Goal: Complete application form

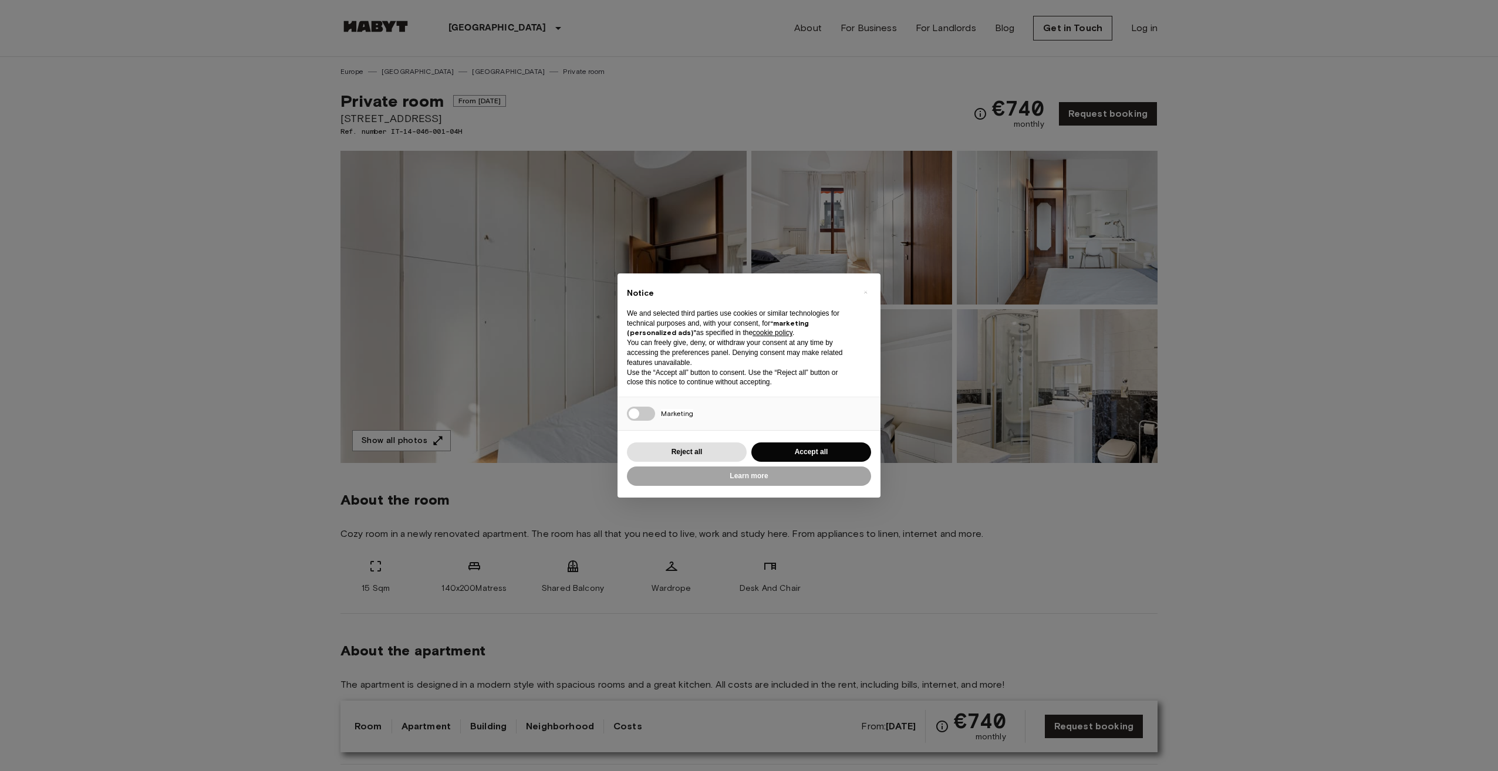
click at [178, 205] on div "× Notice We and selected third parties use cookies or similar technologies for …" at bounding box center [749, 385] width 1498 height 771
click at [807, 447] on button "Accept all" at bounding box center [811, 452] width 120 height 19
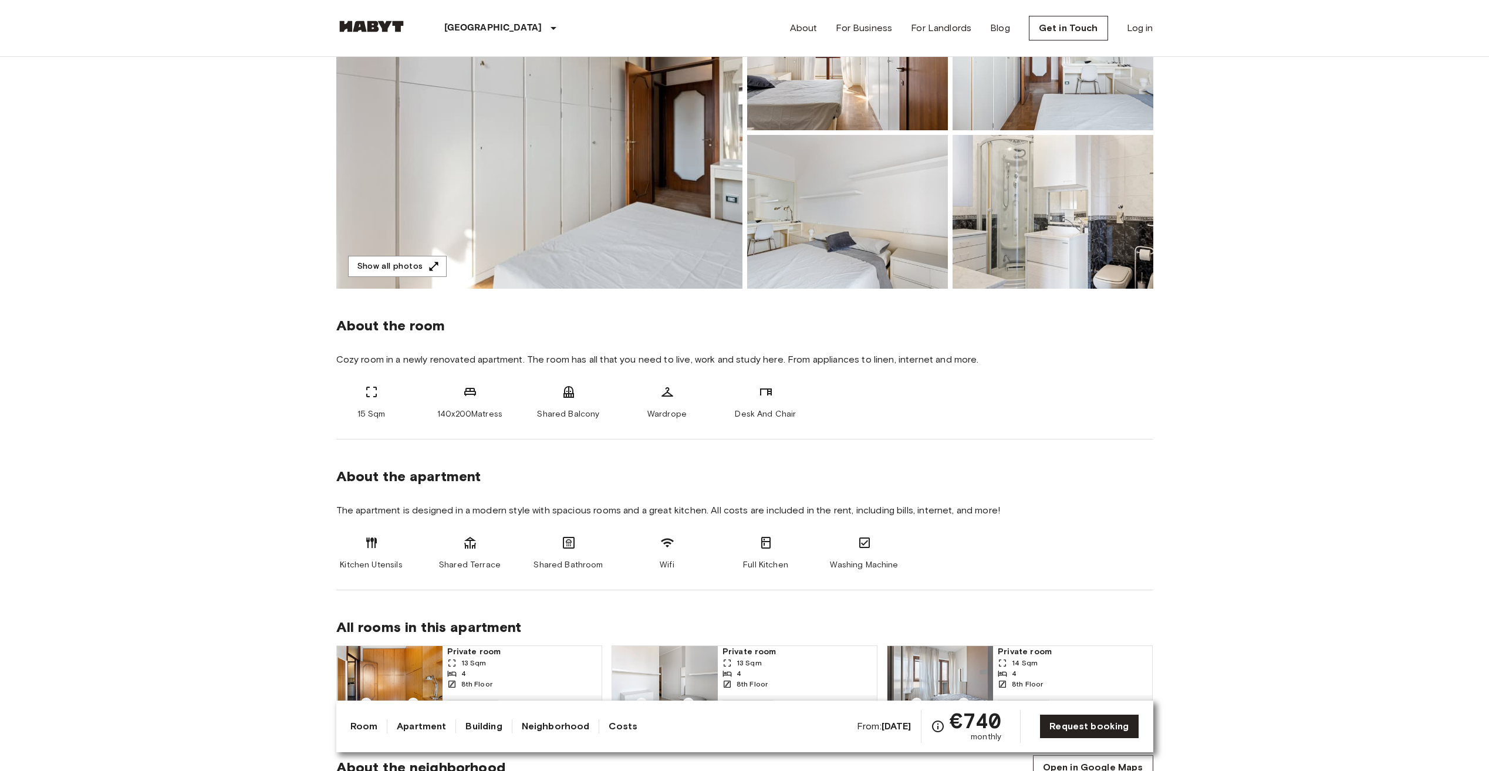
scroll to position [352, 0]
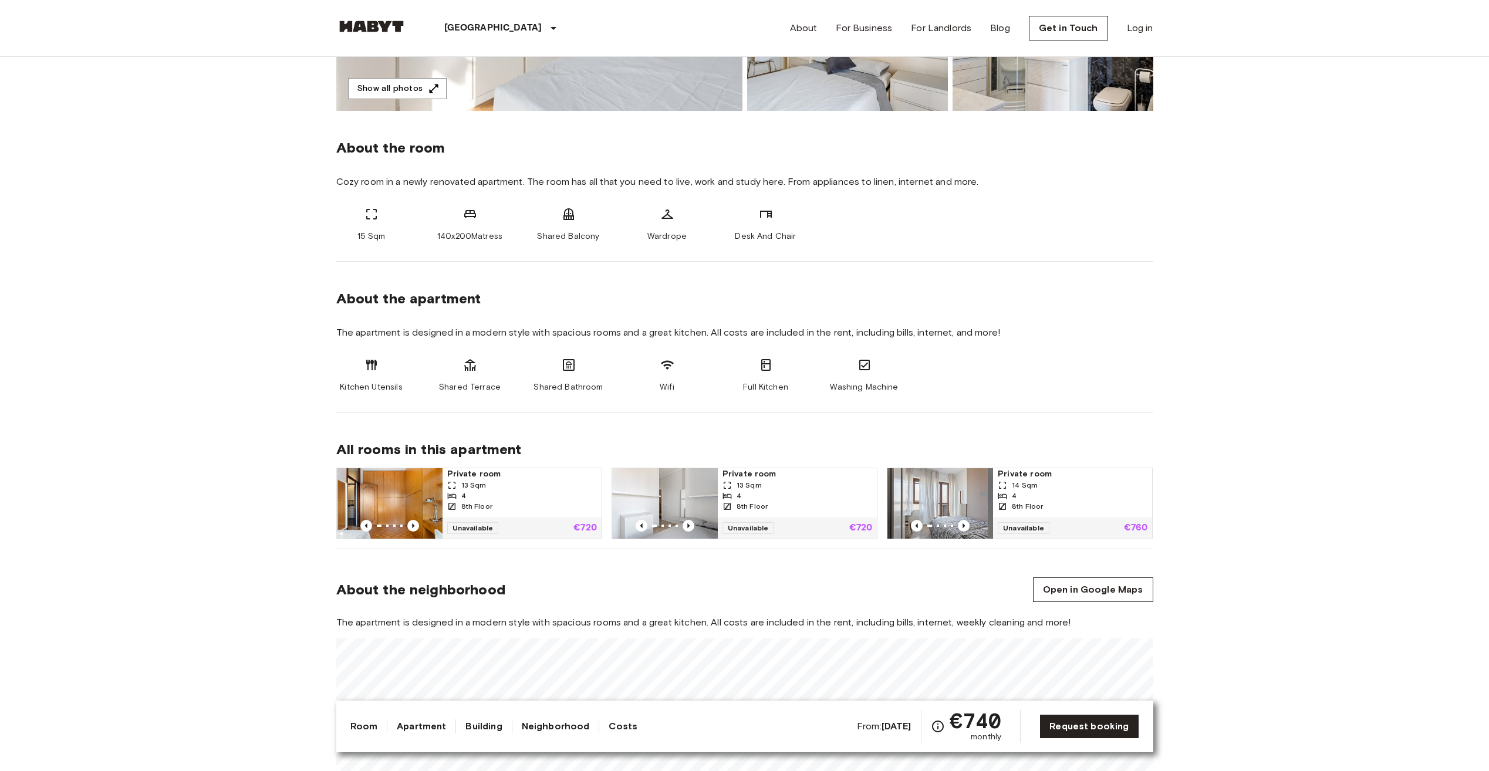
click at [1104, 721] on link "Request booking" at bounding box center [1089, 726] width 99 height 25
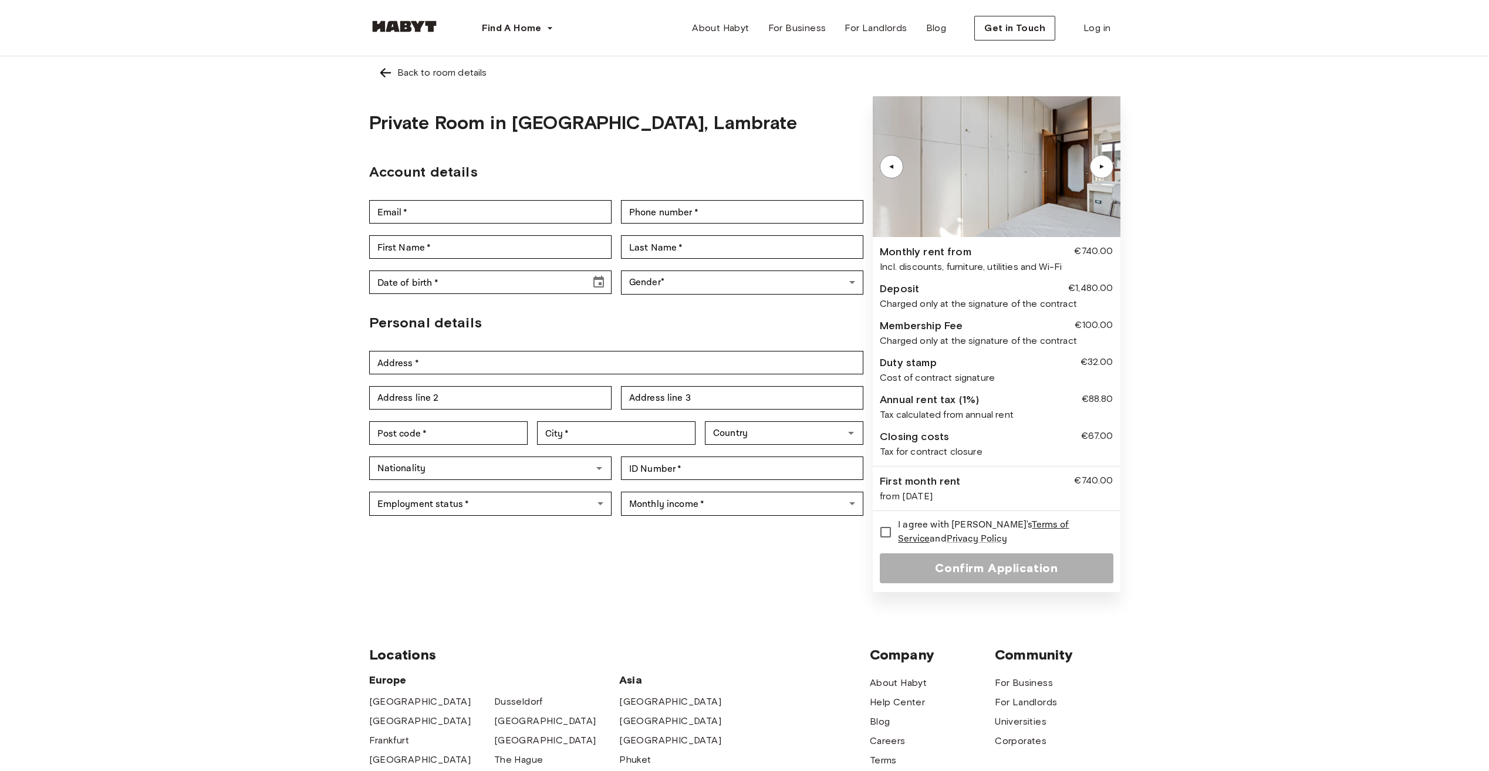
click at [210, 246] on div "Back to room details Private Room in [GEOGRAPHIC_DATA], Lambrate Account detail…" at bounding box center [744, 327] width 1489 height 543
click at [210, 246] on div "Back to room details Private Room in Milan, Lambrate Account details Email   * …" at bounding box center [744, 327] width 1489 height 543
click at [89, 75] on div "Back to room details Private Room in Milan, Lambrate Account details Email   * …" at bounding box center [744, 327] width 1489 height 543
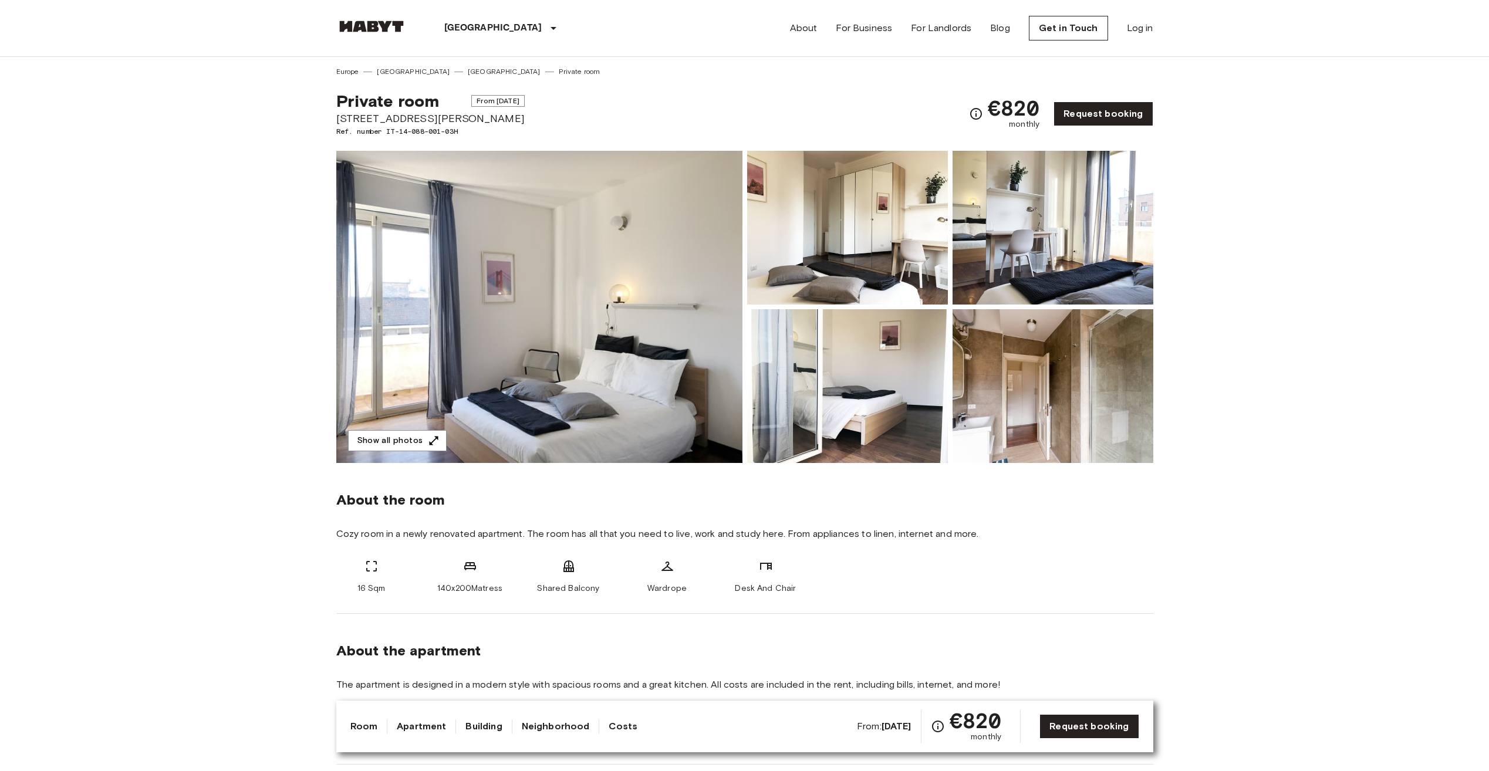
click at [353, 120] on span "Via Giovanni Pacini 93" at bounding box center [430, 118] width 188 height 15
drag, startPoint x: 353, startPoint y: 120, endPoint x: 217, endPoint y: 180, distance: 148.5
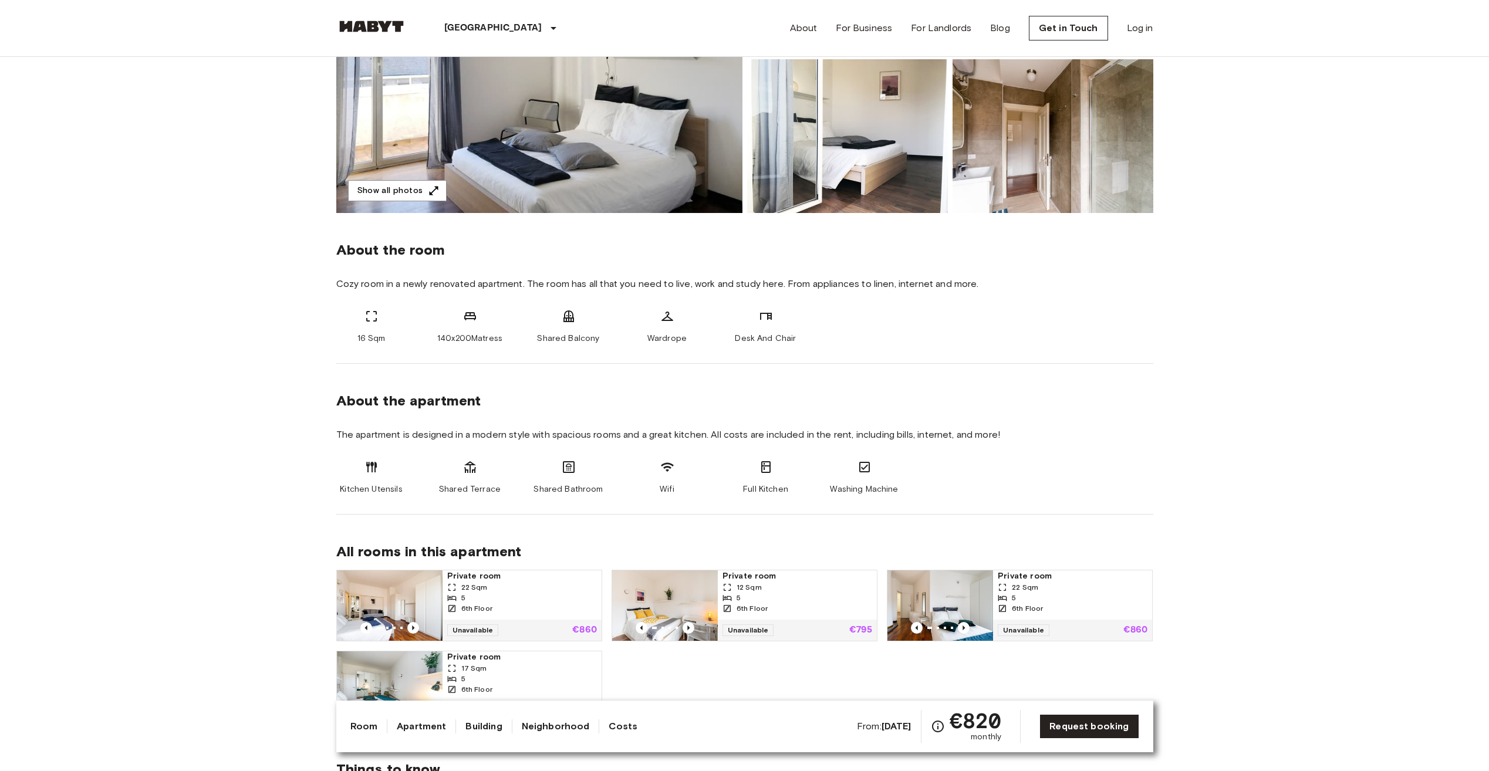
scroll to position [485, 0]
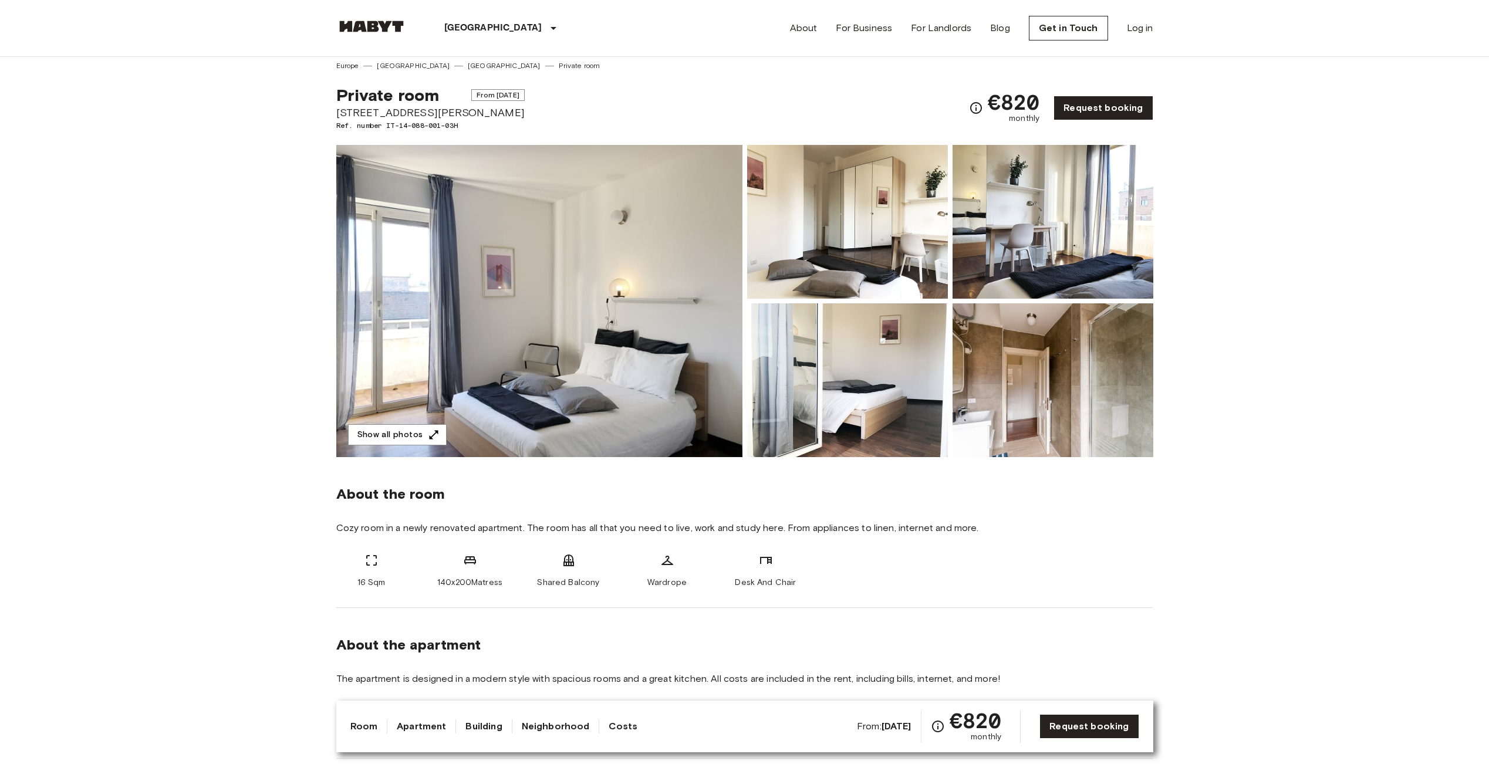
scroll to position [0, 0]
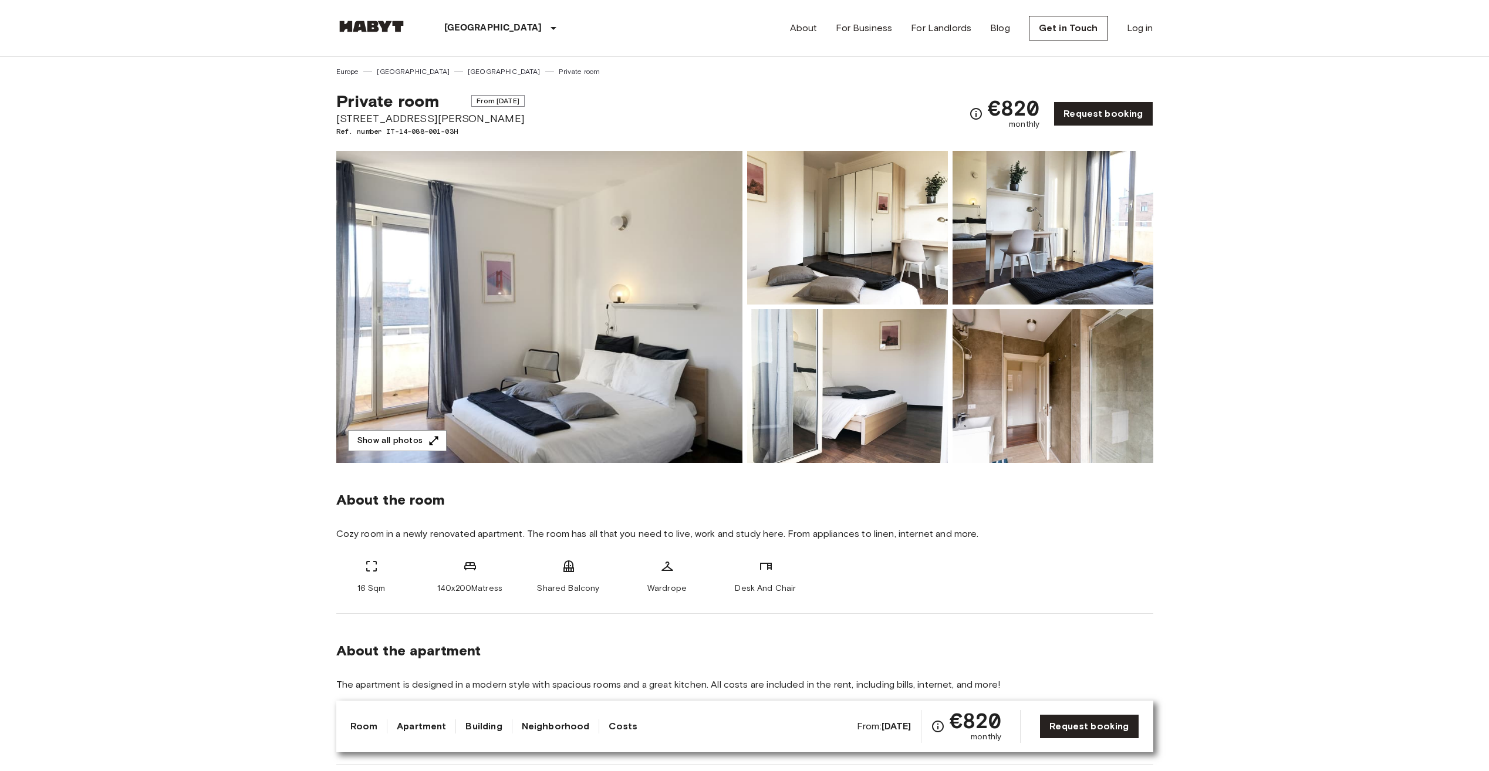
click at [642, 109] on div "Private room From Jan 1 2026 Via Giovanni Pacini 93 Ref. number IT-14-088-001-0…" at bounding box center [744, 107] width 817 height 60
click at [392, 23] on img at bounding box center [371, 27] width 70 height 12
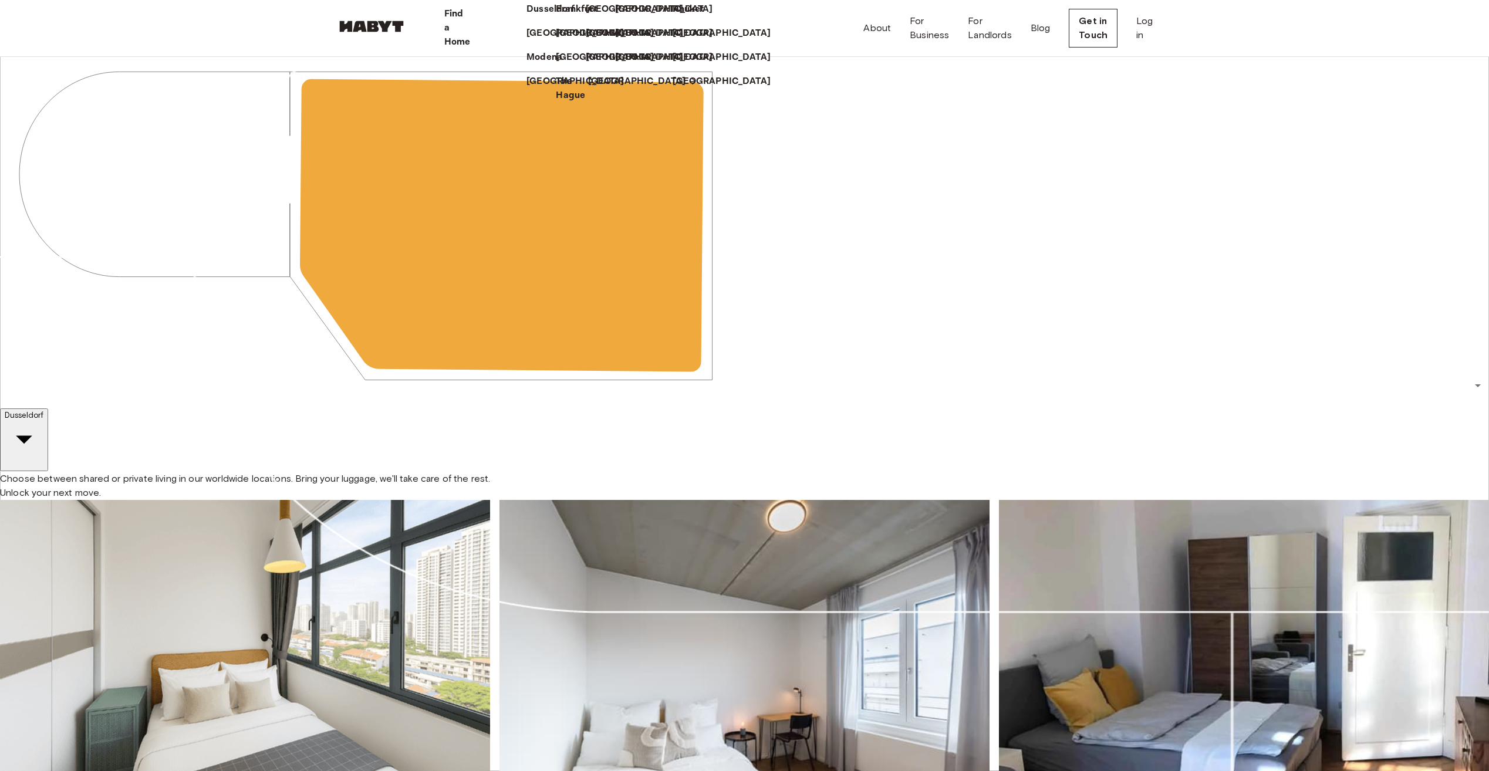
drag, startPoint x: 582, startPoint y: 178, endPoint x: 507, endPoint y: 224, distance: 88.0
click at [615, 41] on p "[GEOGRAPHIC_DATA]" at bounding box center [664, 33] width 98 height 14
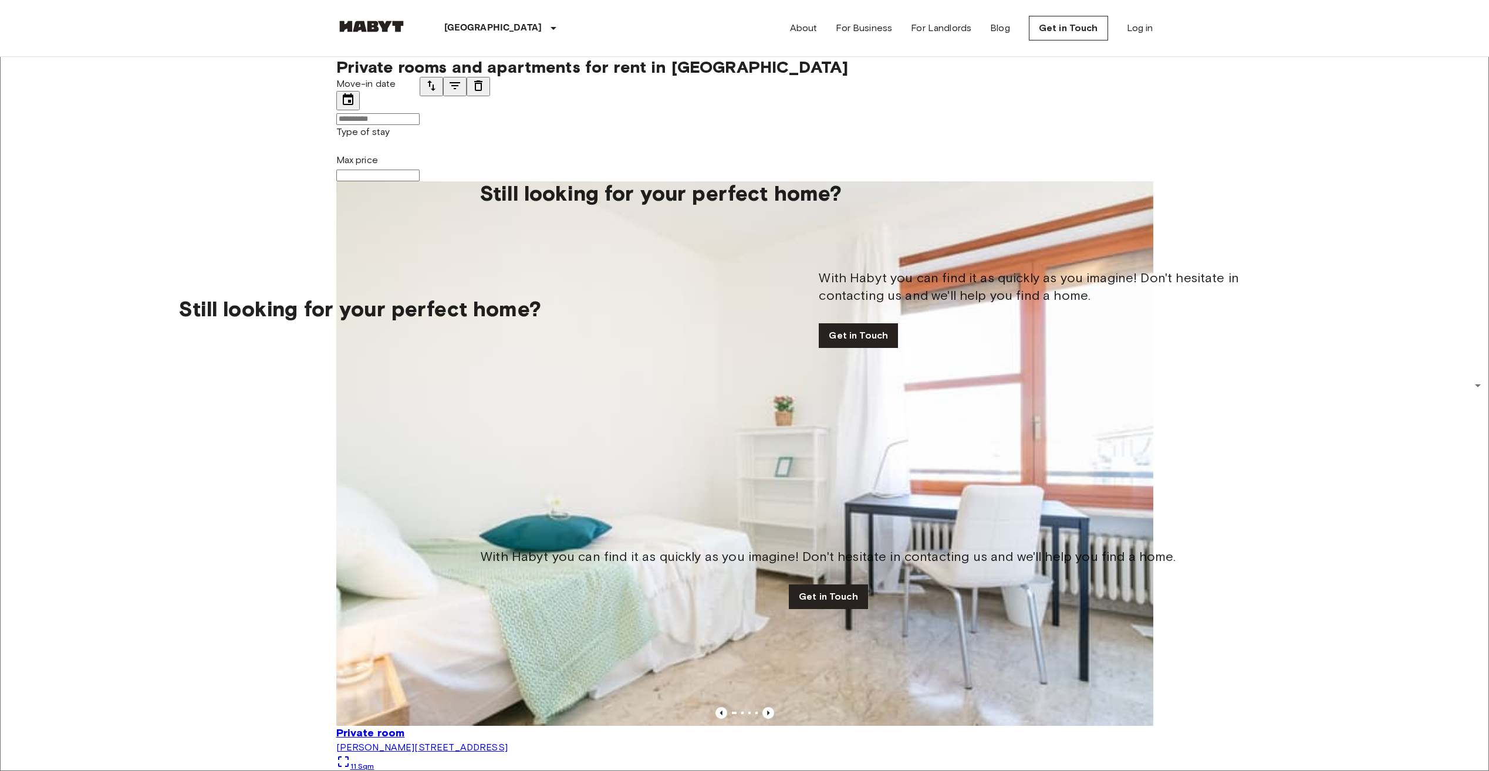
click at [397, 113] on input "Move-in date" at bounding box center [377, 119] width 83 height 12
click at [449, 163] on div at bounding box center [383, 163] width 131 height 0
click at [336, 164] on icon "Next month" at bounding box center [329, 171] width 14 height 14
click at [330, 197] on button "1" at bounding box center [324, 203] width 12 height 13
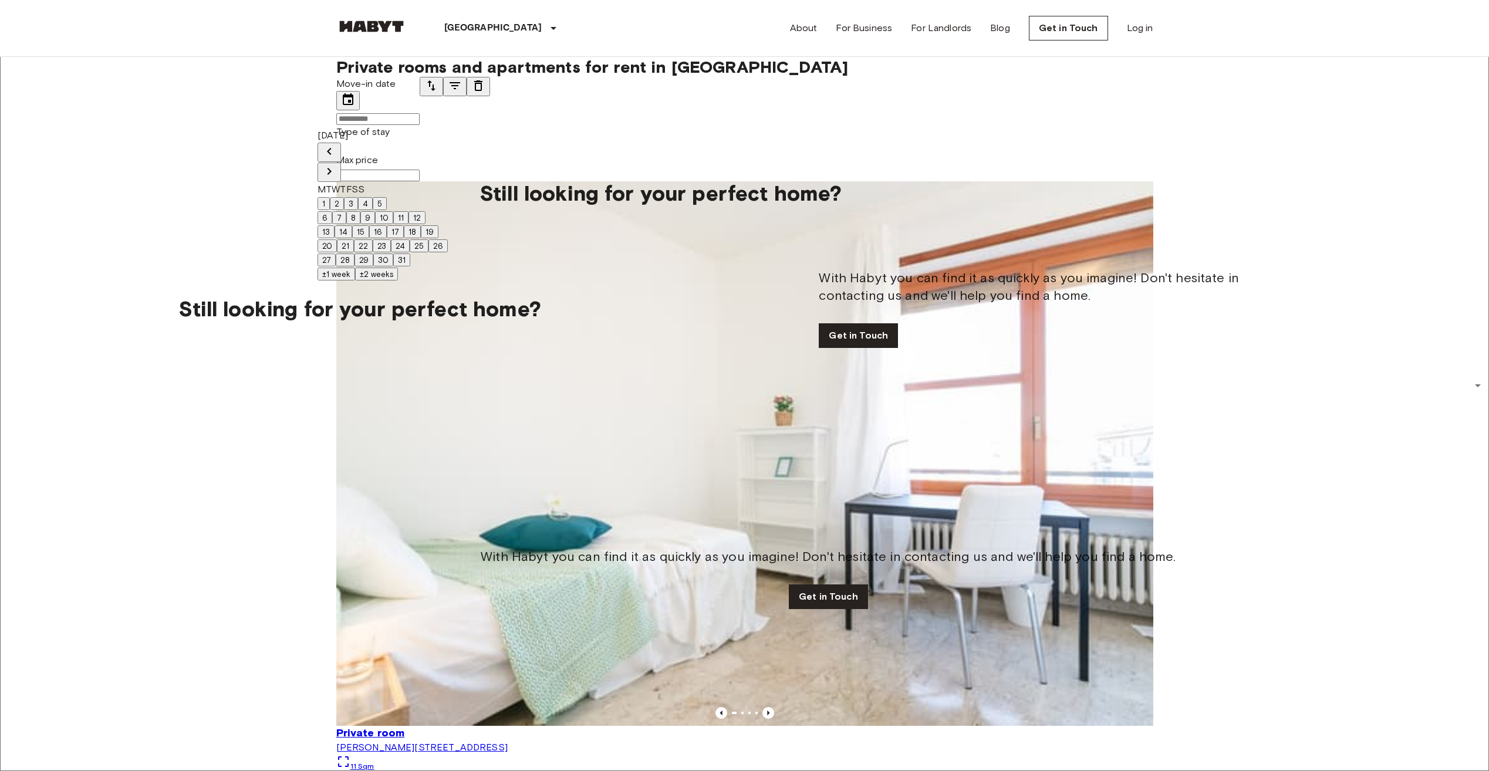
type input "**********"
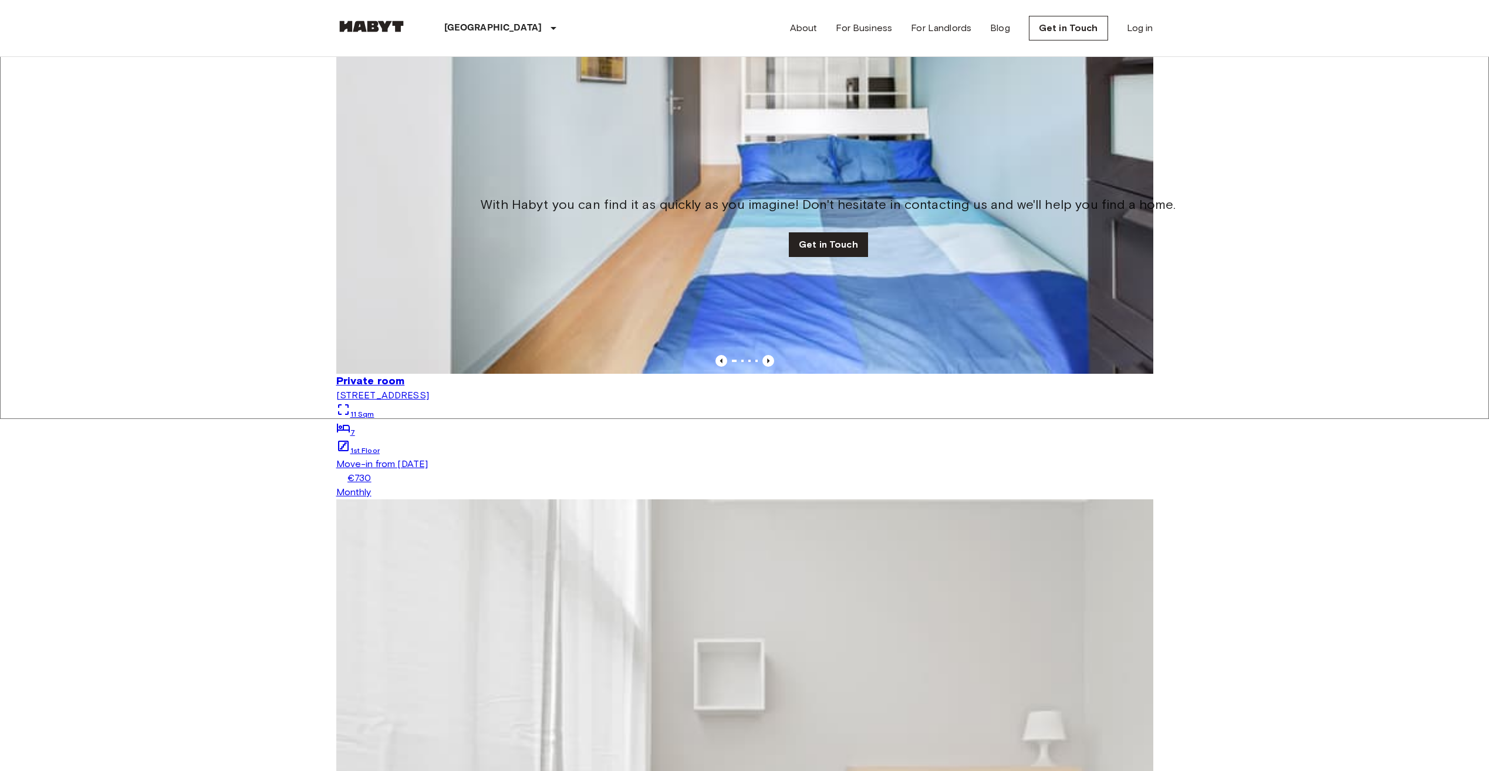
scroll to position [207, 0]
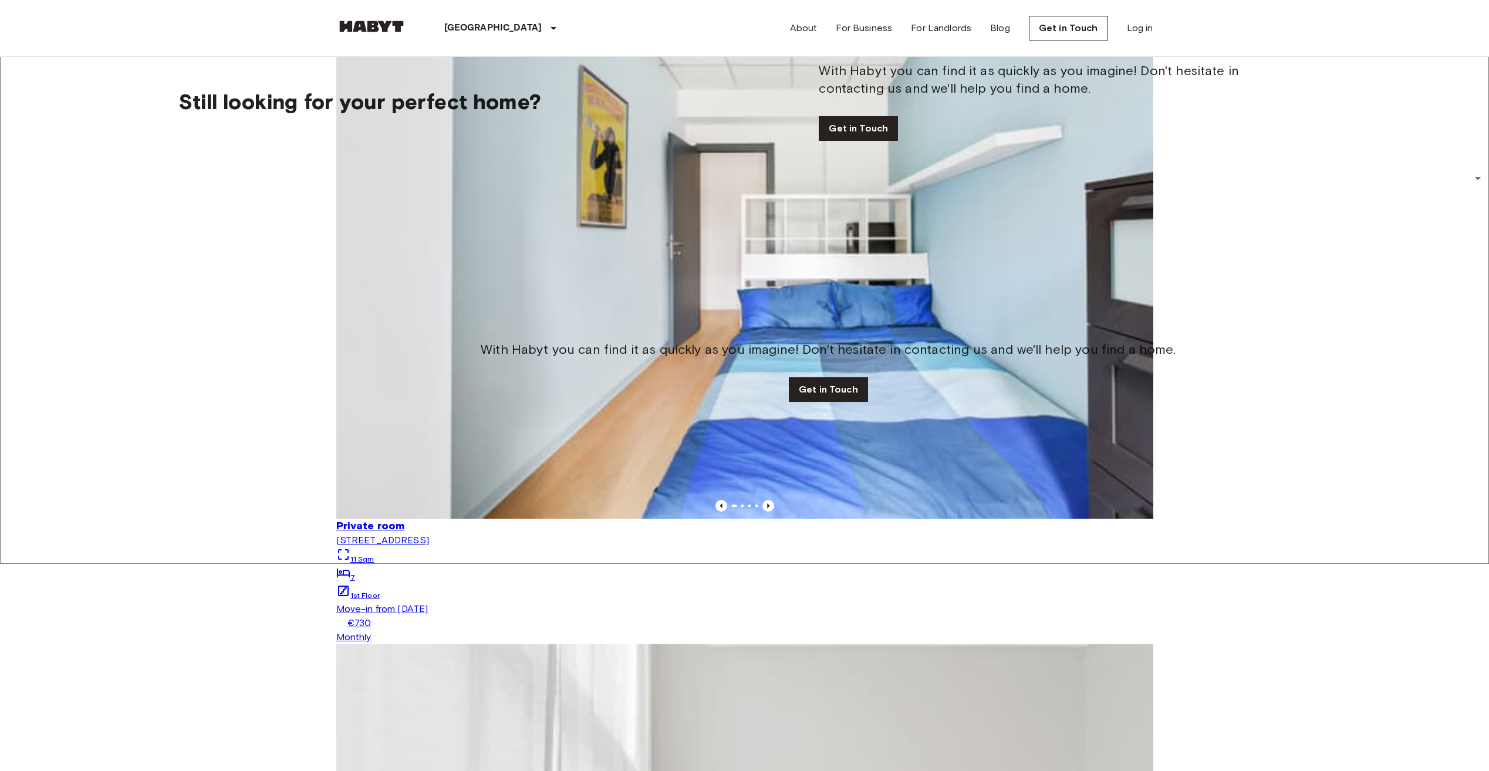
scroll to position [352, 0]
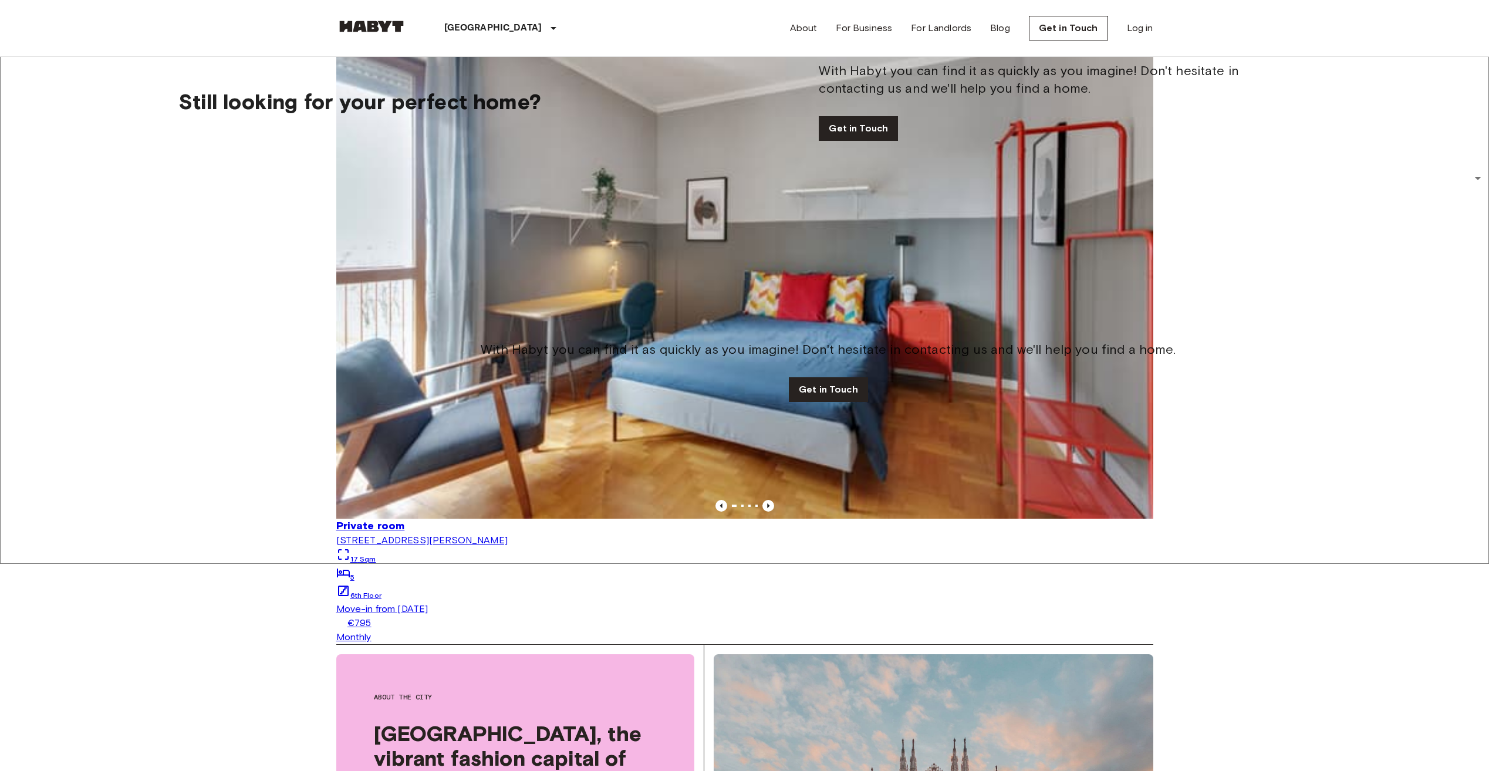
click at [619, 251] on div "Private room Viale Evaristo Stefini 6 17 Sqm 5 6th Floor Move-in from 01 Oct 25…" at bounding box center [744, 309] width 817 height 670
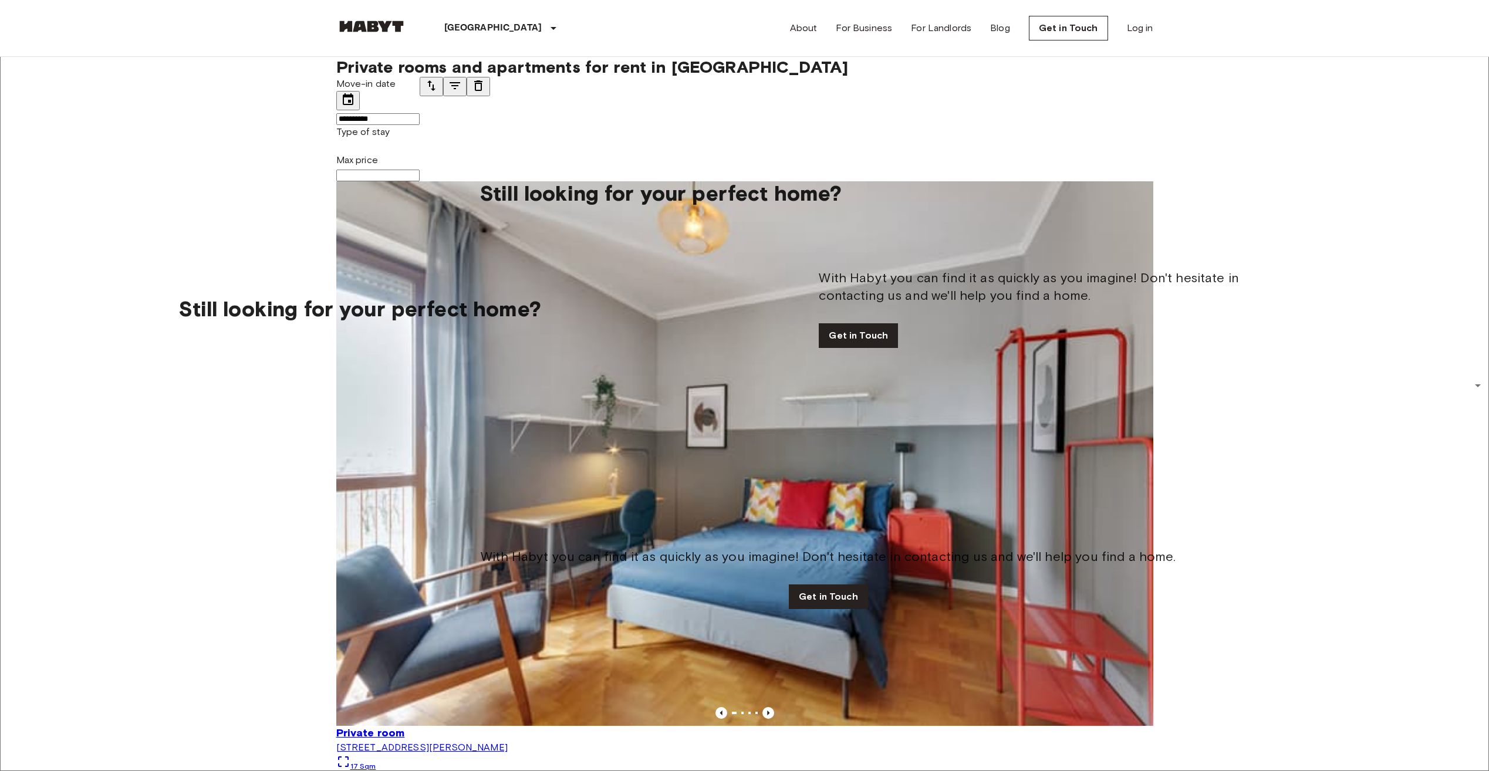
click at [460, 262] on img at bounding box center [744, 453] width 817 height 545
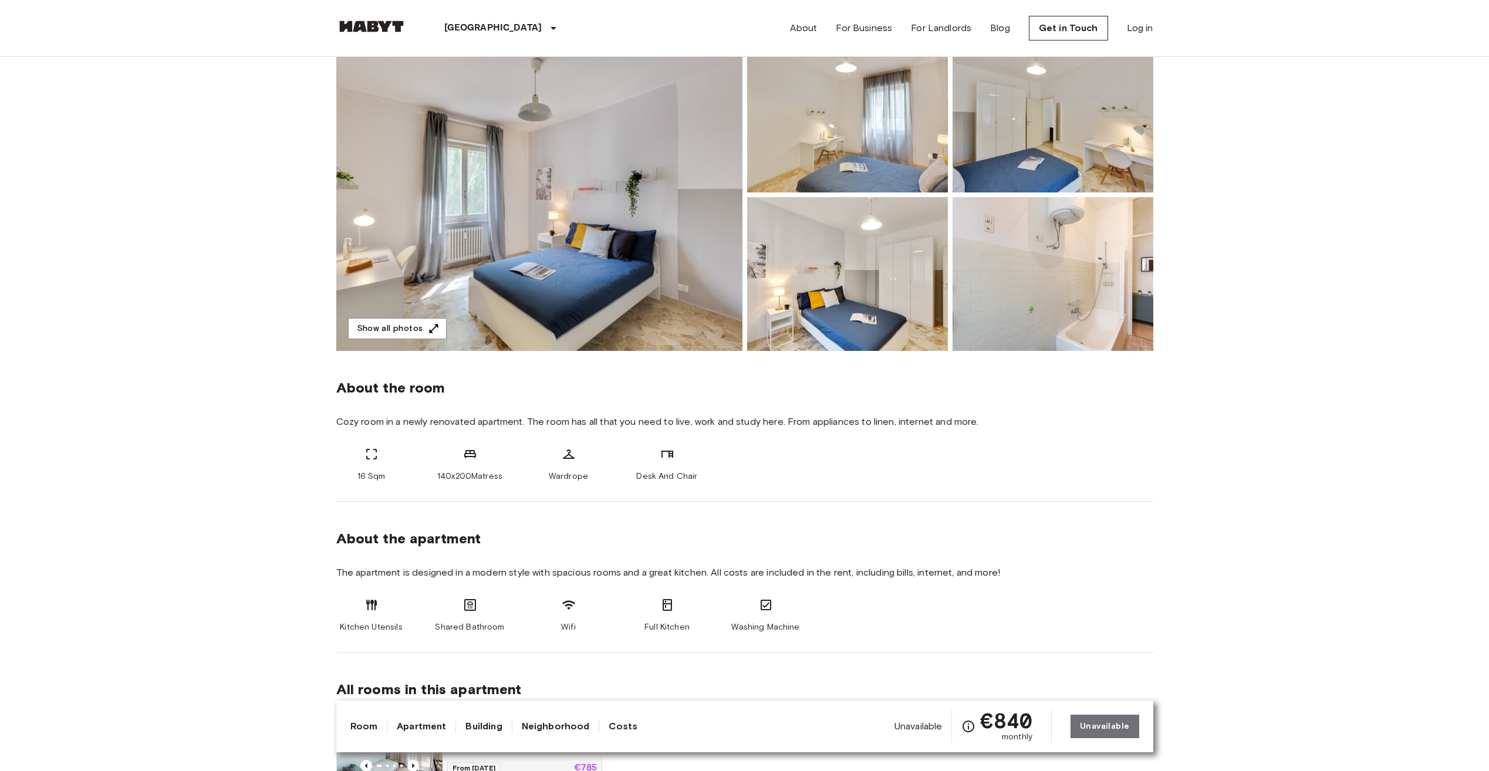
scroll to position [352, 0]
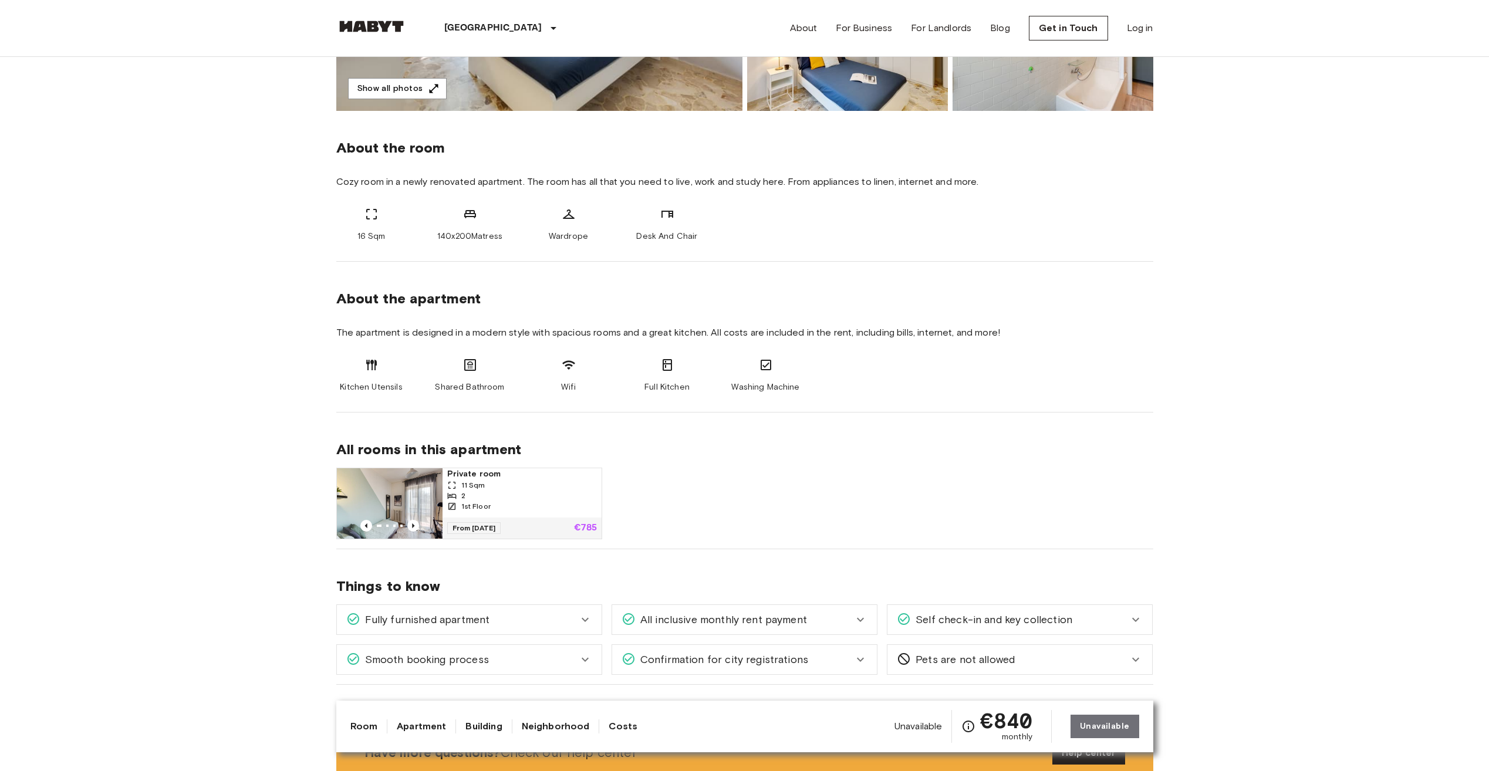
click at [510, 490] on div "11 Sqm" at bounding box center [522, 485] width 150 height 11
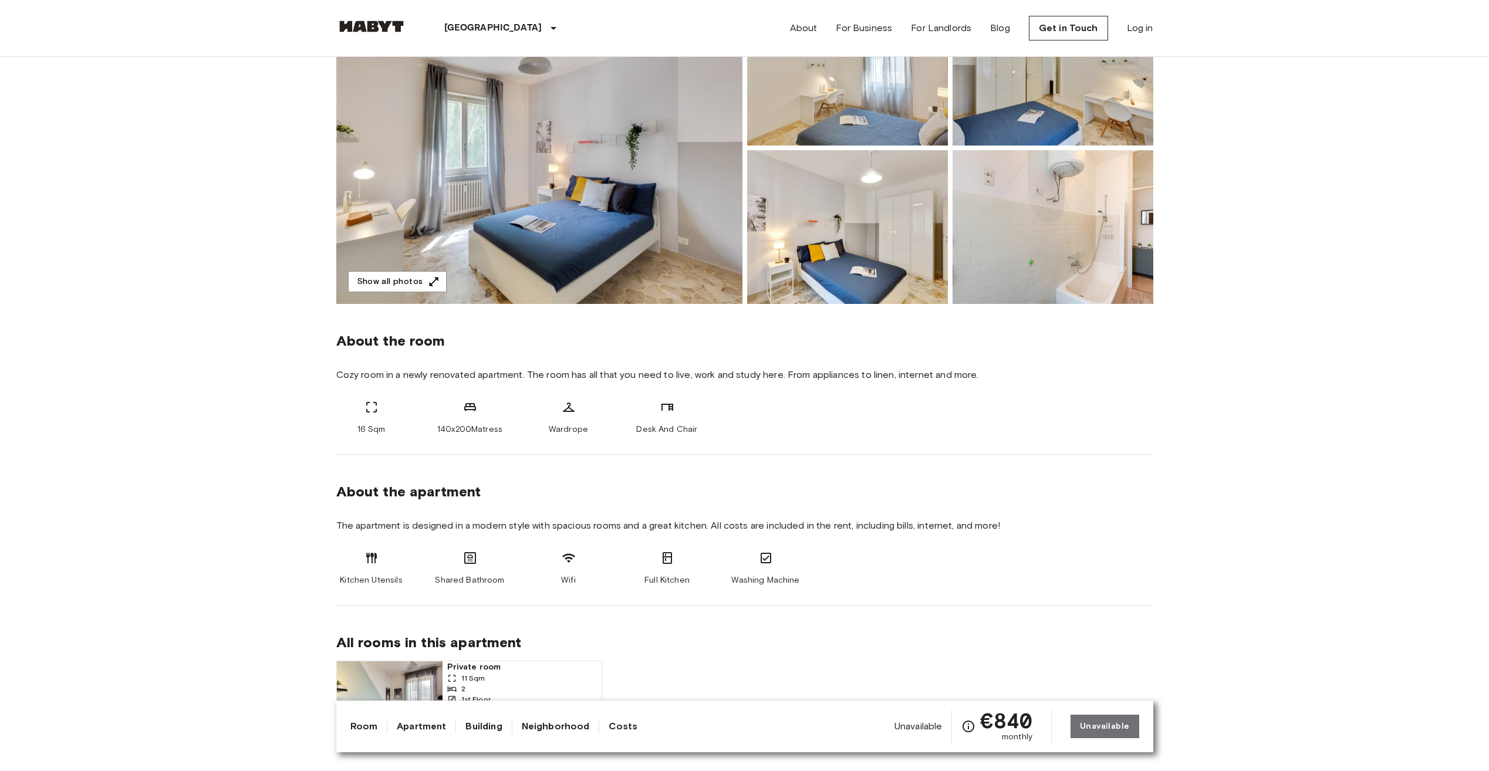
scroll to position [0, 0]
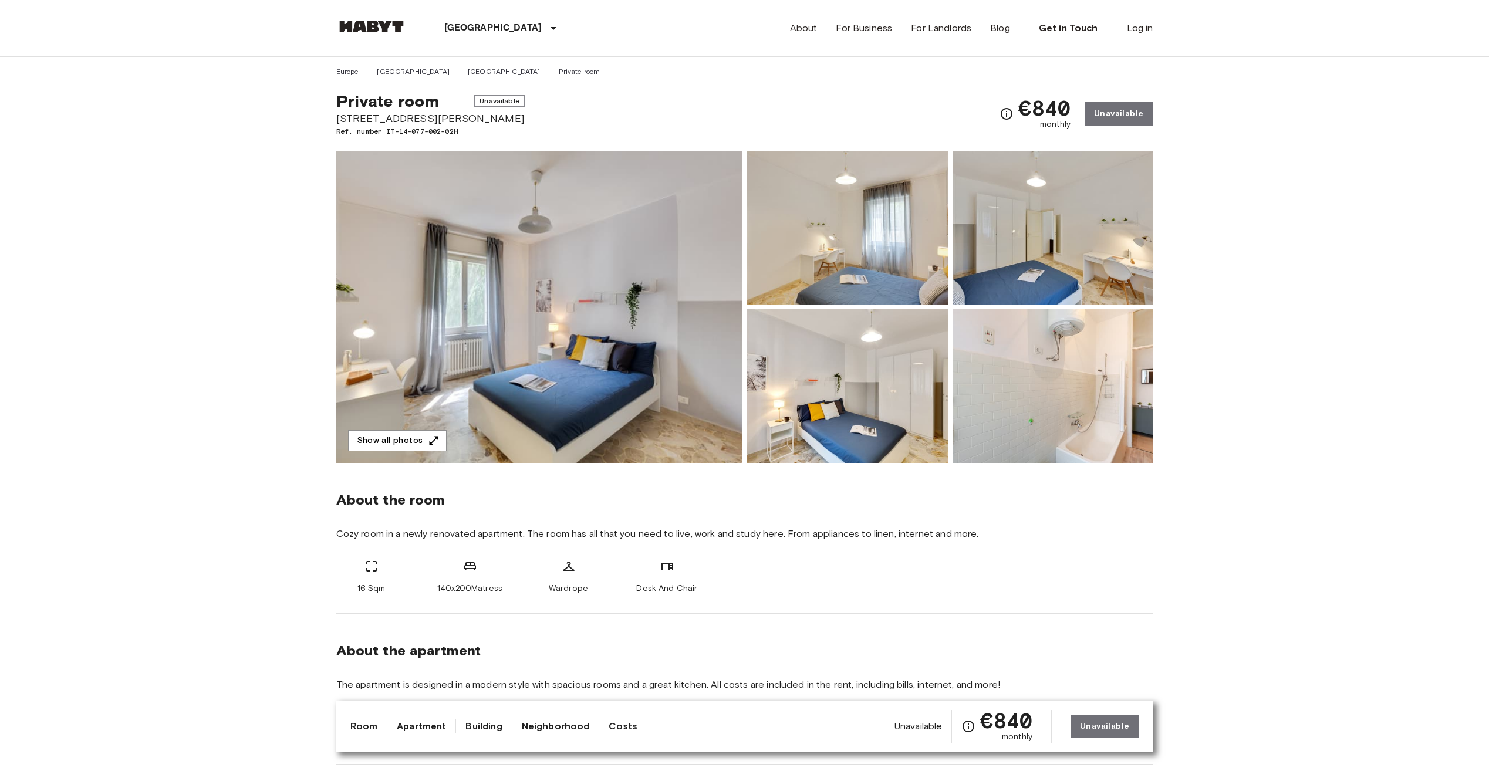
click at [520, 331] on img at bounding box center [539, 307] width 406 height 312
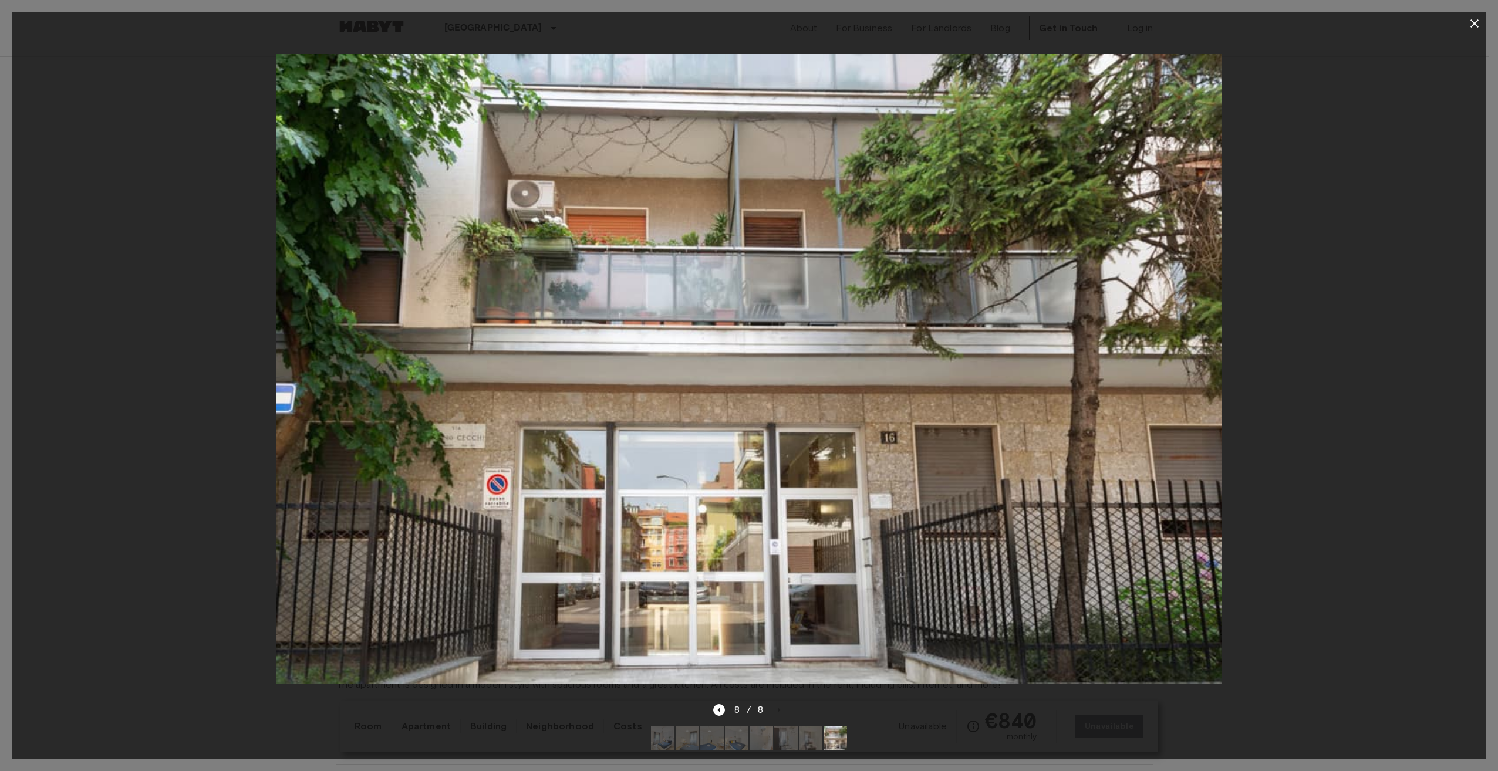
click at [1295, 282] on div at bounding box center [749, 369] width 1475 height 668
click at [1474, 26] on icon "button" at bounding box center [1475, 23] width 14 height 14
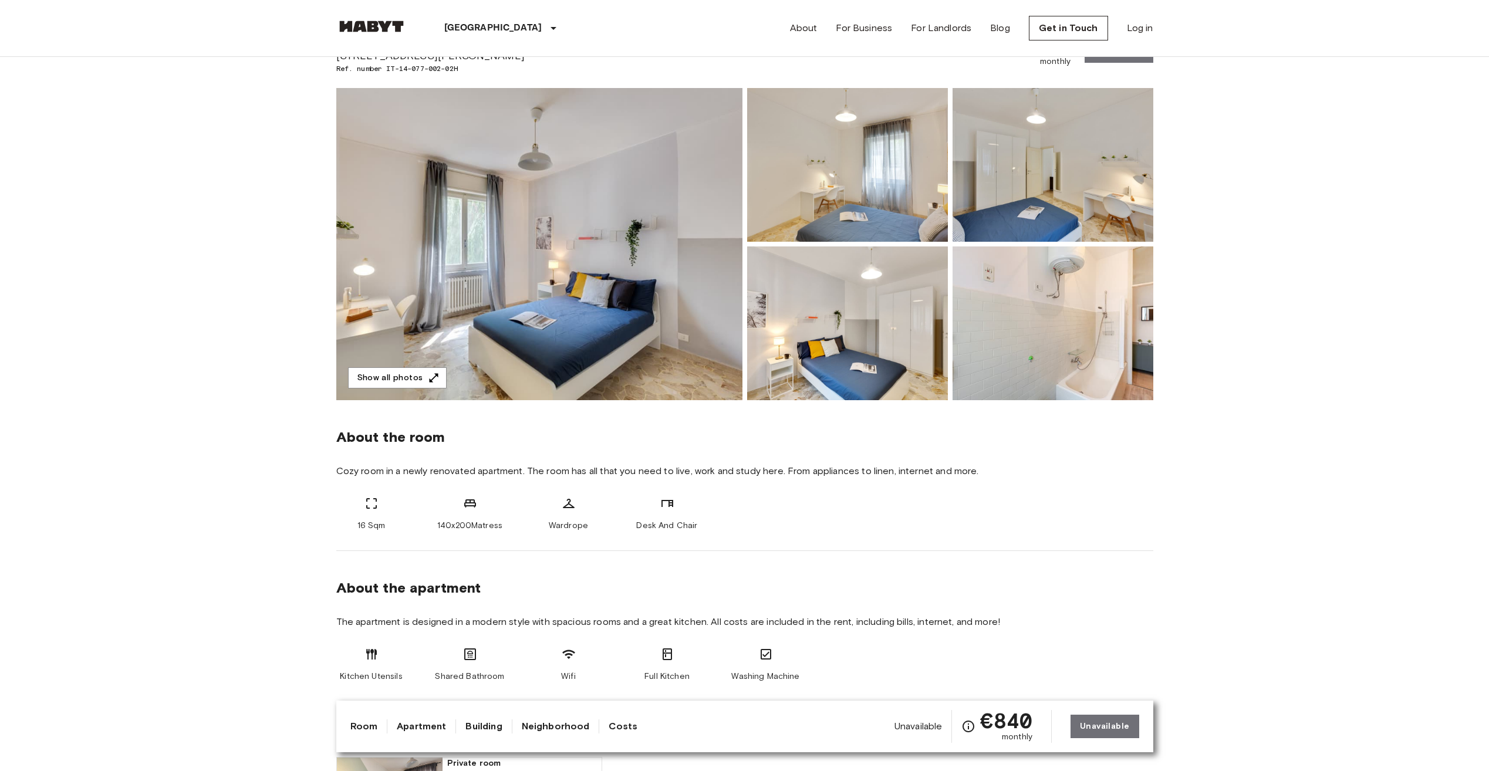
scroll to position [62, 0]
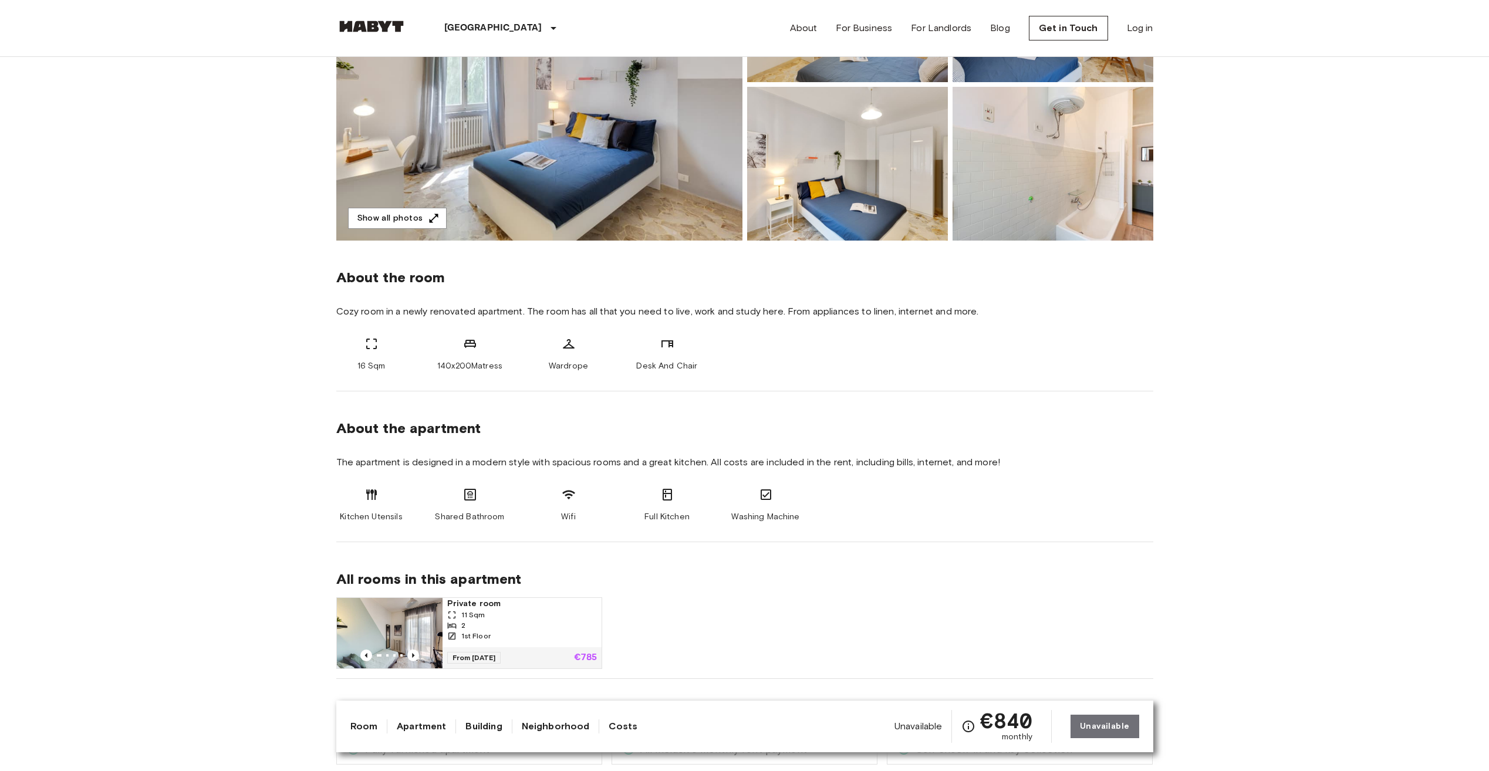
scroll to position [223, 0]
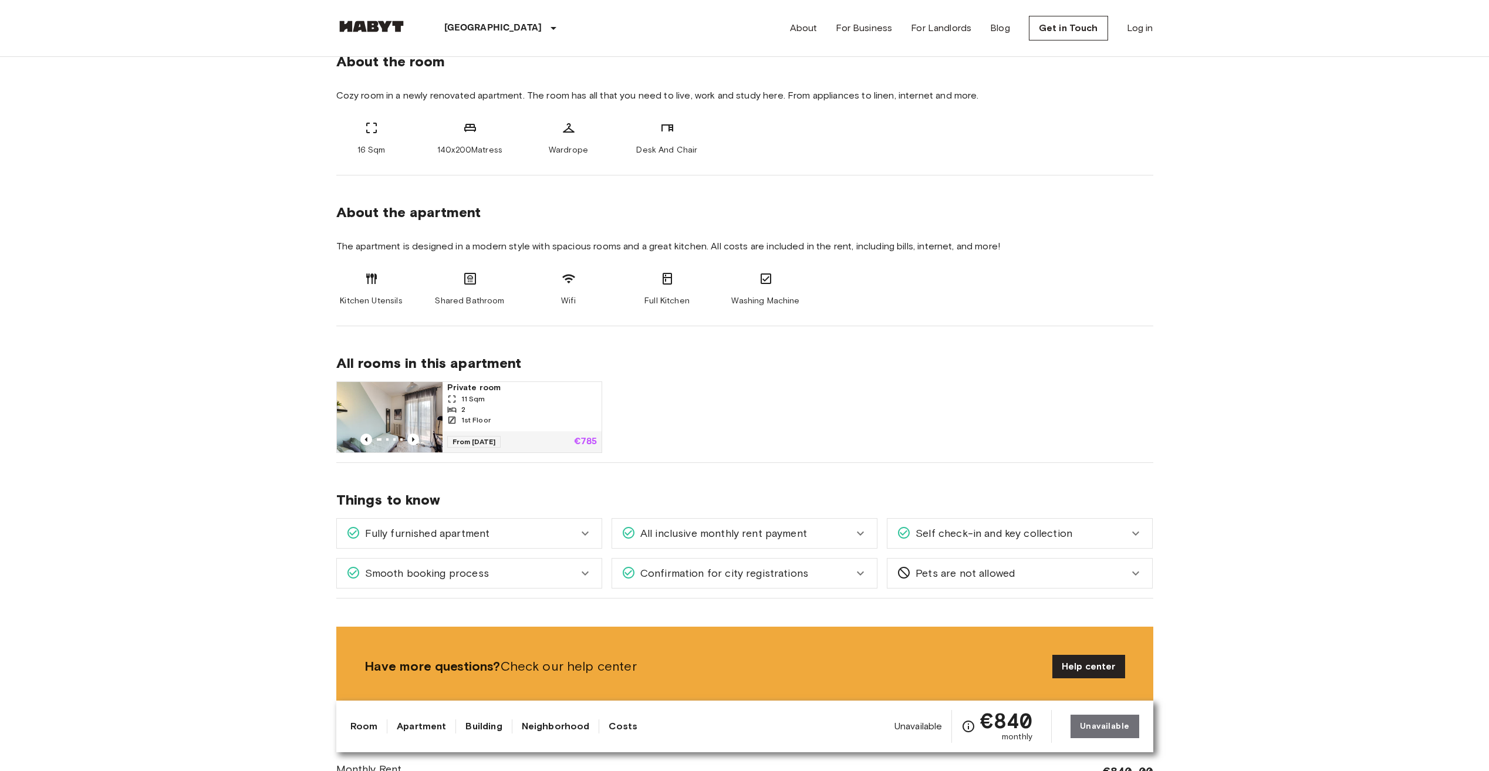
scroll to position [478, 0]
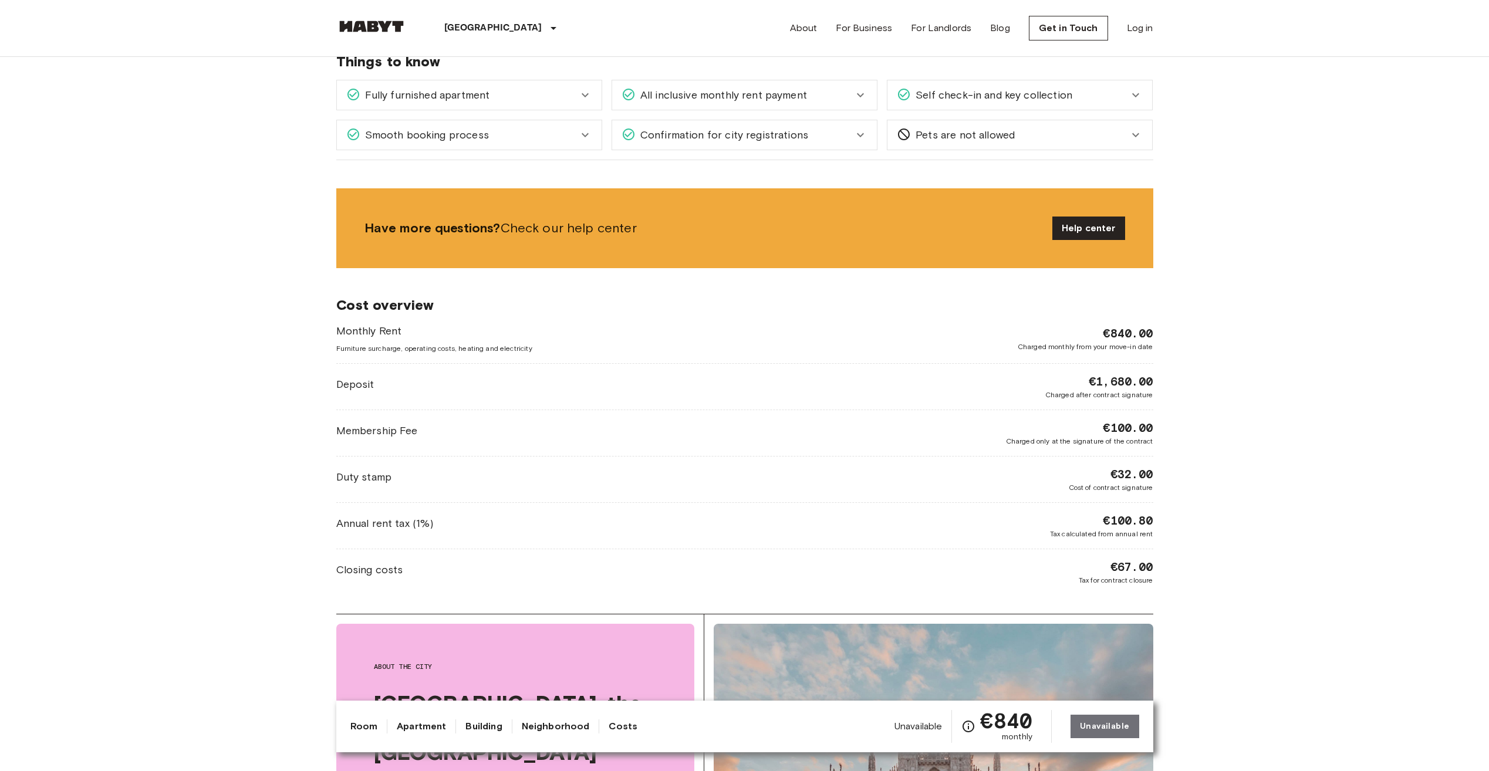
click at [248, 222] on body "Milan Europe Amsterdam Berlin Brussels Cologne Dusseldorf Frankfurt Graz Hambur…" at bounding box center [744, 669] width 1489 height 3093
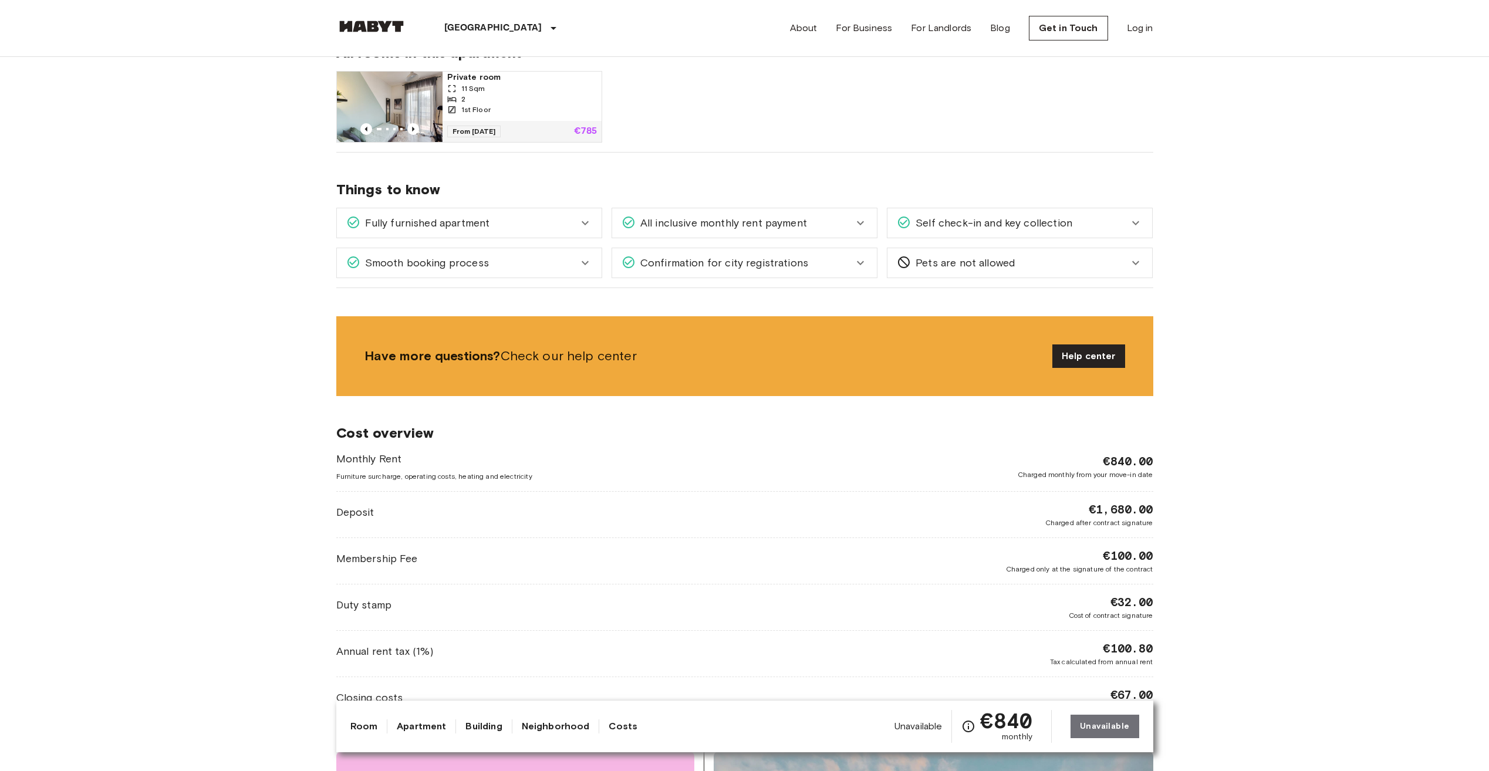
click at [436, 214] on div "Fully furnished apartment" at bounding box center [469, 222] width 265 height 29
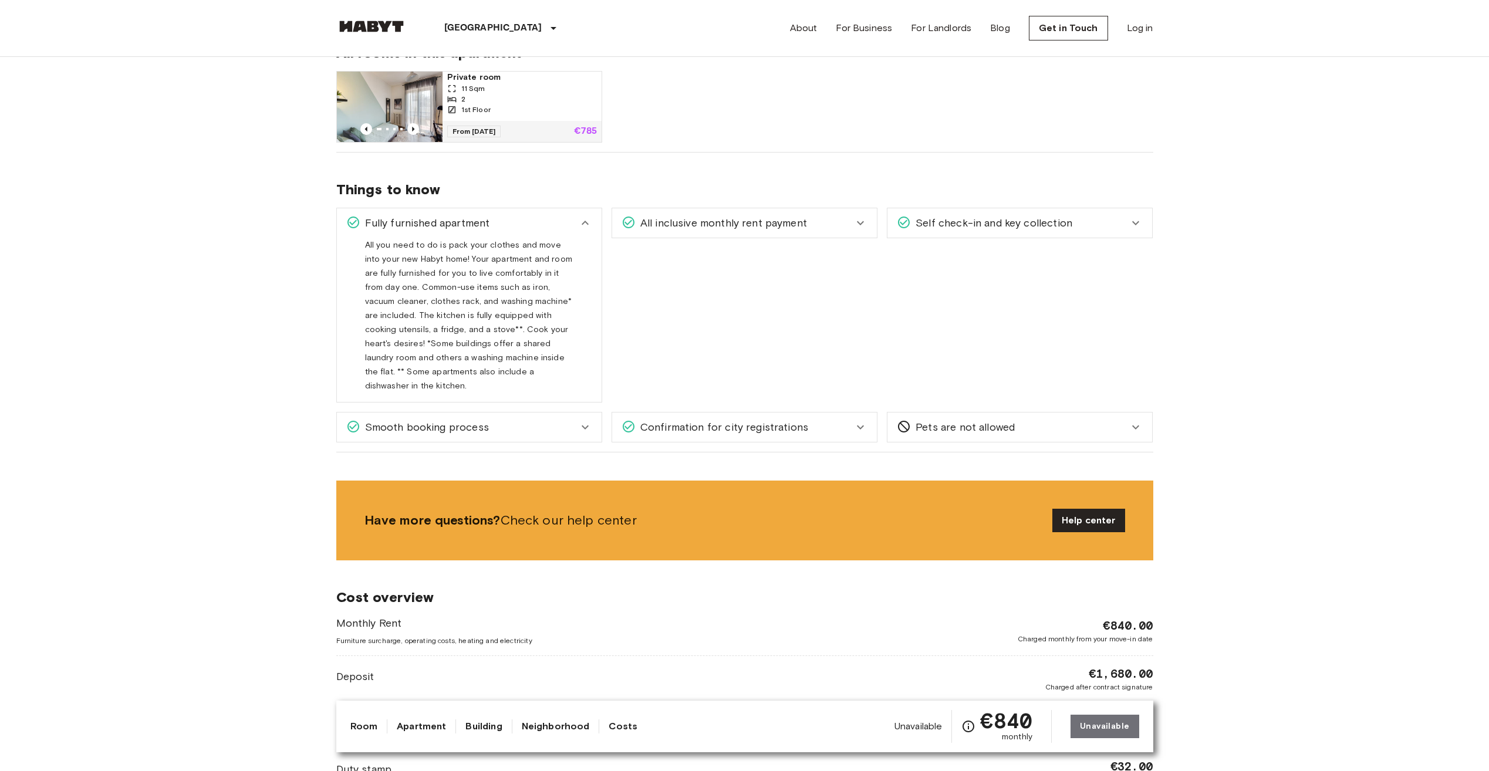
click at [400, 271] on span "All you need to do is pack your clothes and move into your new Habyt home! Your…" at bounding box center [468, 320] width 207 height 160
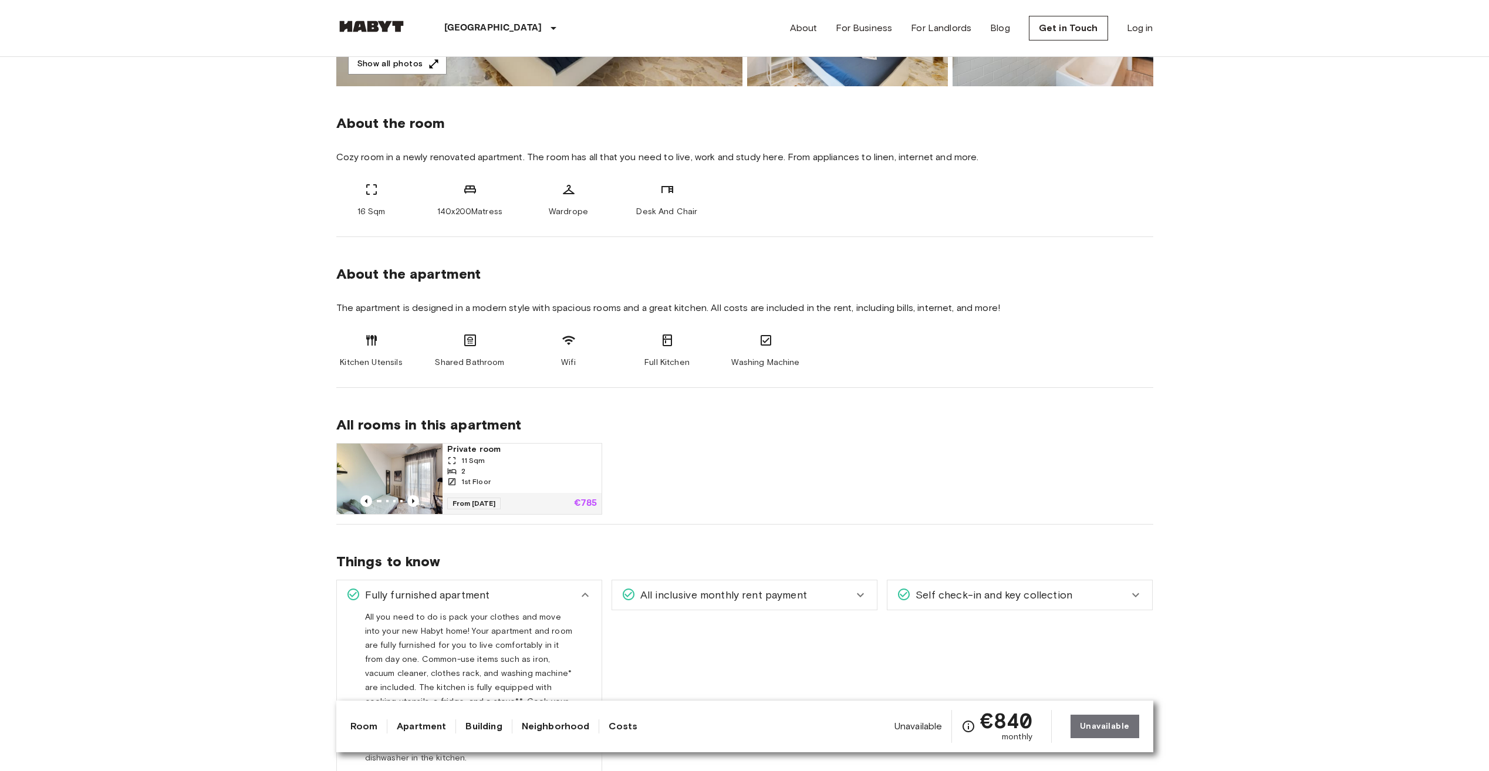
scroll to position [0, 0]
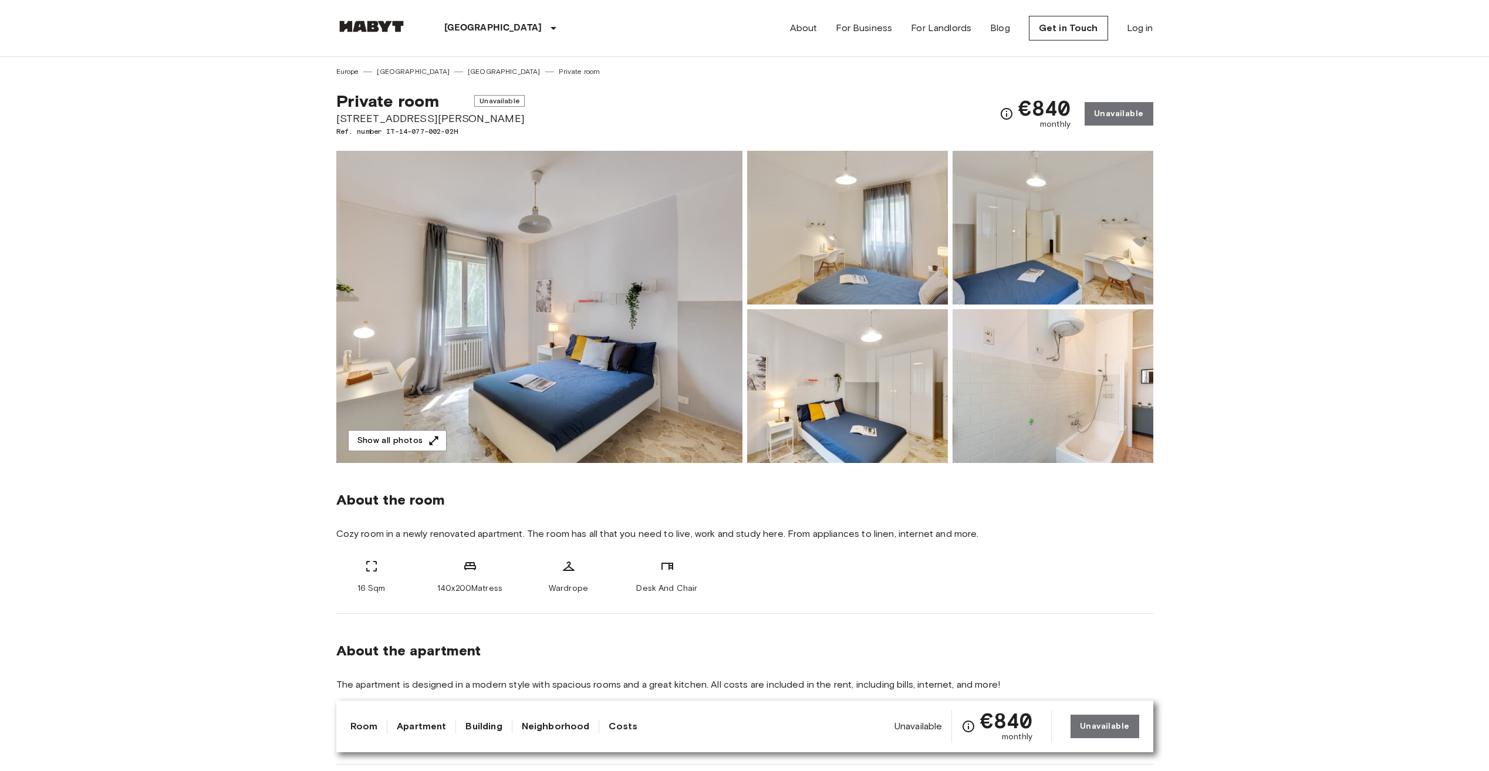
click at [544, 328] on img at bounding box center [539, 307] width 406 height 312
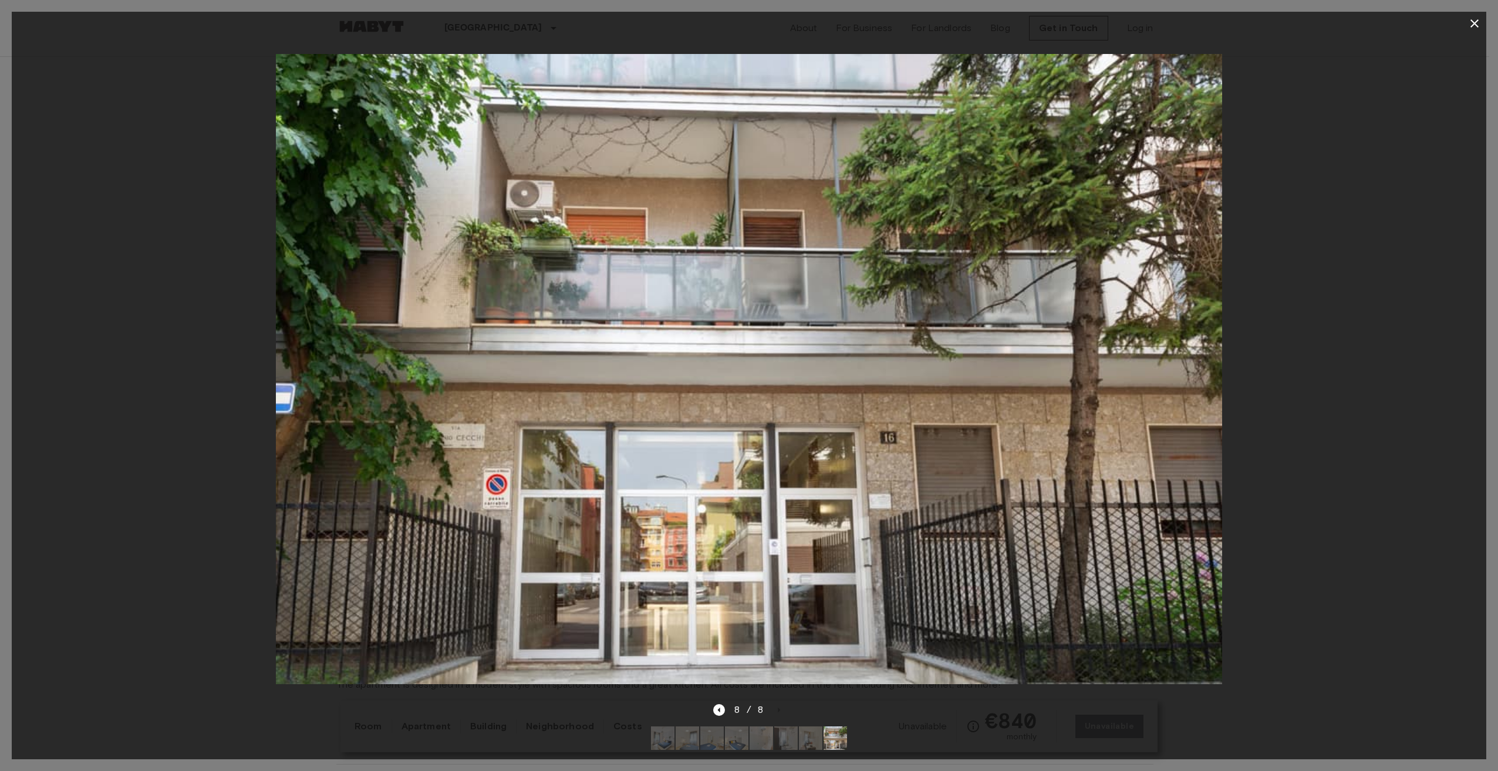
click at [1469, 25] on icon "button" at bounding box center [1475, 23] width 14 height 14
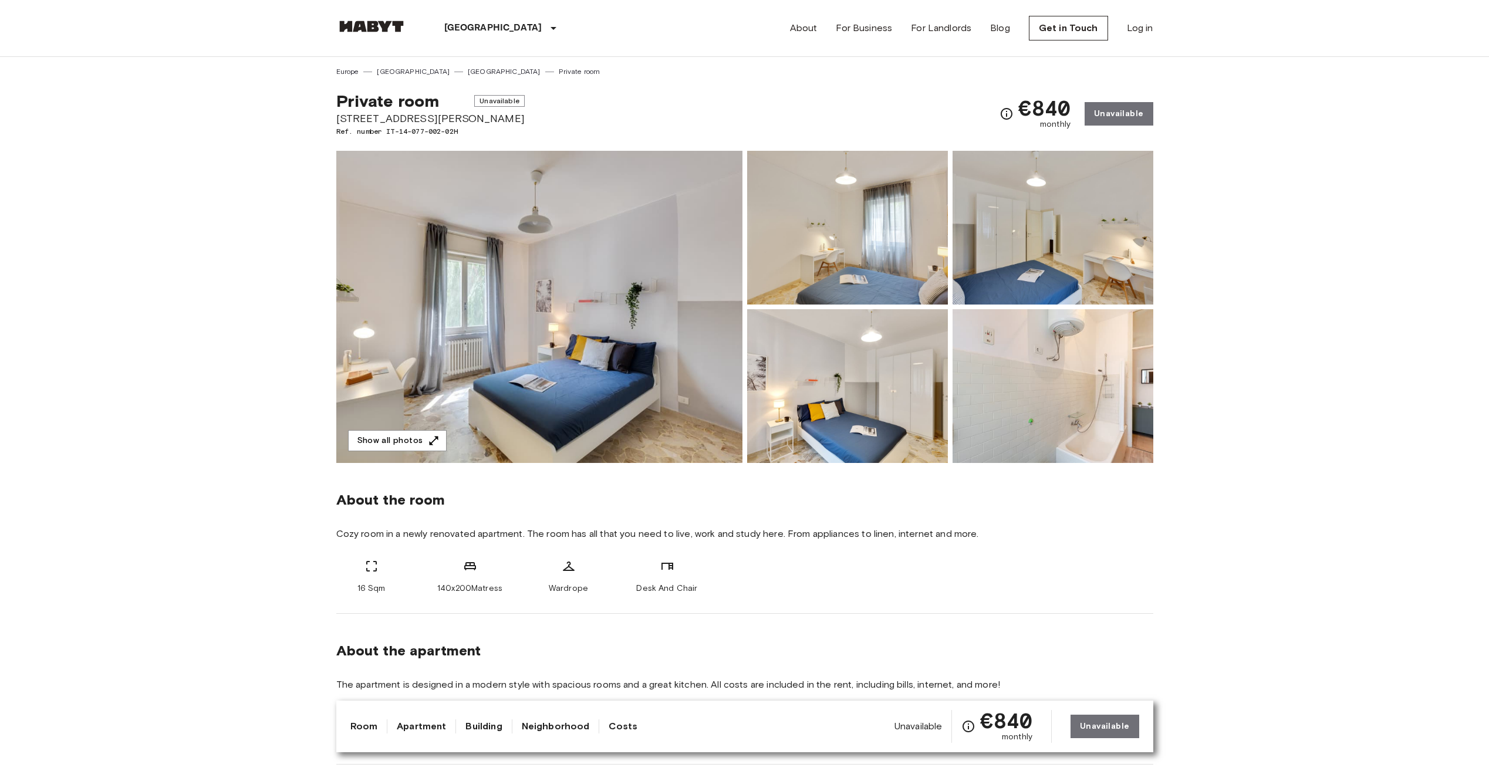
click at [1075, 600] on div "About the room Cozy room in a newly renovated apartment. The room has all that …" at bounding box center [744, 538] width 817 height 151
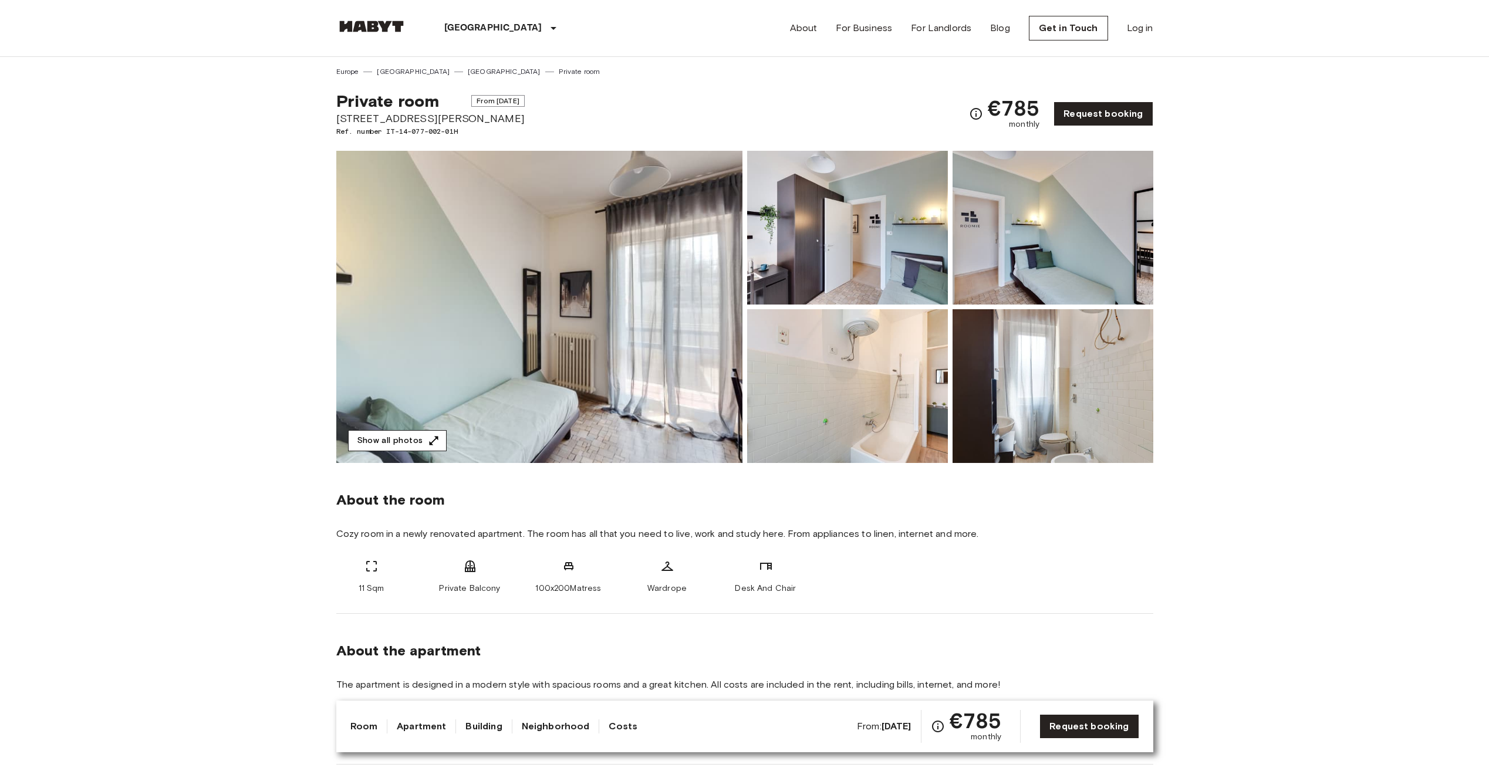
click at [413, 433] on button "Show all photos" at bounding box center [397, 441] width 99 height 22
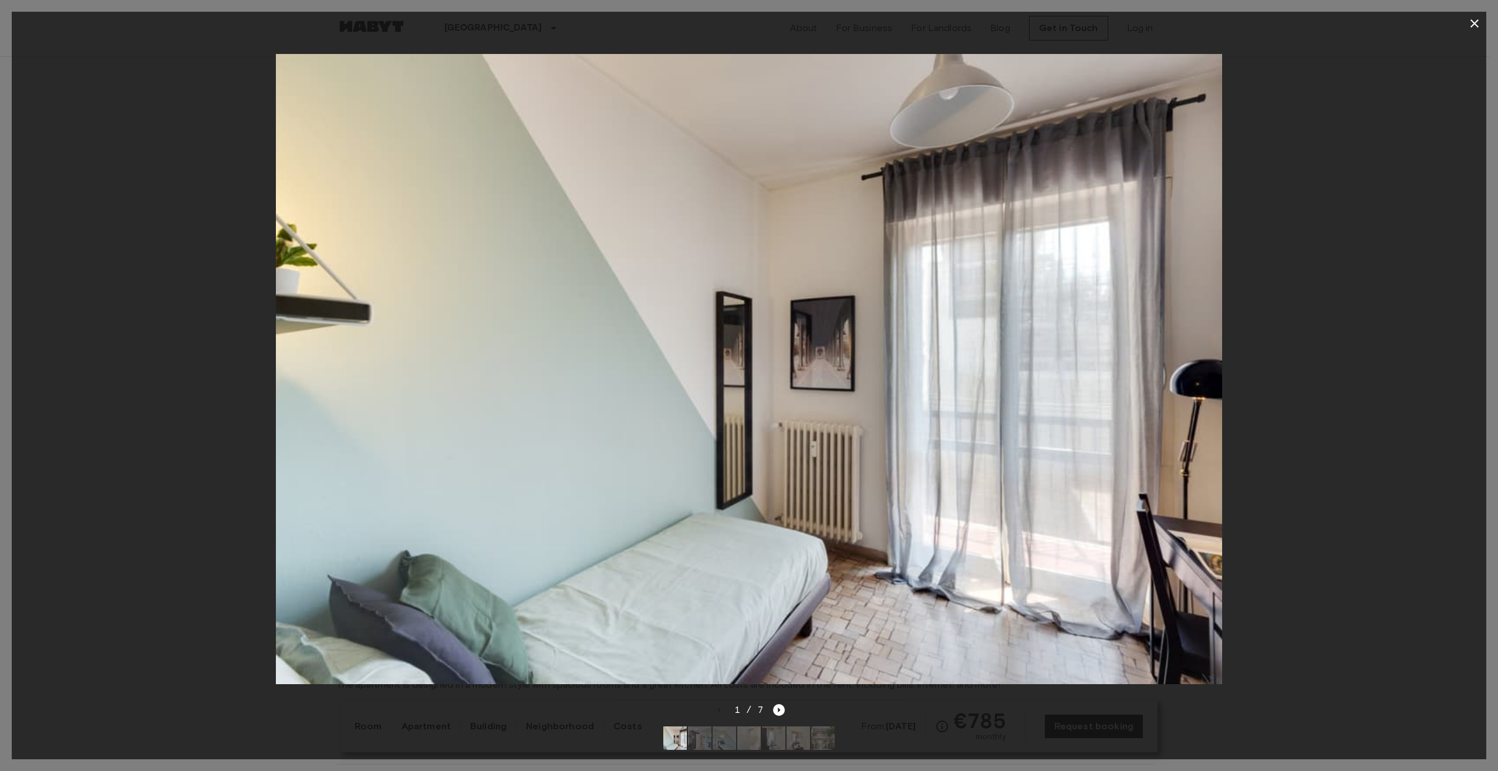
click at [1313, 290] on div at bounding box center [749, 369] width 1475 height 668
click at [1472, 21] on icon "button" at bounding box center [1475, 23] width 8 height 8
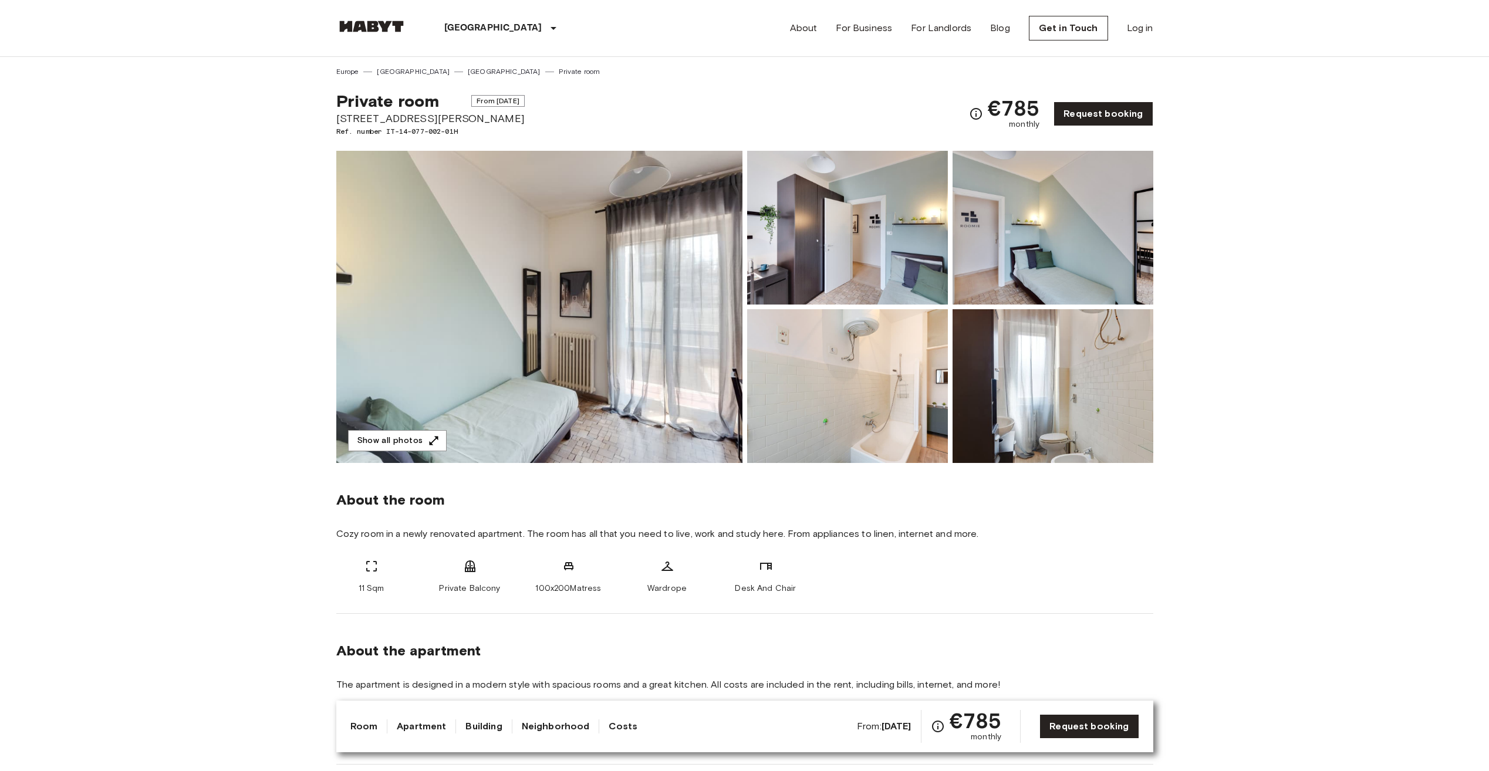
click at [582, 72] on div "Europe Italy Milan Private room" at bounding box center [744, 67] width 817 height 20
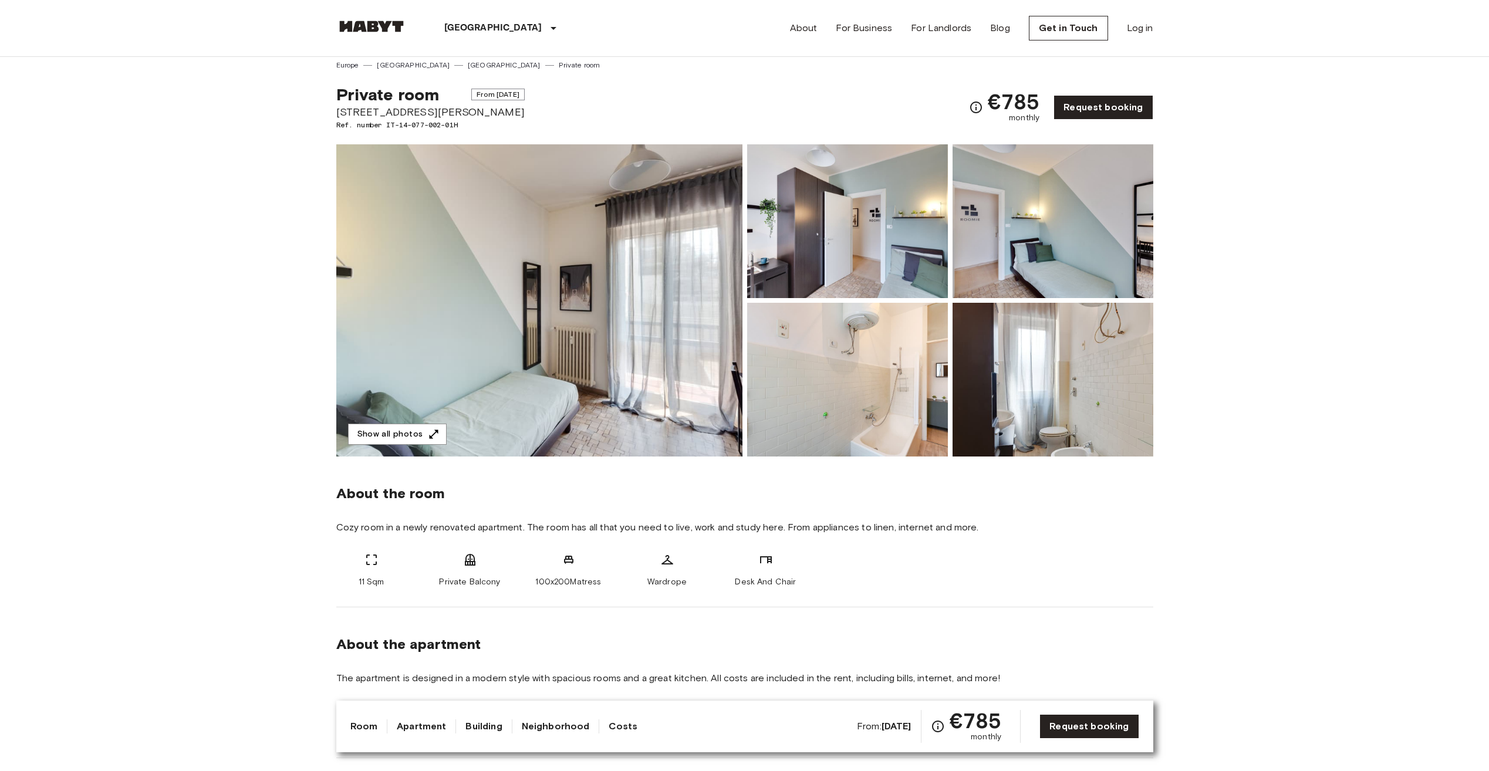
scroll to position [6, 0]
drag, startPoint x: 336, startPoint y: 114, endPoint x: 467, endPoint y: 113, distance: 130.9
click at [467, 113] on span "Via Antonio Cecchi 16" at bounding box center [430, 112] width 188 height 15
copy span "Via Antonio Cecchi 16"
drag, startPoint x: 200, startPoint y: 407, endPoint x: 301, endPoint y: 239, distance: 196.2
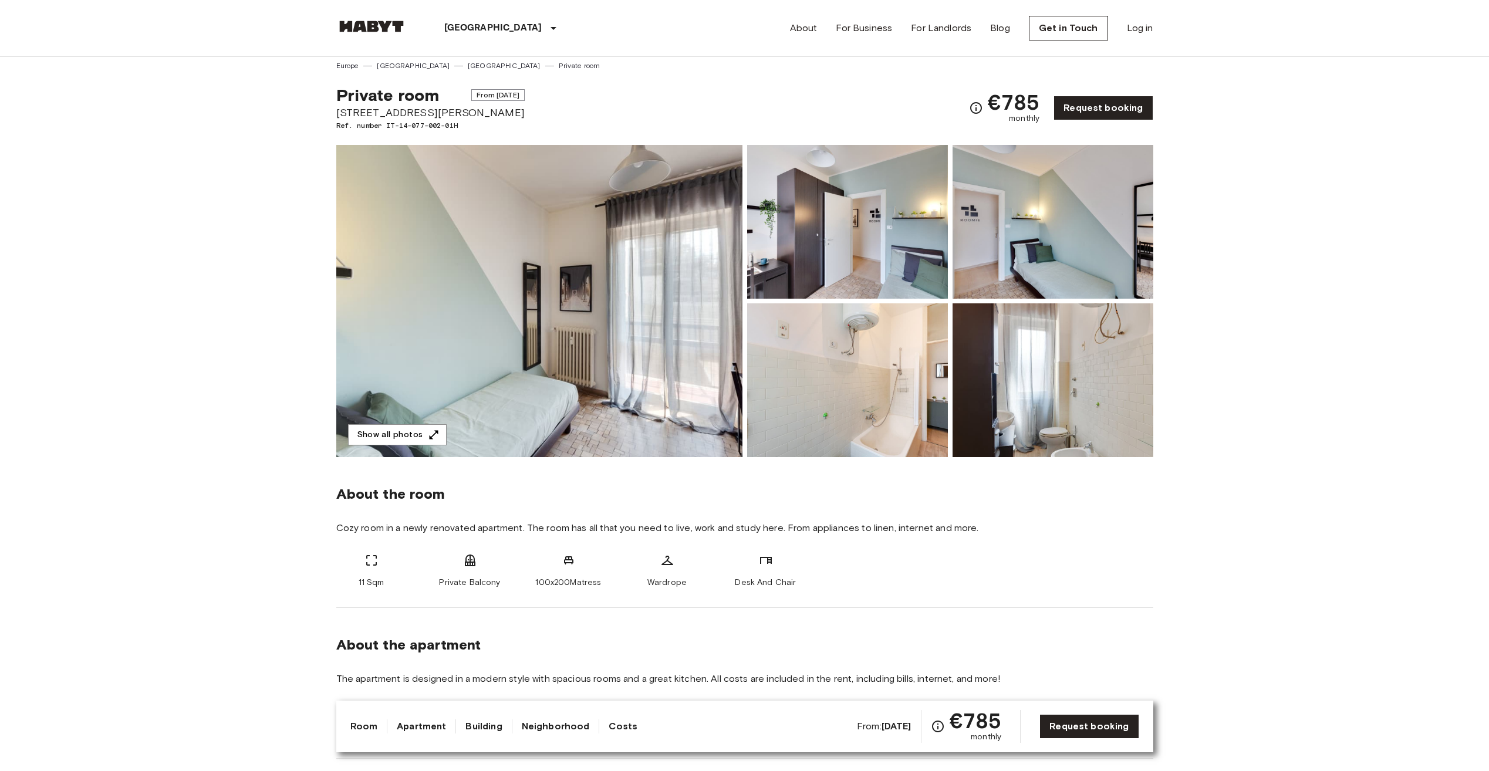
click at [889, 735] on div "From: Oct 1 2025 €785 monthly" at bounding box center [929, 726] width 144 height 33
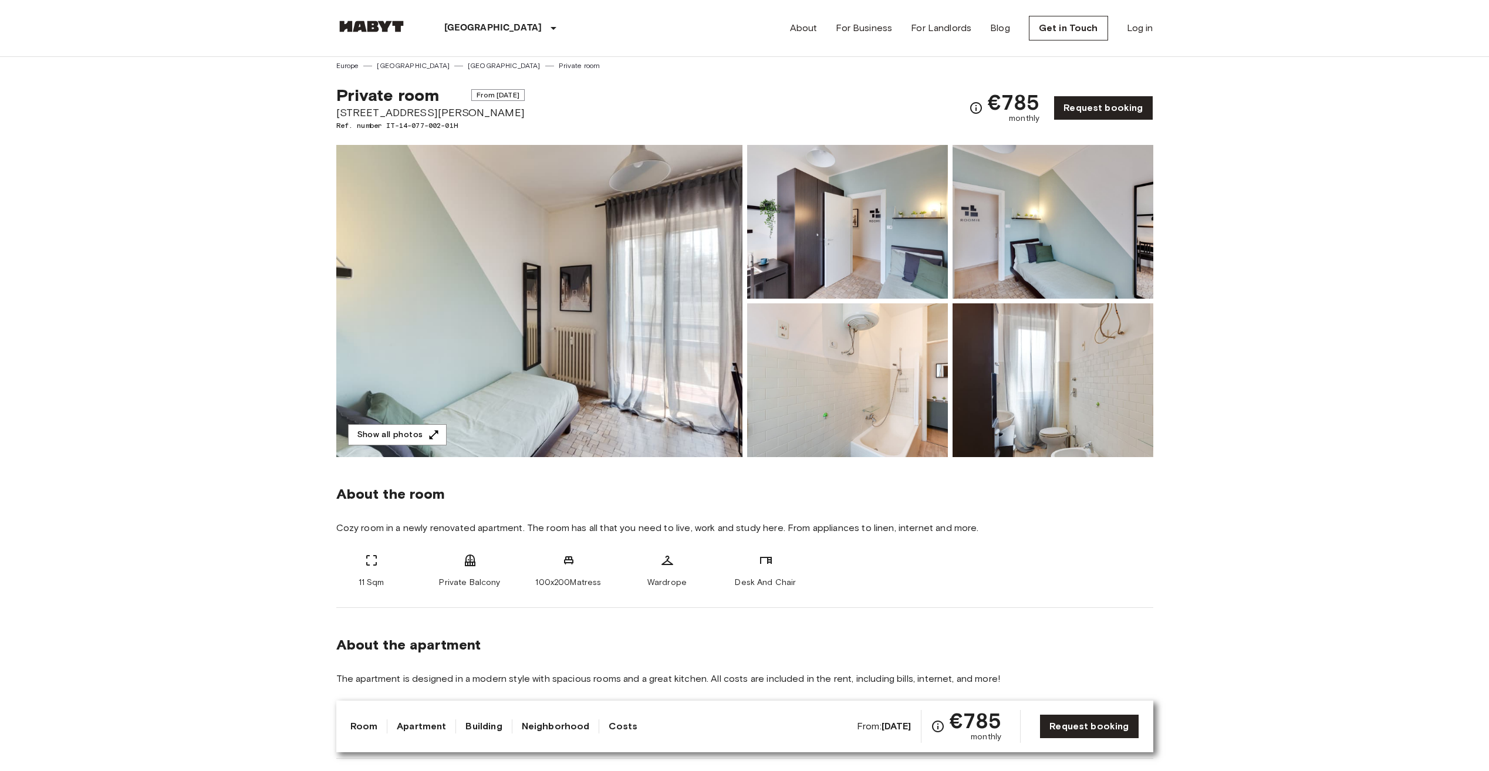
click at [993, 731] on span "monthly" at bounding box center [986, 737] width 31 height 12
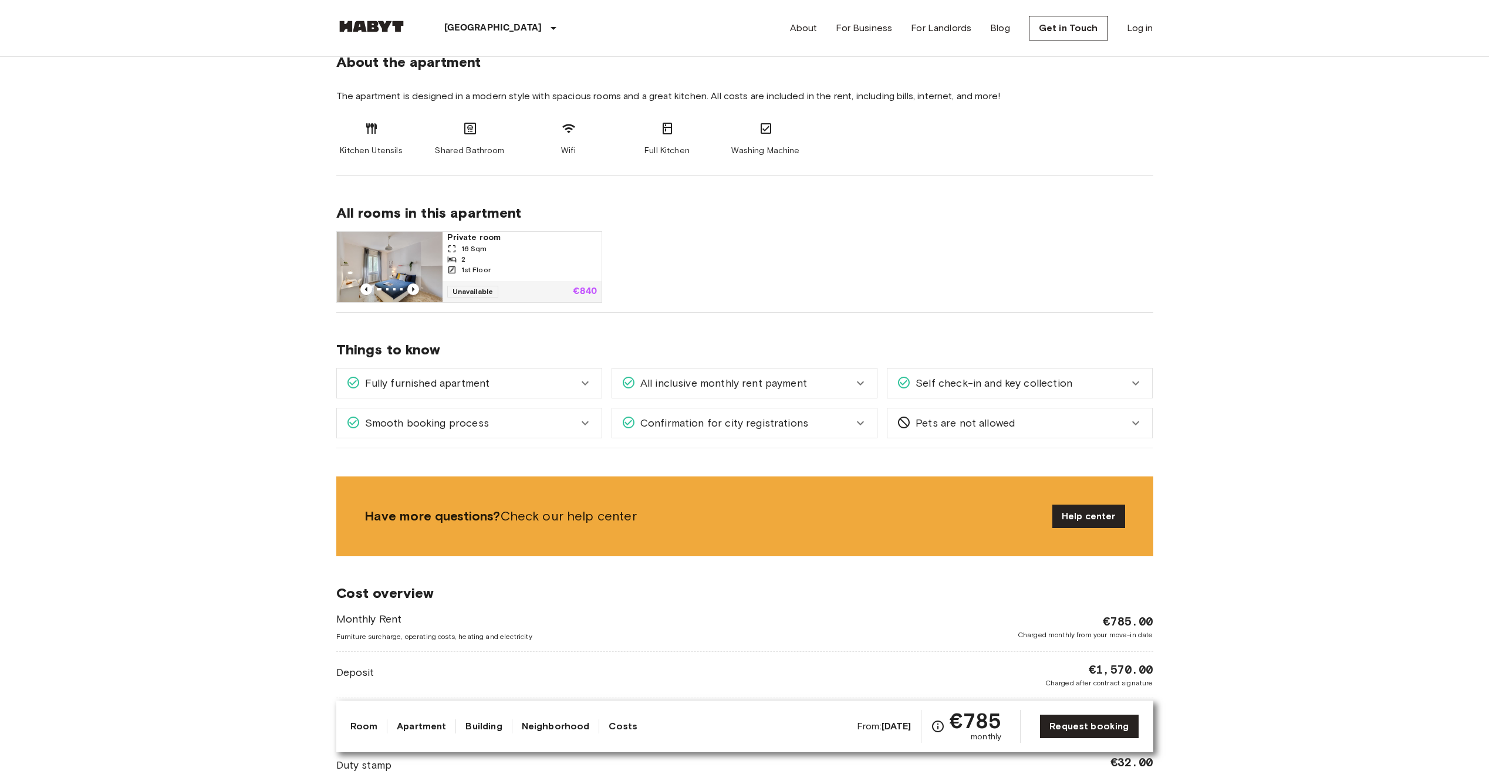
scroll to position [593, 0]
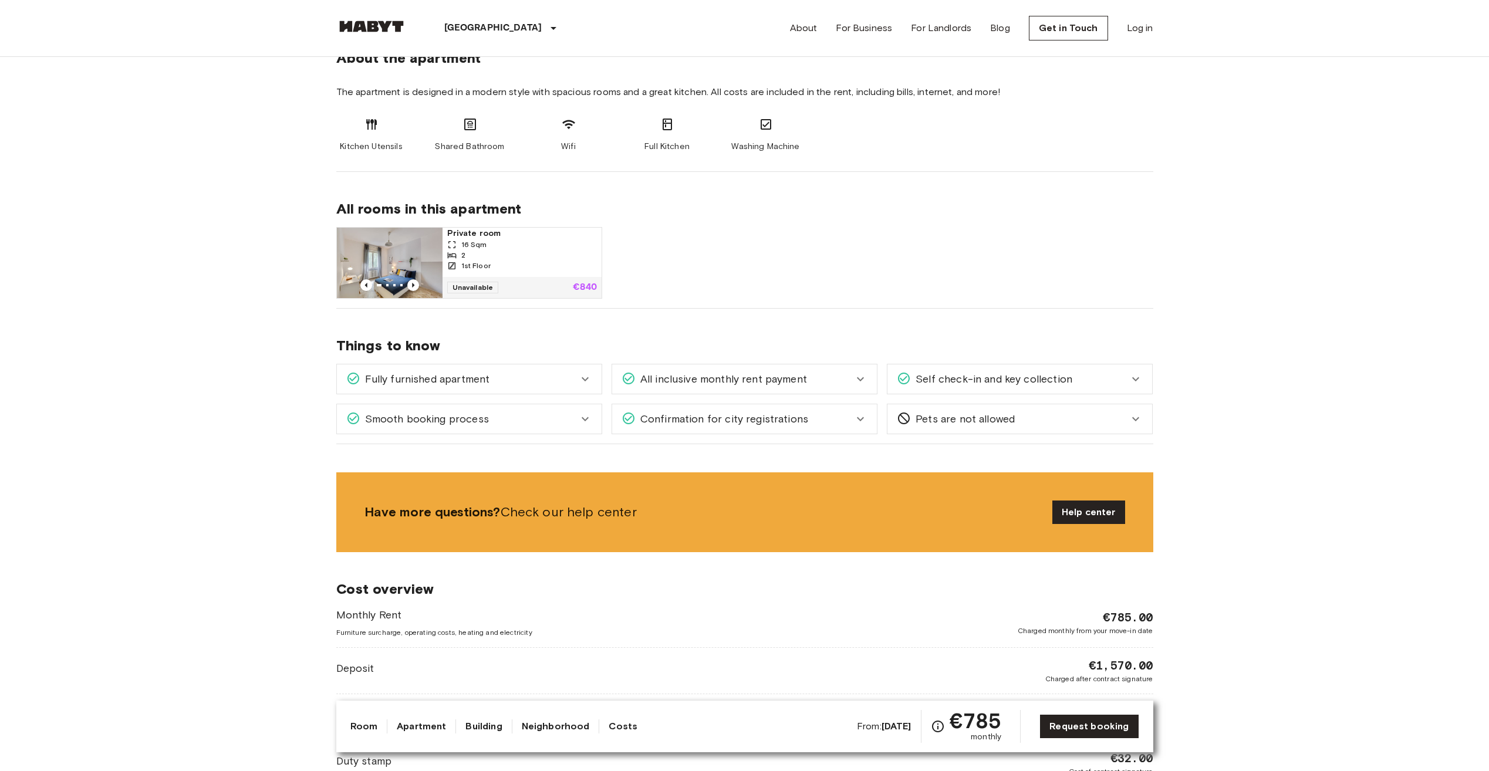
click at [396, 248] on img at bounding box center [390, 263] width 106 height 70
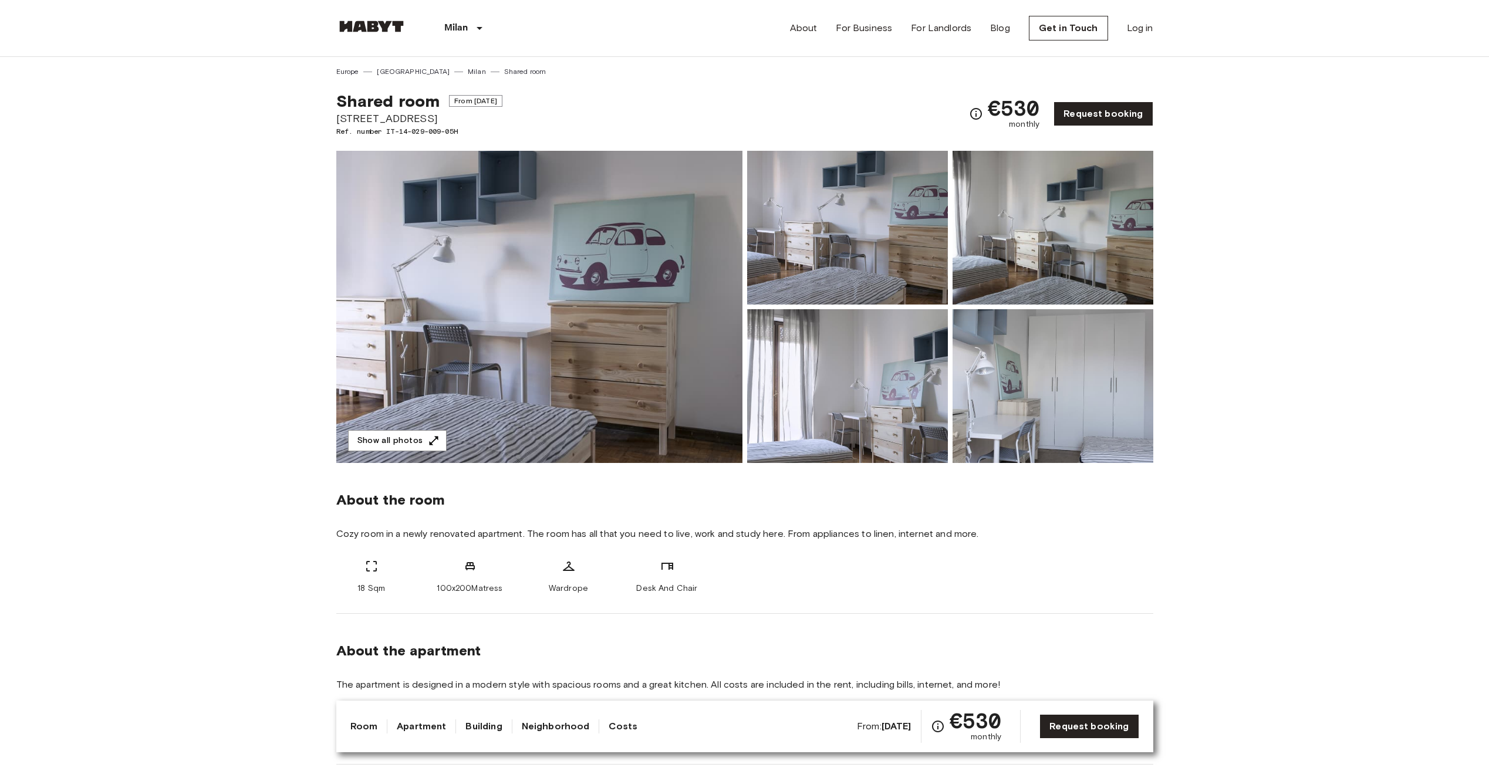
click at [552, 322] on img at bounding box center [539, 307] width 406 height 312
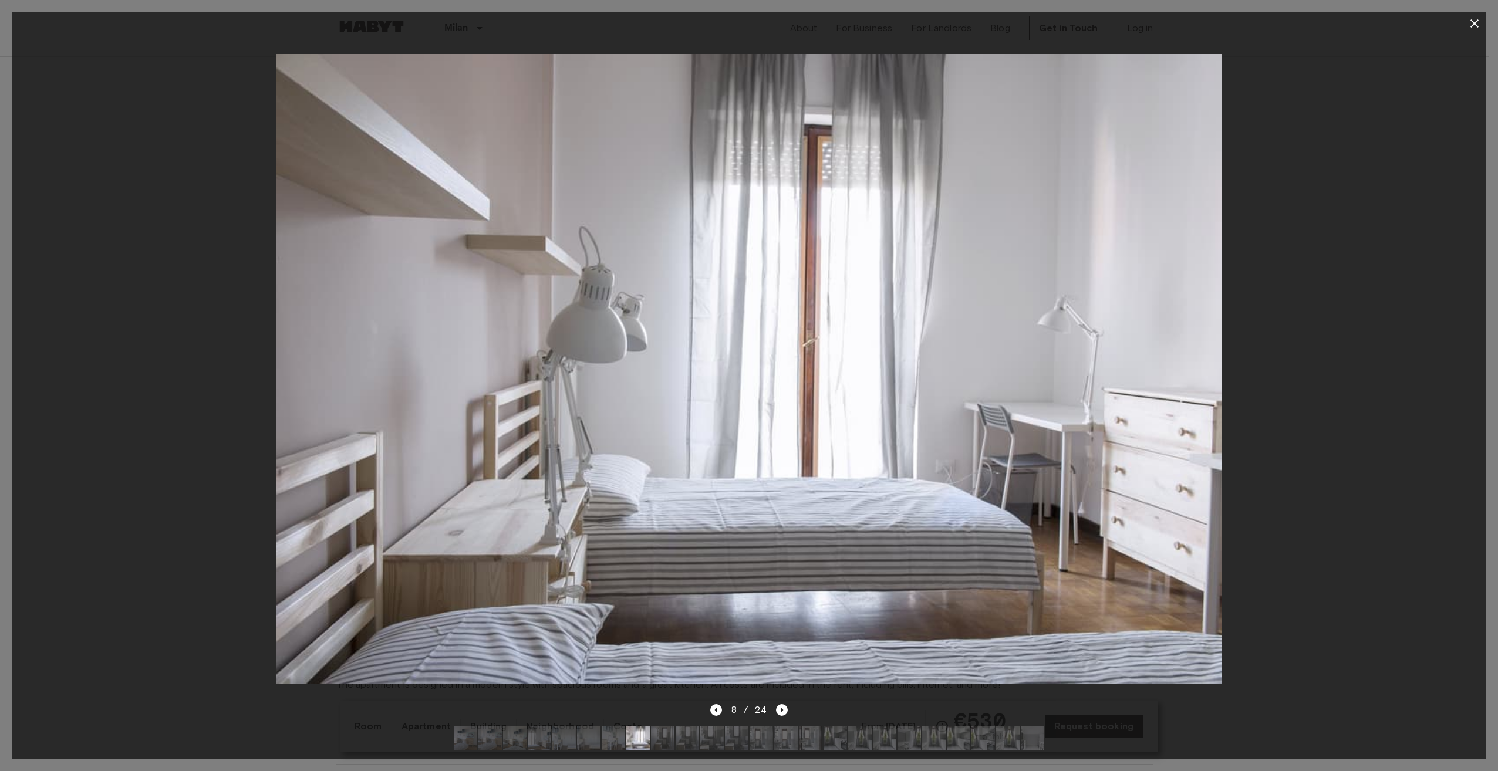
click at [262, 231] on div at bounding box center [749, 369] width 1475 height 668
click at [132, 251] on div at bounding box center [749, 369] width 1475 height 668
click at [1473, 24] on icon "button" at bounding box center [1475, 23] width 14 height 14
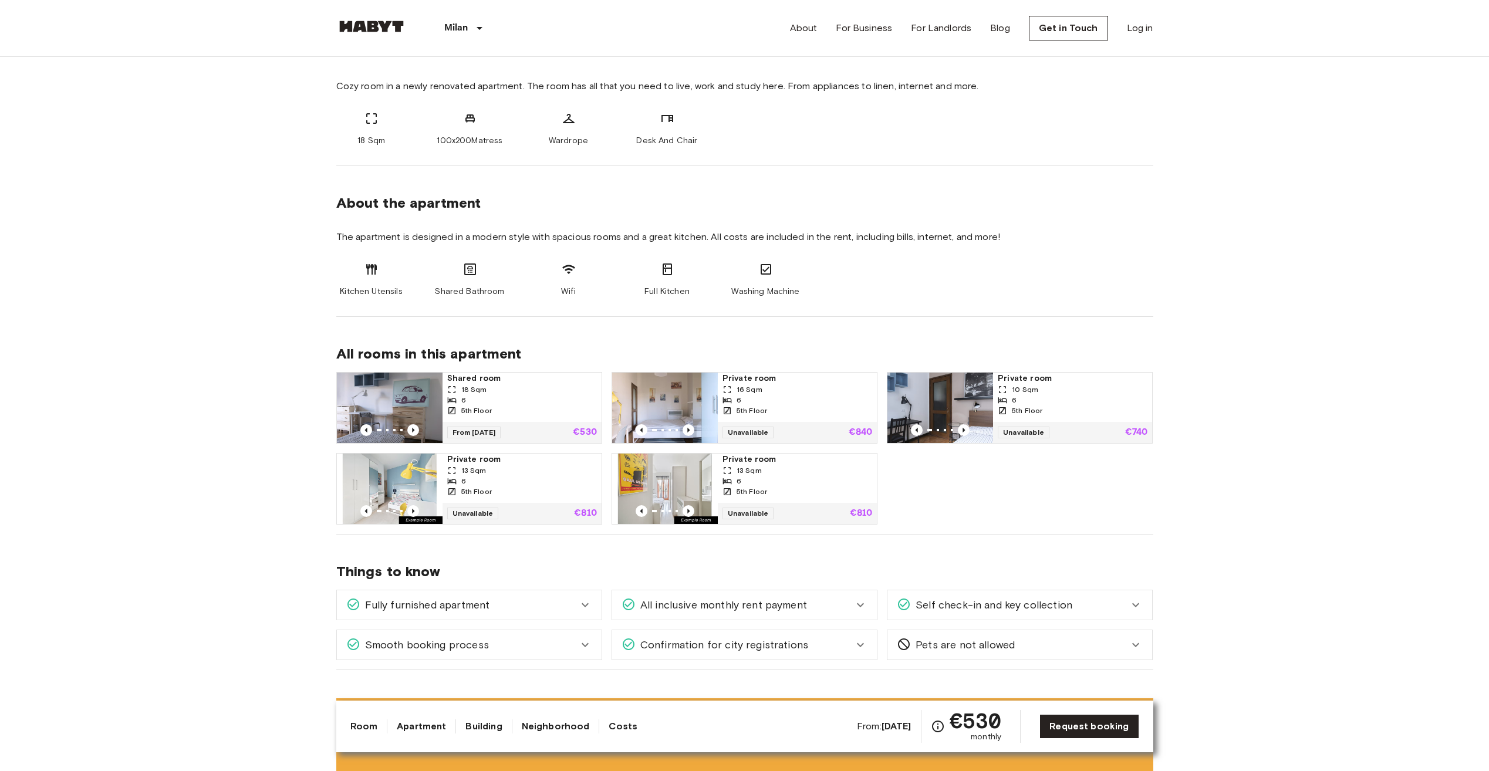
scroll to position [470, 0]
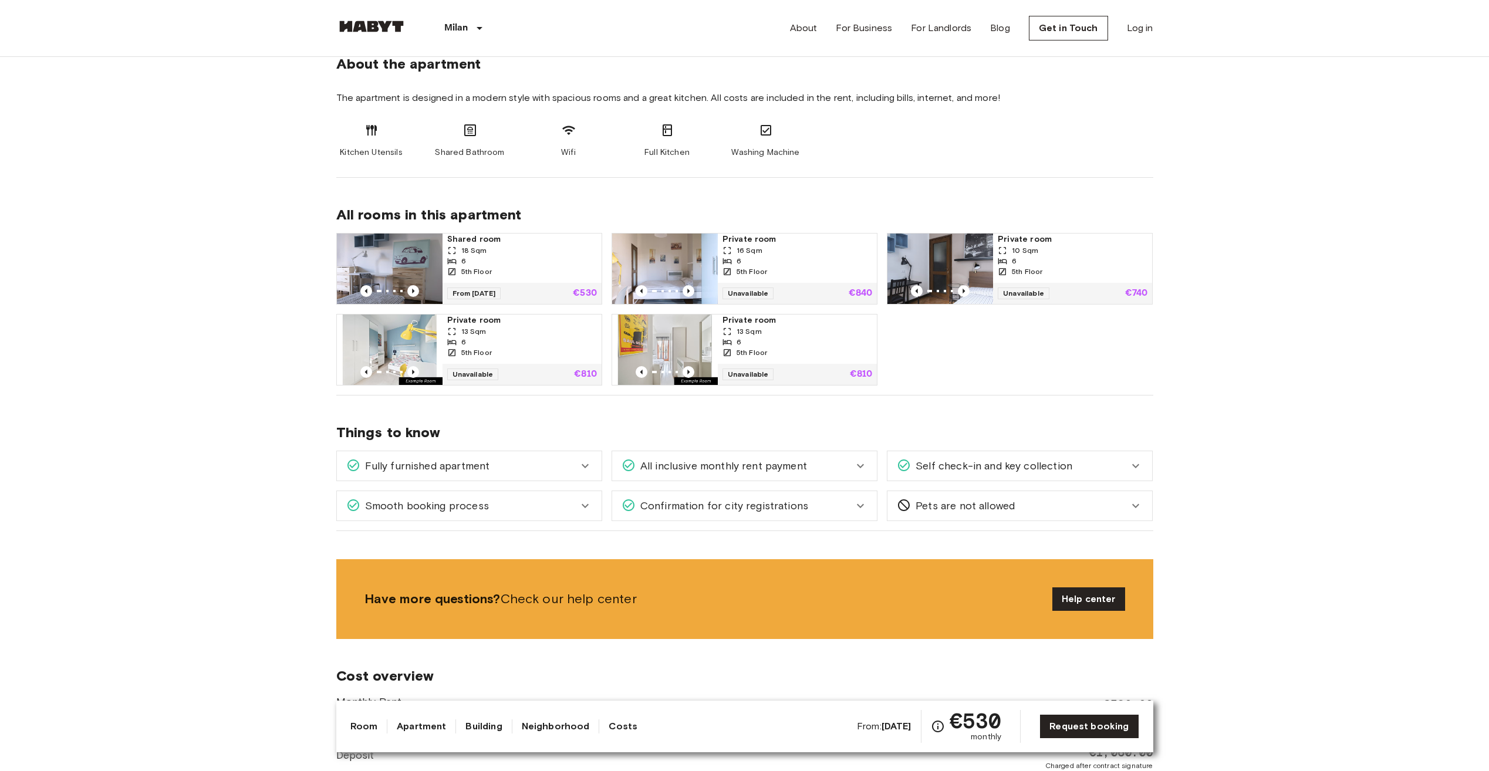
click at [520, 255] on div "18 Sqm" at bounding box center [522, 250] width 150 height 11
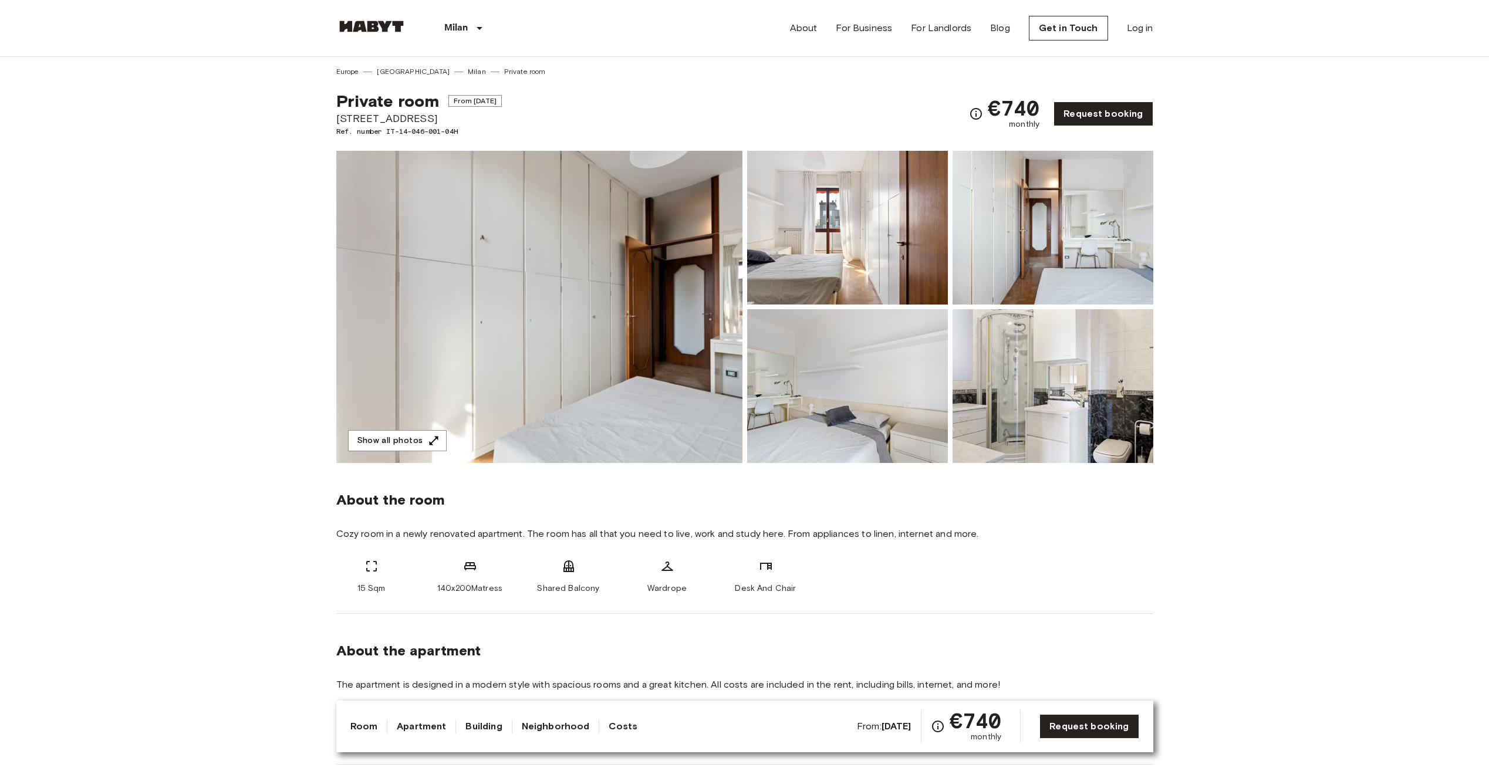
click at [514, 356] on img at bounding box center [539, 307] width 406 height 312
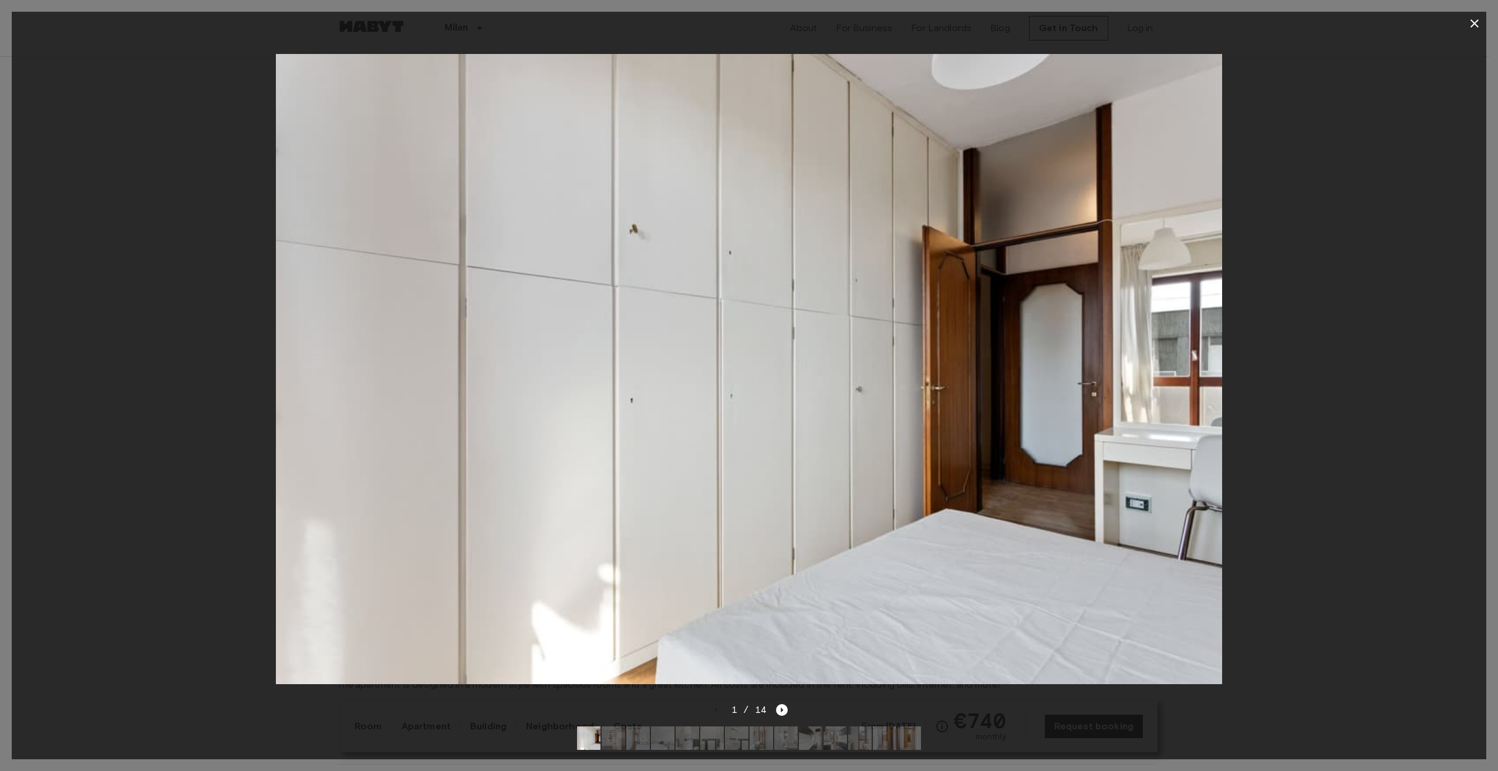
click at [177, 321] on div at bounding box center [749, 369] width 1475 height 668
click at [220, 304] on div at bounding box center [749, 369] width 1475 height 668
click at [1472, 16] on icon "button" at bounding box center [1475, 23] width 14 height 14
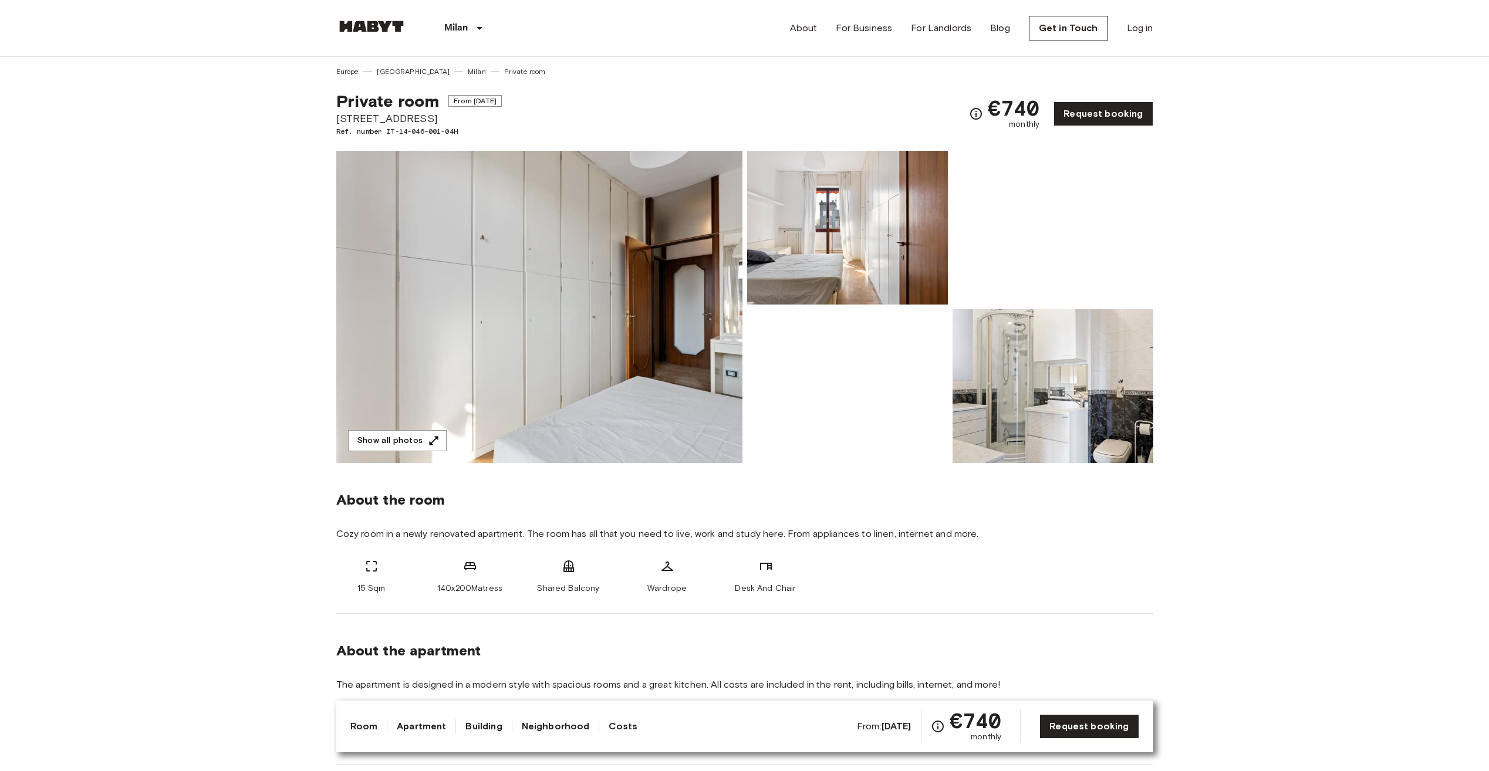
scroll to position [411, 0]
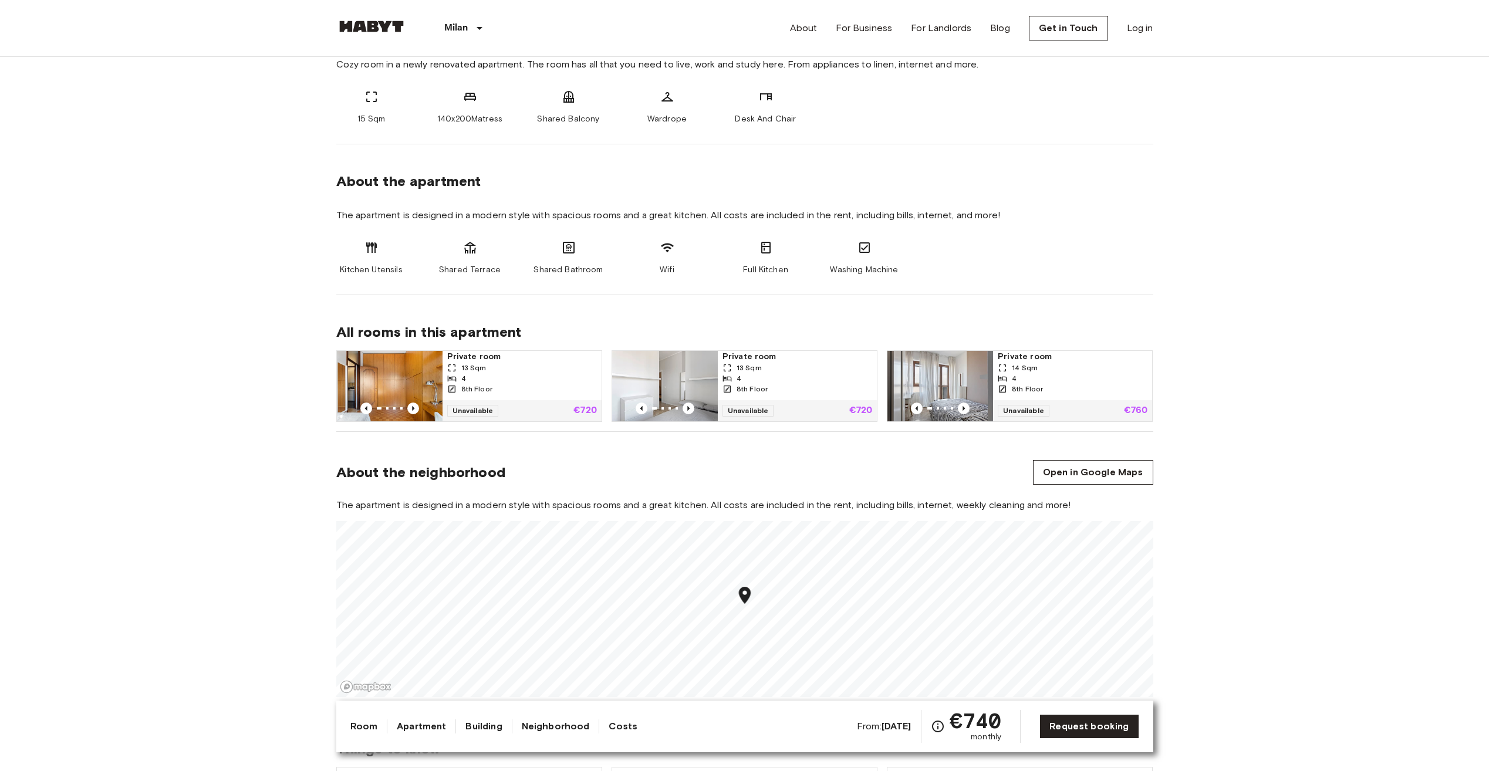
scroll to position [0, 0]
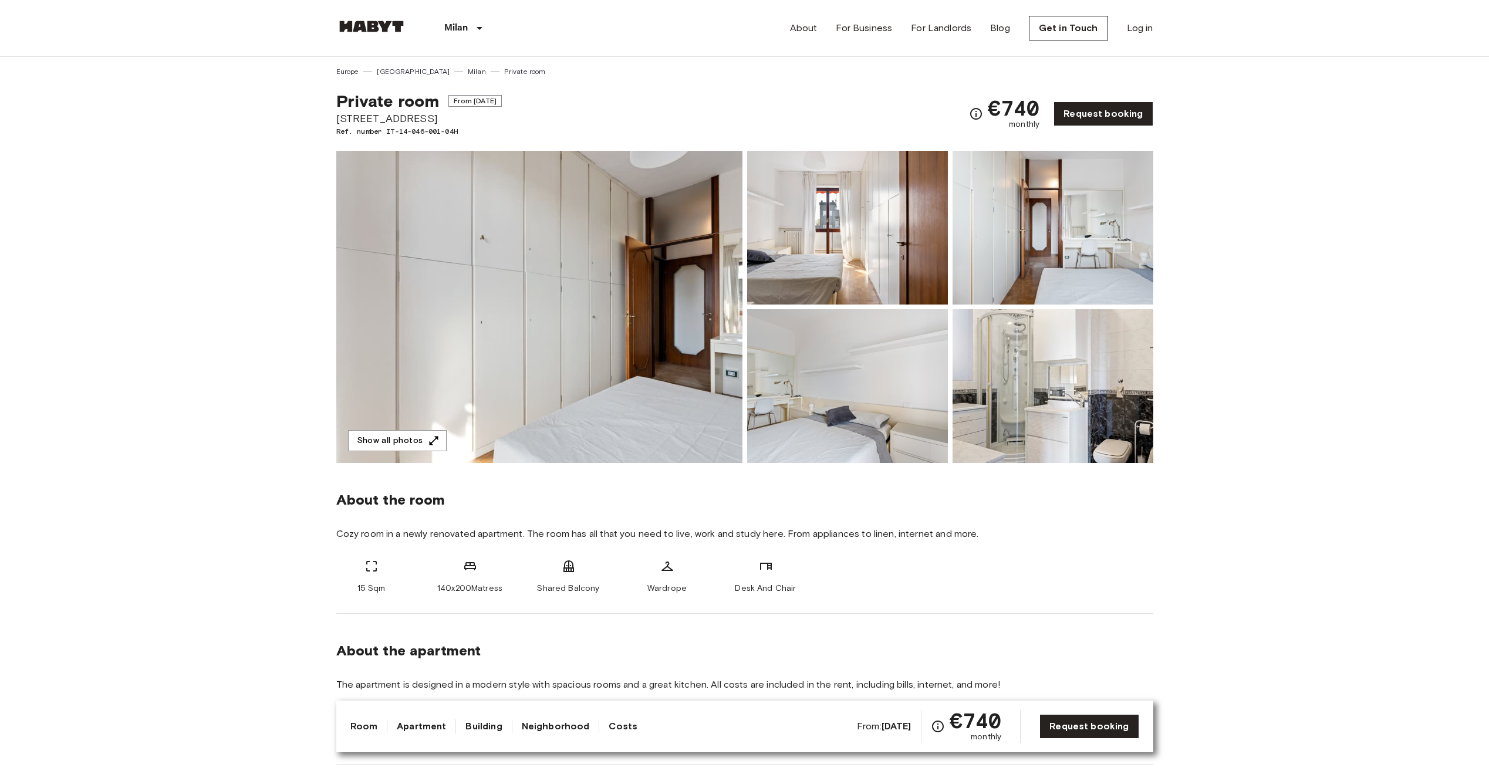
click at [559, 301] on img at bounding box center [539, 307] width 406 height 312
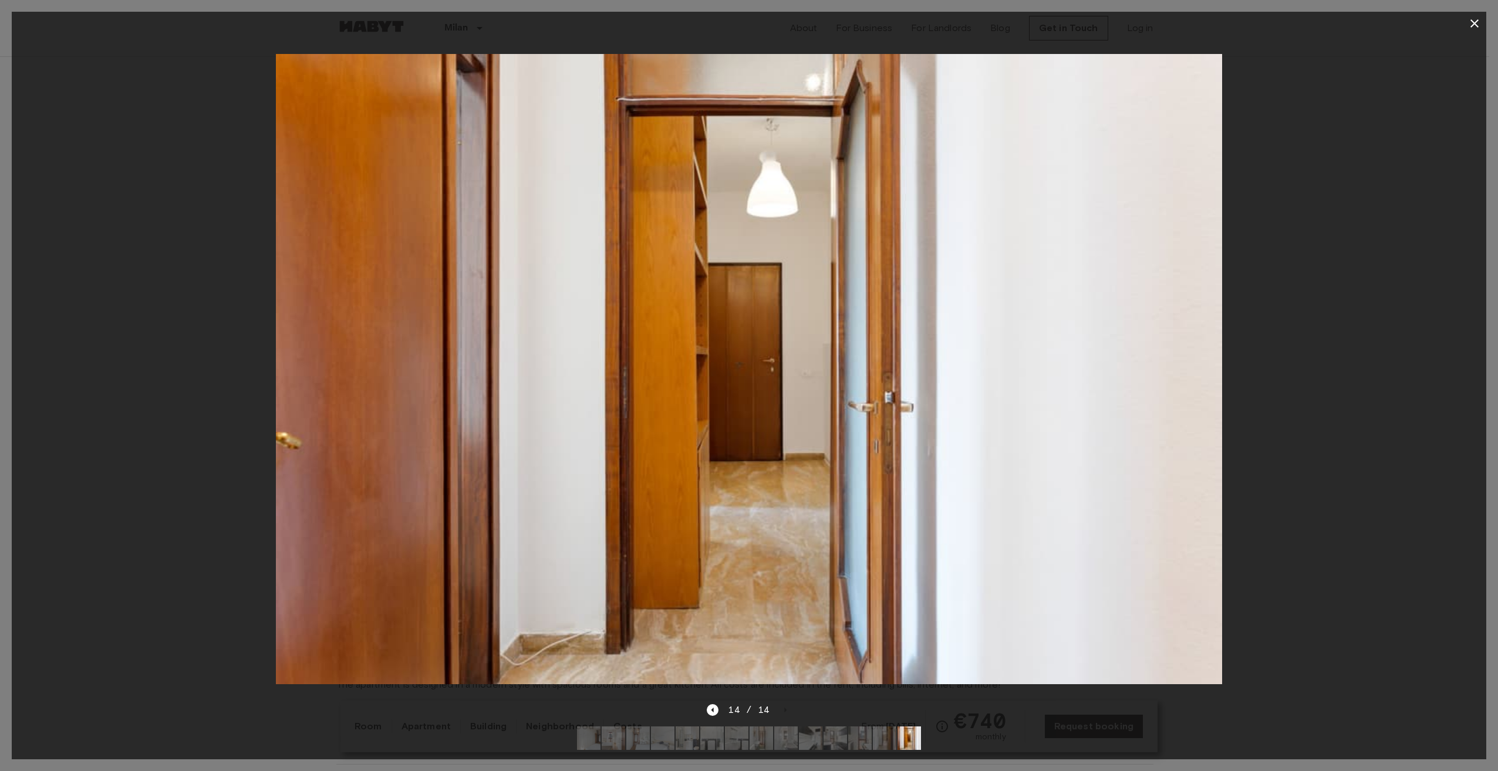
click at [159, 283] on div at bounding box center [749, 369] width 1475 height 668
click at [182, 230] on div at bounding box center [749, 369] width 1475 height 668
click at [1471, 28] on icon "button" at bounding box center [1475, 23] width 14 height 14
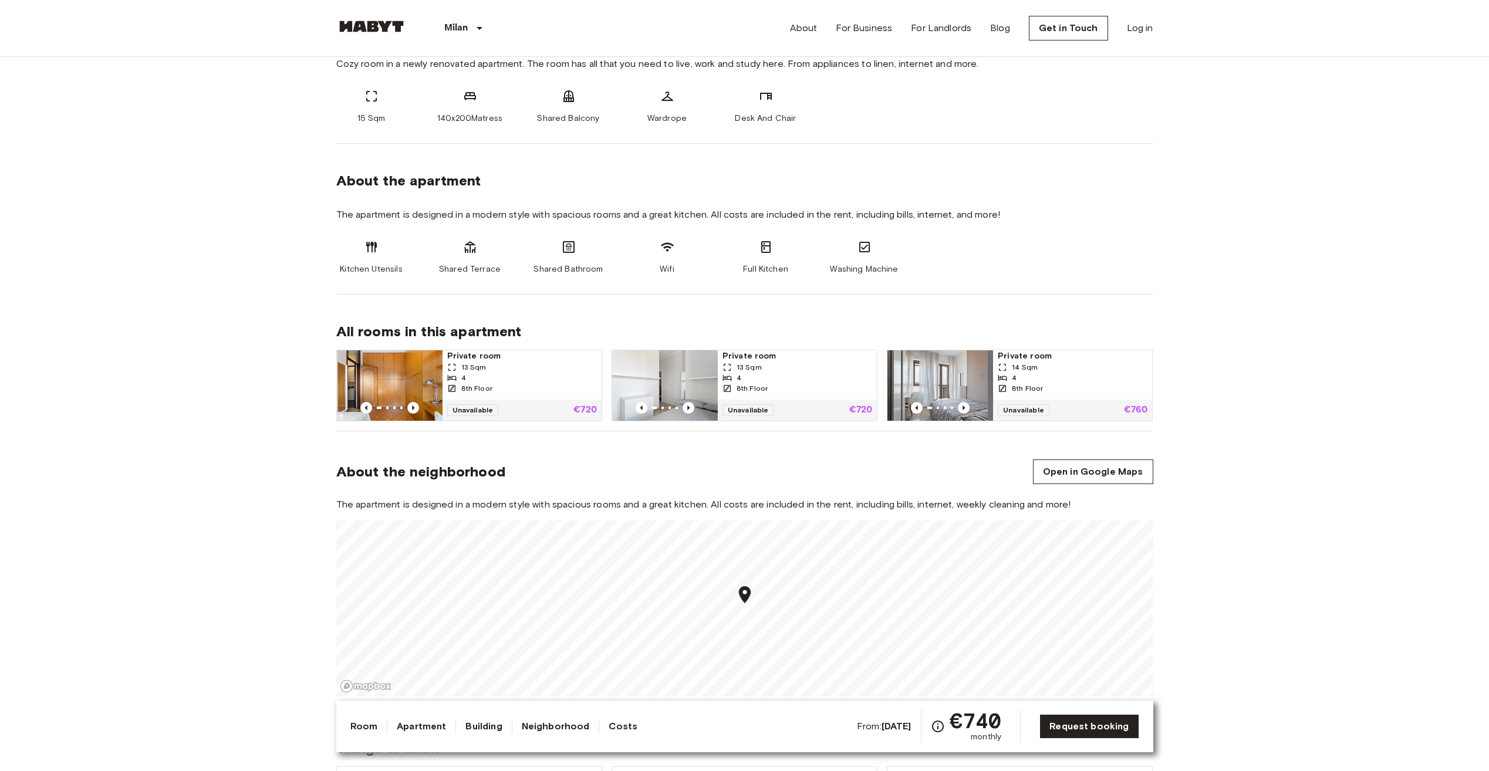
scroll to position [470, 0]
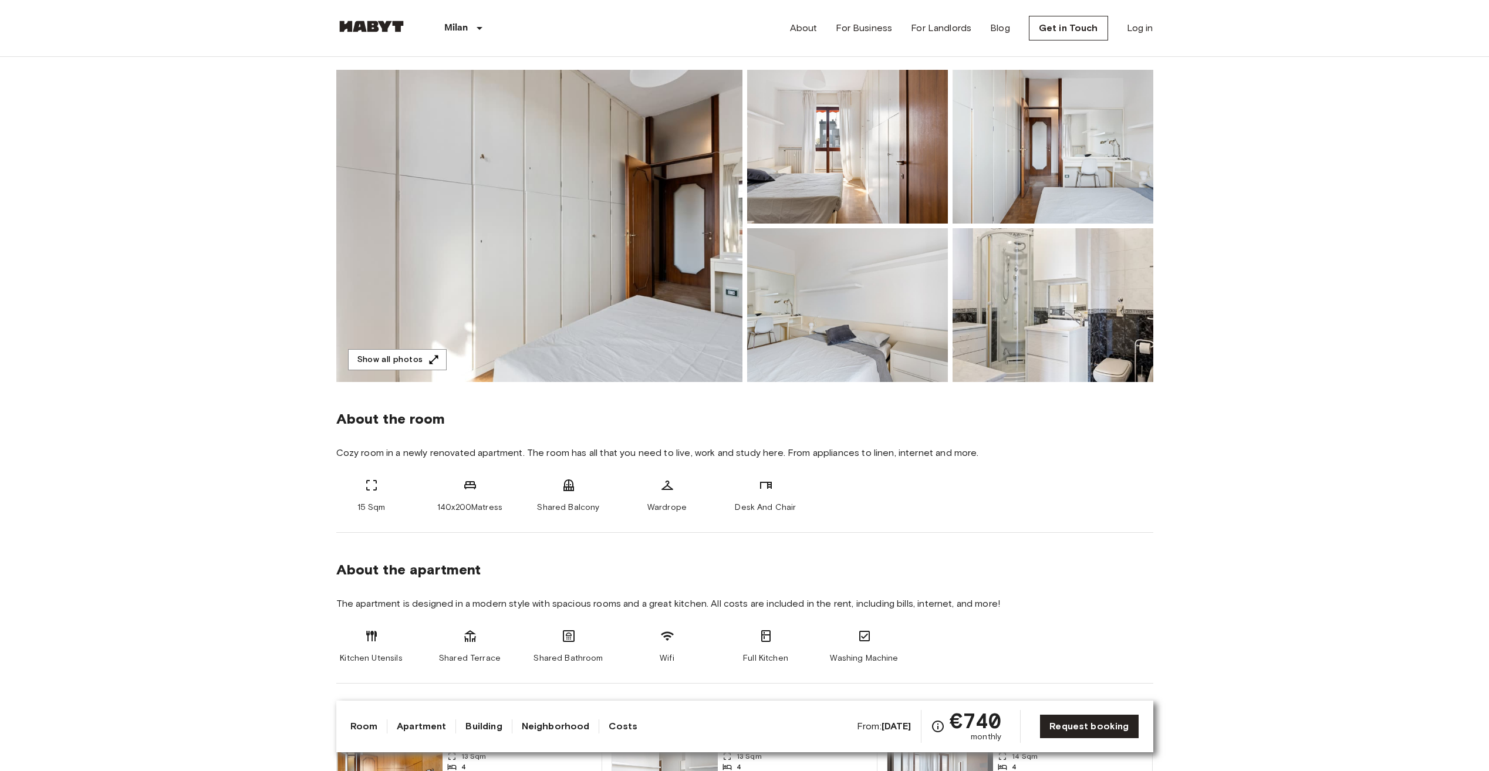
scroll to position [0, 0]
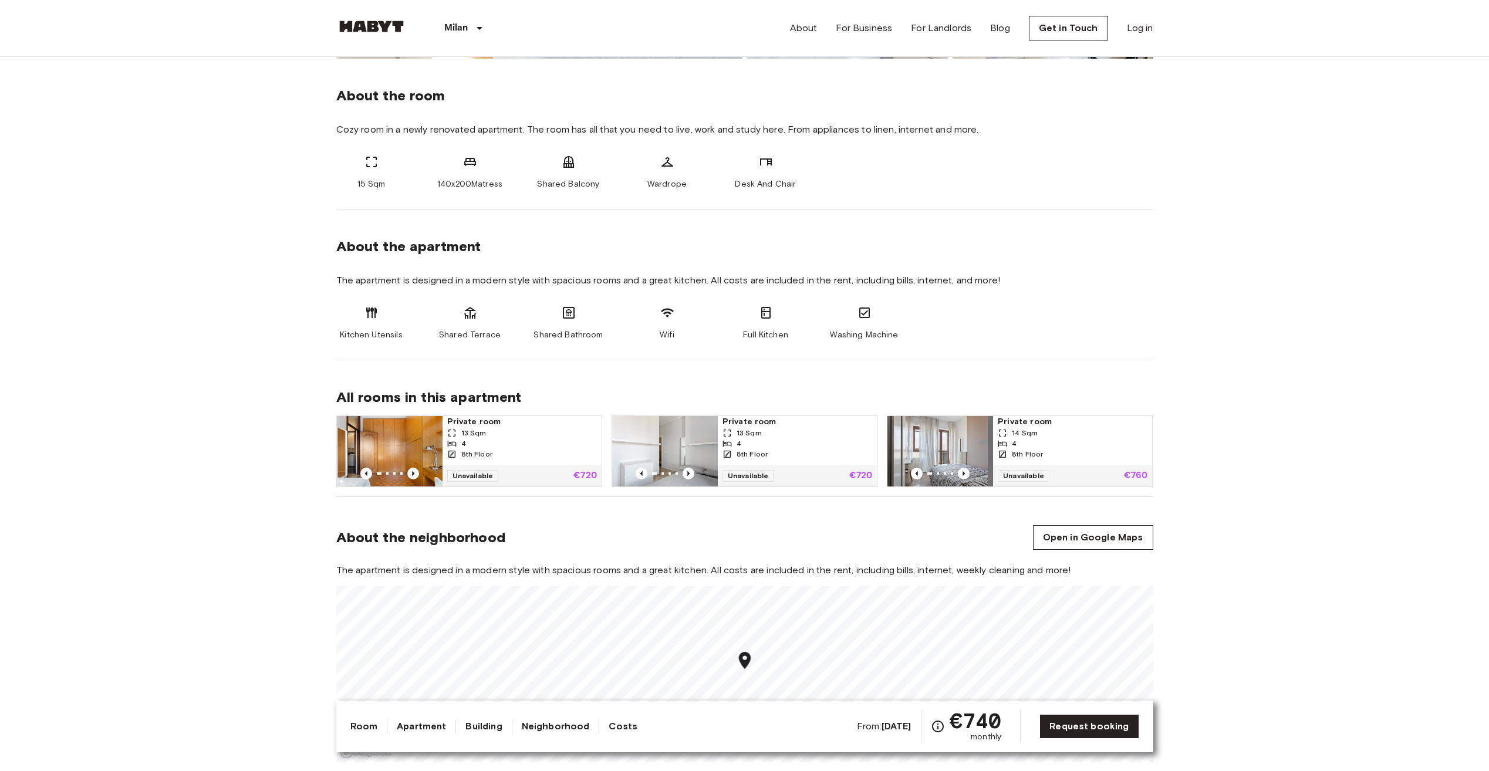
scroll to position [411, 0]
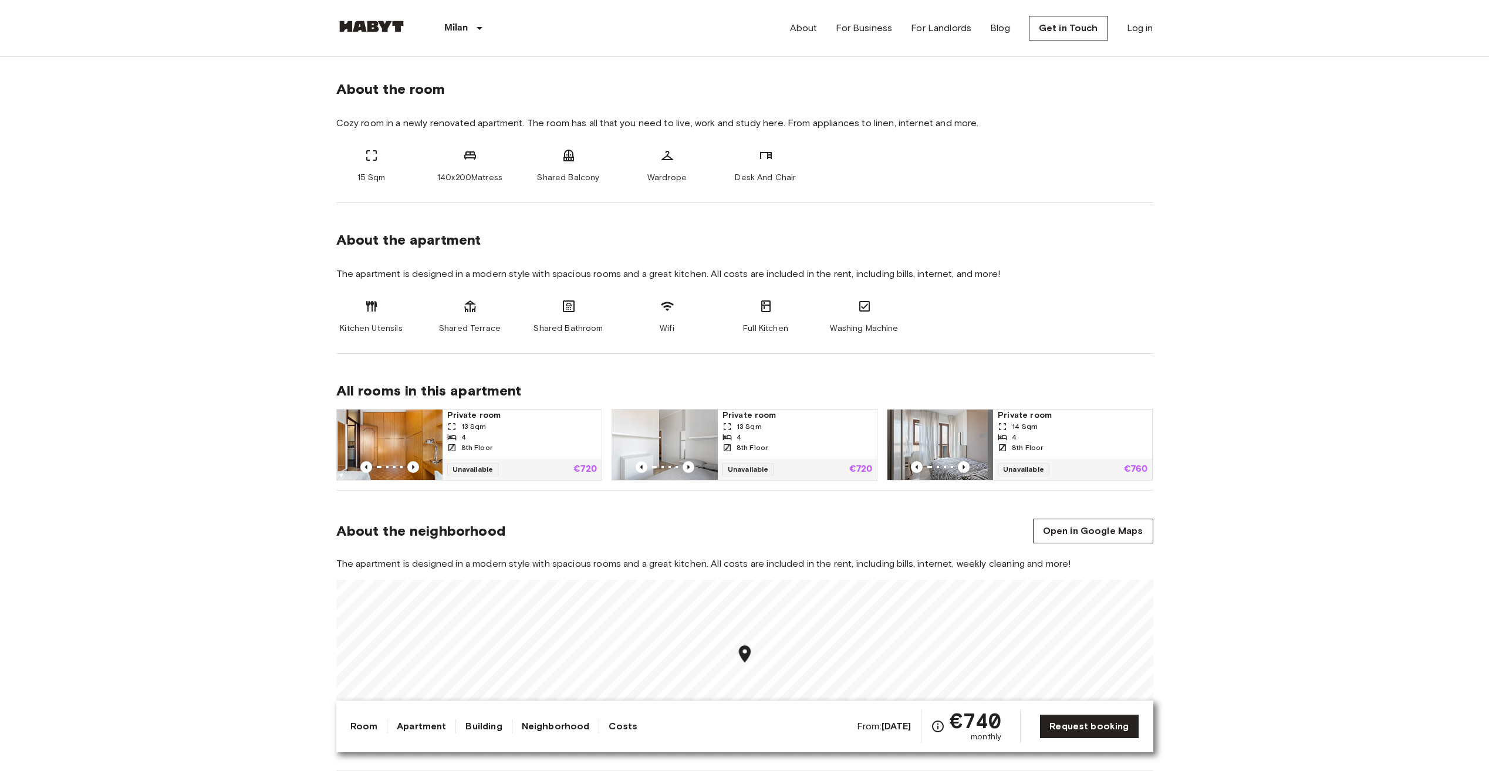
click at [542, 539] on div "About the neighborhood Open in Google Maps" at bounding box center [744, 531] width 817 height 25
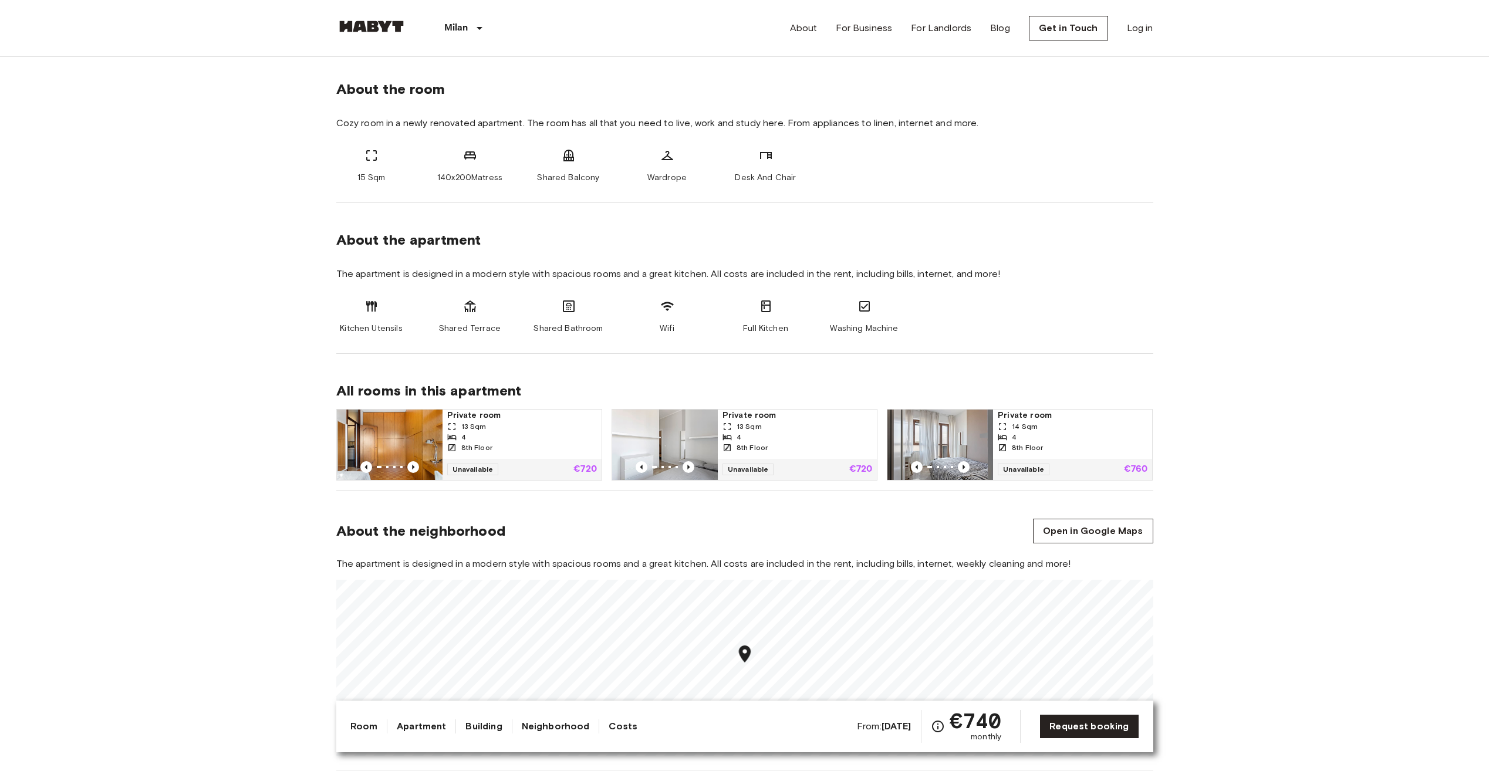
scroll to position [881, 0]
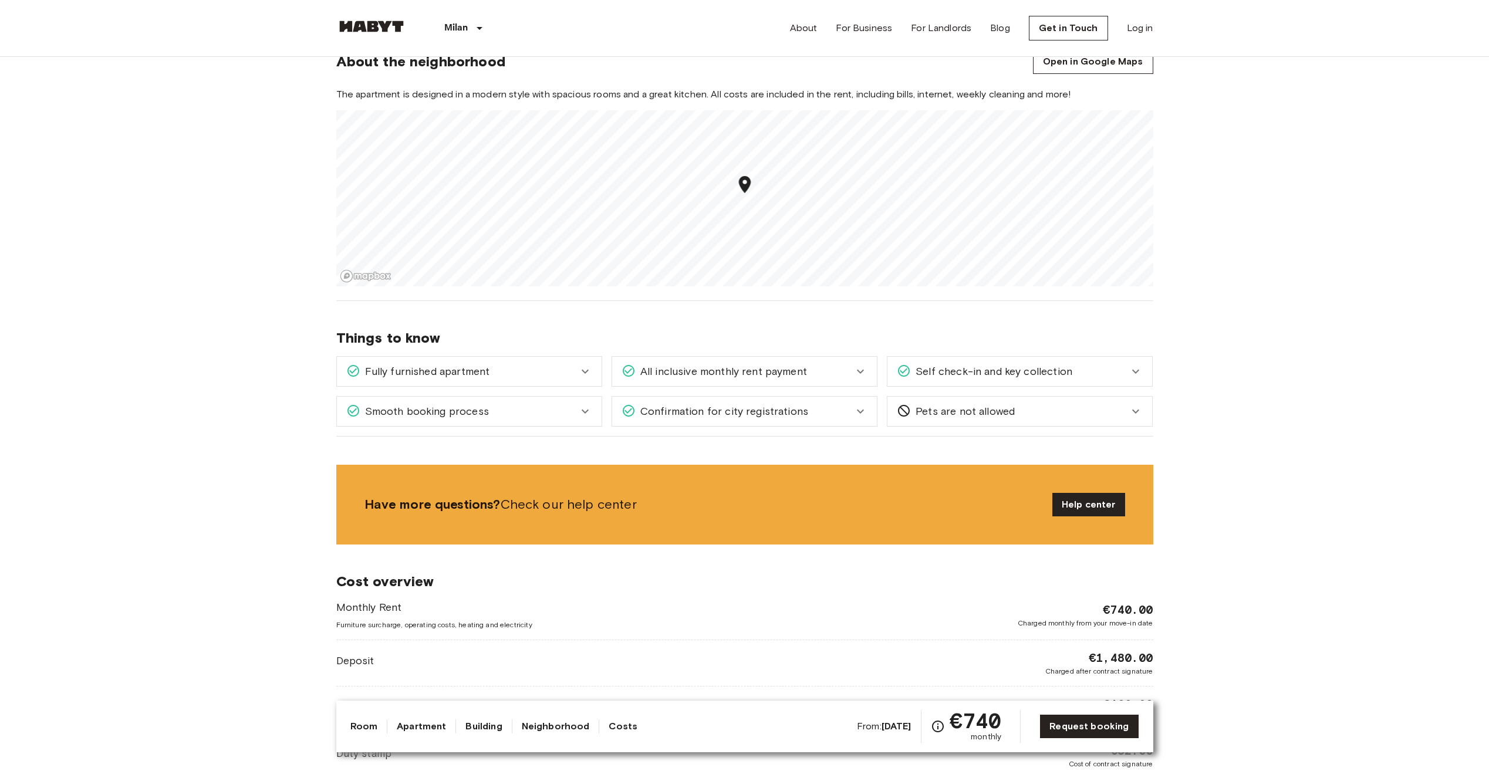
click at [765, 436] on div "Things to know Fully furnished apartment All you need to do is pack your clothe…" at bounding box center [744, 369] width 817 height 136
click at [777, 410] on span "Confirmation for city registrations" at bounding box center [722, 411] width 173 height 15
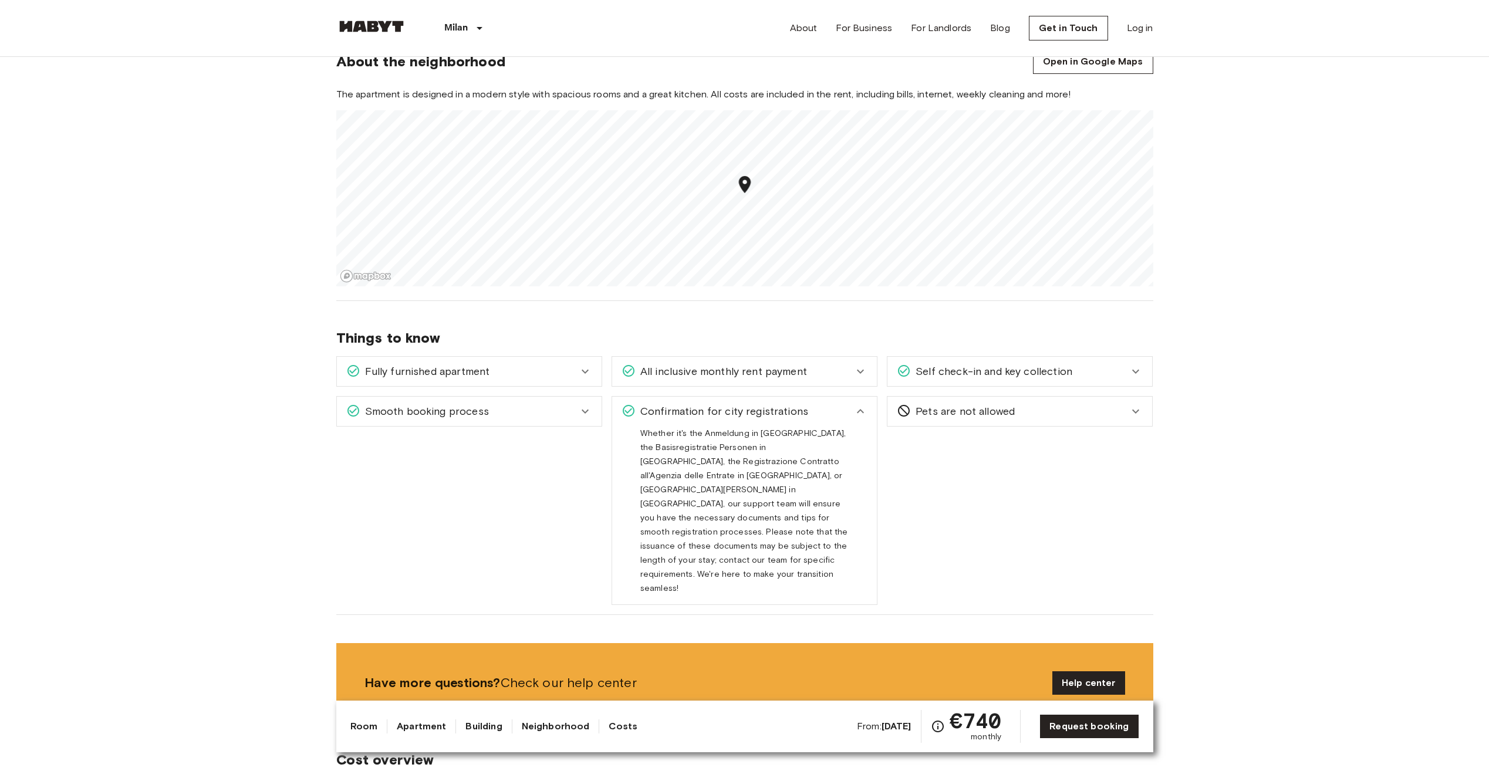
click at [703, 433] on span "Whether it's the Anmeldung in Germany, the Basisregistratie Personen in the Net…" at bounding box center [744, 516] width 208 height 174
drag, startPoint x: 703, startPoint y: 433, endPoint x: 692, endPoint y: 453, distance: 23.4
click at [692, 453] on span "Whether it's the Anmeldung in Germany, the Basisregistratie Personen in the Net…" at bounding box center [744, 516] width 208 height 174
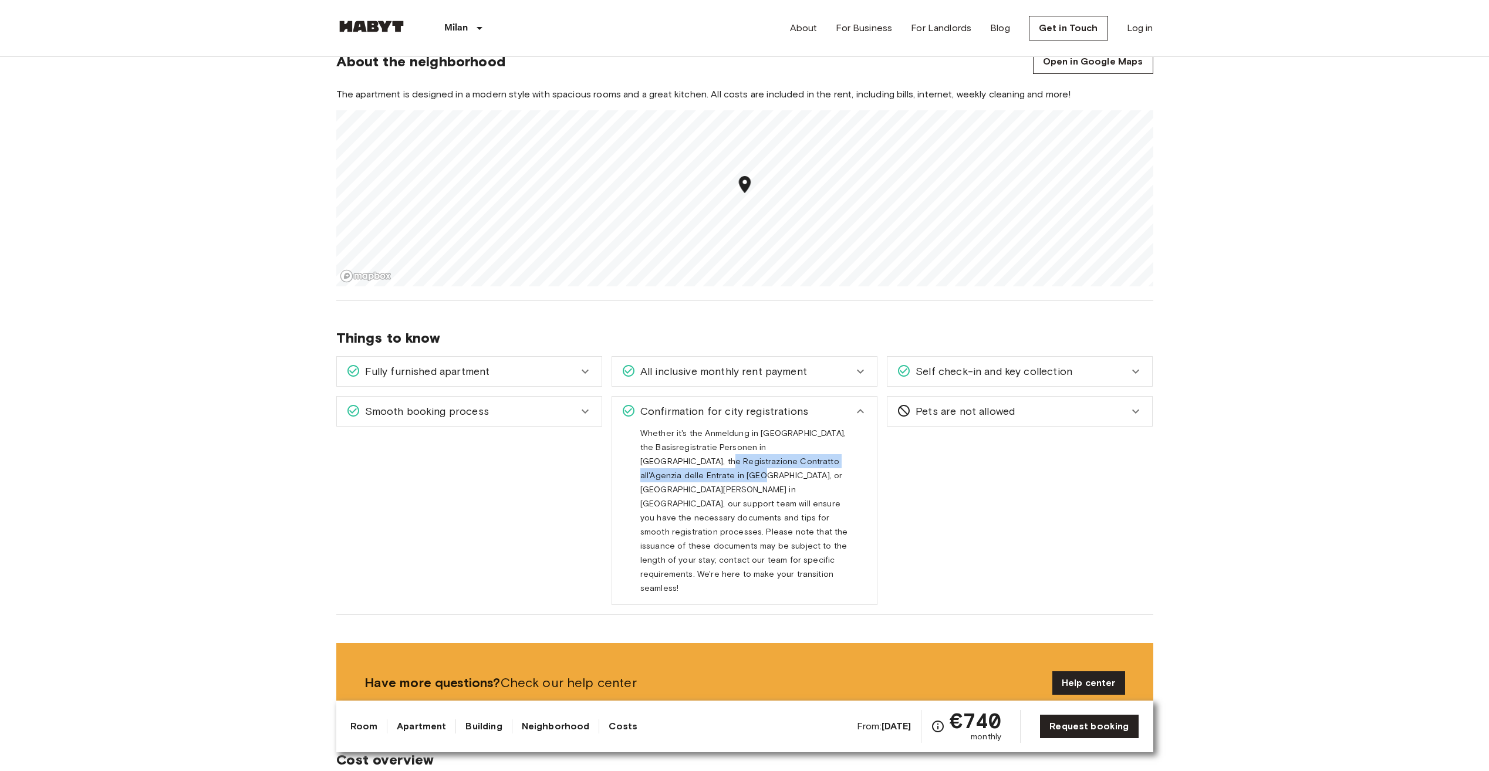
drag, startPoint x: 679, startPoint y: 457, endPoint x: 694, endPoint y: 477, distance: 25.1
click at [694, 477] on span "Whether it's the Anmeldung in Germany, the Basisregistratie Personen in the Net…" at bounding box center [744, 516] width 208 height 174
click at [680, 492] on span "Whether it's the Anmeldung in Germany, the Basisregistratie Personen in the Net…" at bounding box center [744, 516] width 208 height 174
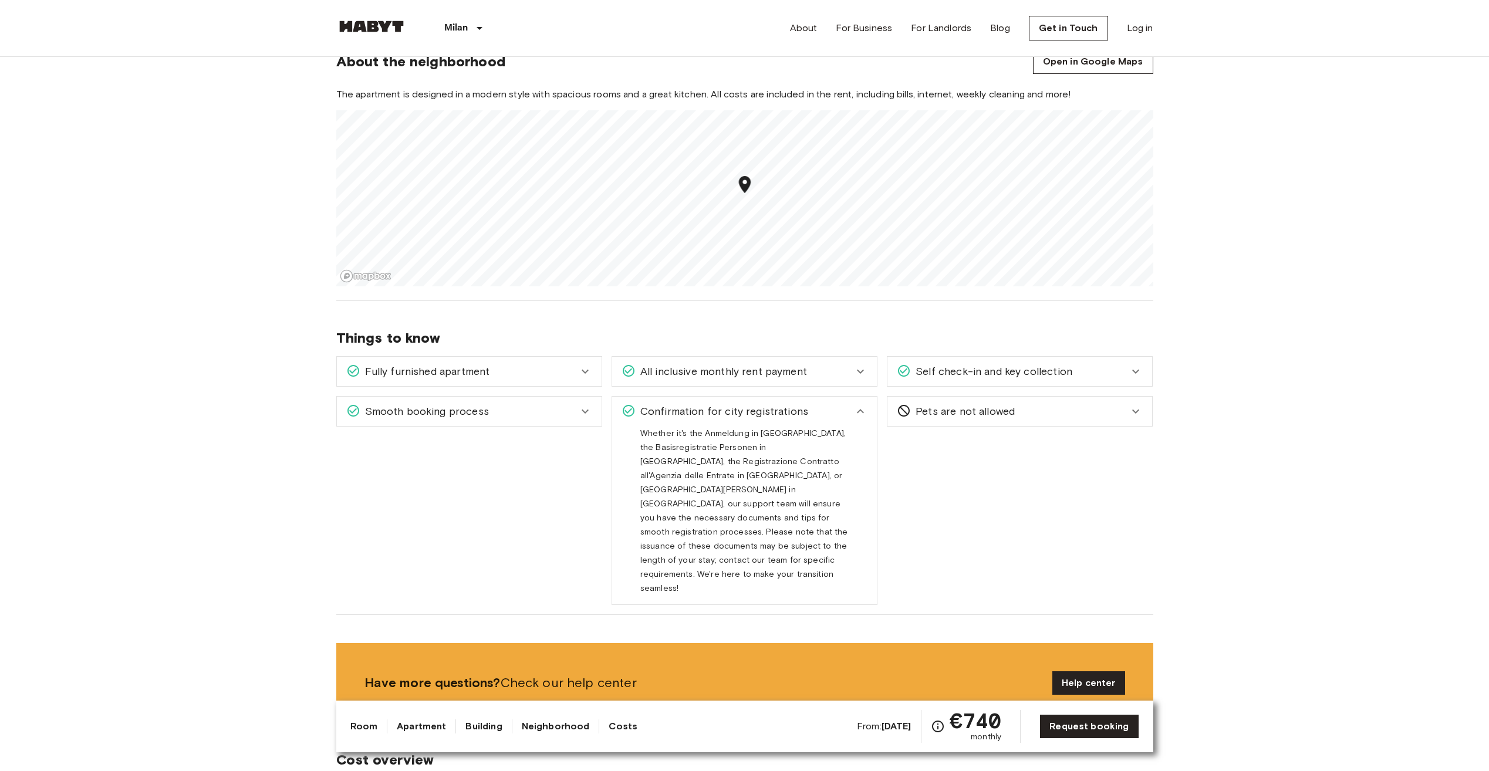
click at [680, 492] on span "Whether it's the Anmeldung in Germany, the Basisregistratie Personen in the Net…" at bounding box center [744, 516] width 208 height 174
drag, startPoint x: 679, startPoint y: 497, endPoint x: 675, endPoint y: 482, distance: 15.2
click at [675, 482] on span "Whether it's the Anmeldung in Germany, the Basisregistratie Personen in the Net…" at bounding box center [744, 516] width 208 height 174
click at [552, 409] on div "Smooth booking process" at bounding box center [462, 411] width 232 height 15
click at [400, 436] on span "With Habyt you can count on a hassle free booking process. After sending your a…" at bounding box center [466, 474] width 203 height 90
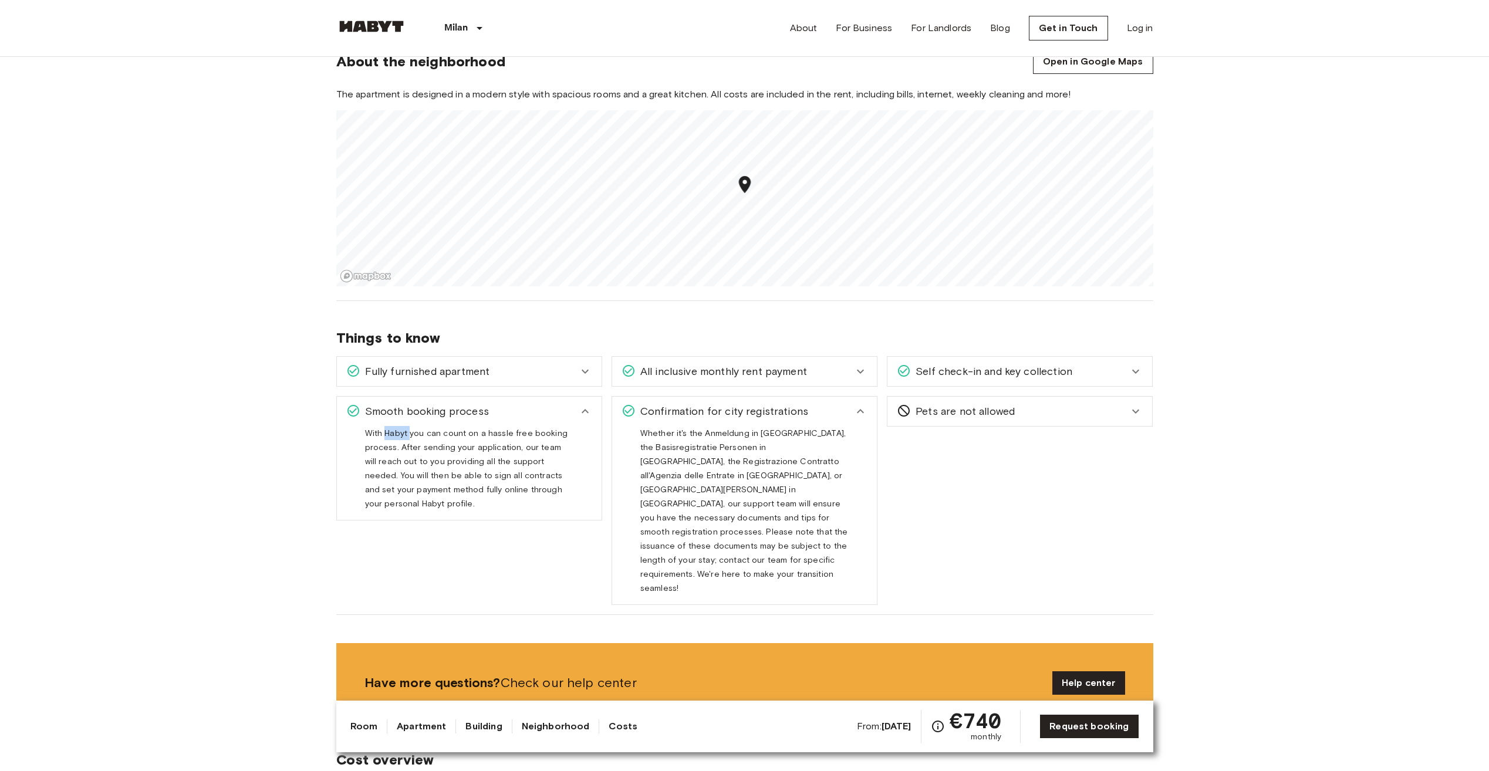
click at [400, 436] on span "With Habyt you can count on a hassle free booking process. After sending your a…" at bounding box center [466, 474] width 203 height 90
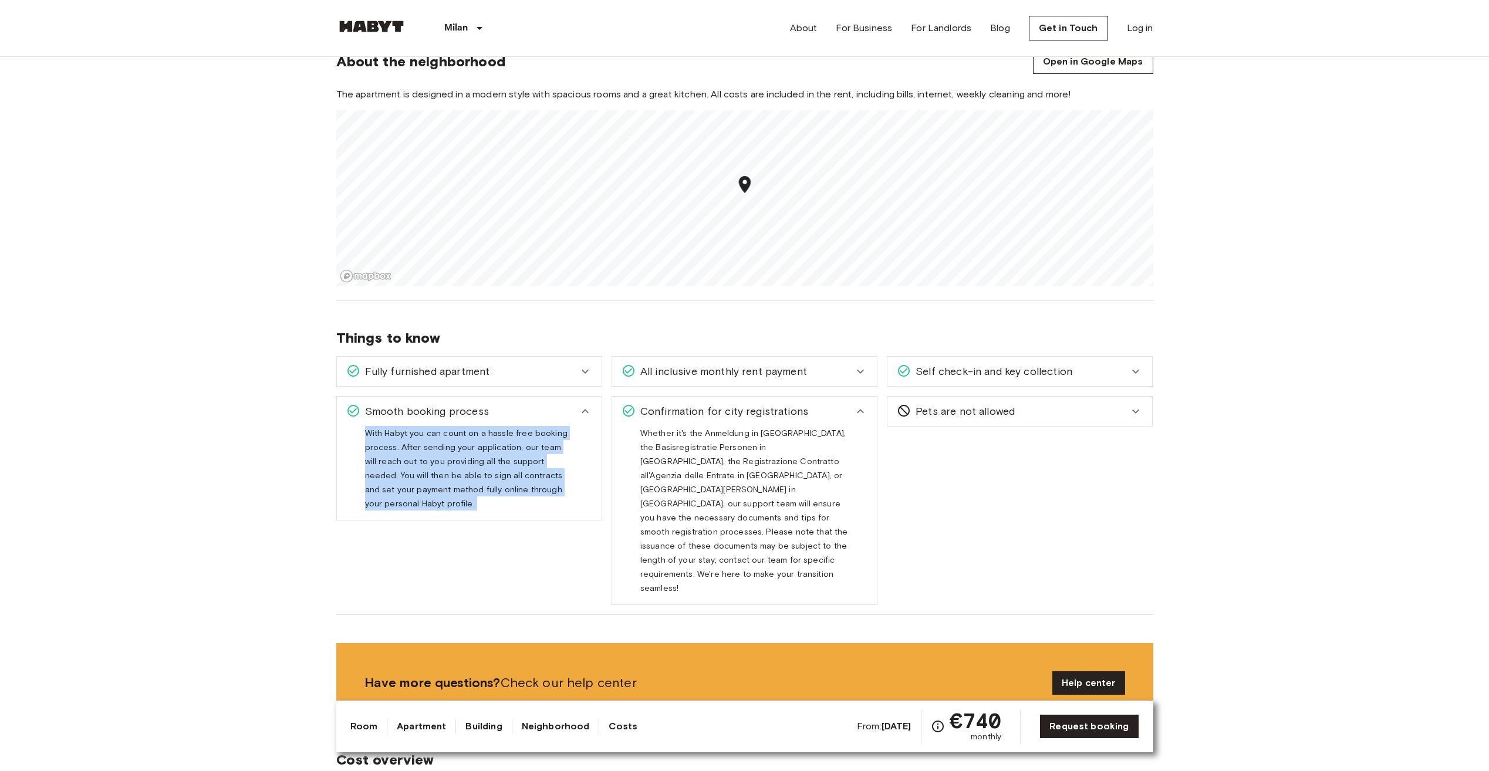
click at [400, 436] on span "With Habyt you can count on a hassle free booking process. After sending your a…" at bounding box center [466, 474] width 203 height 90
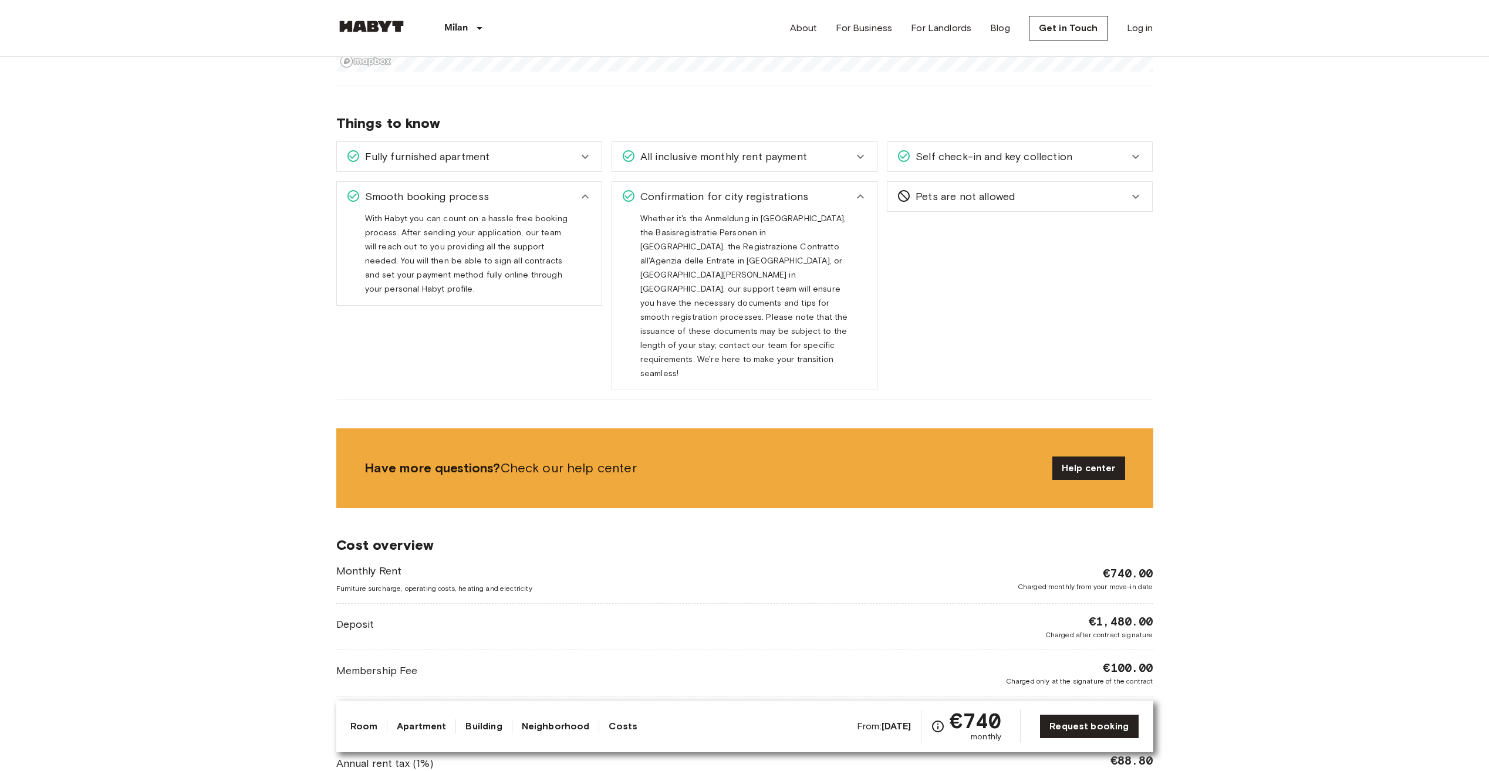
scroll to position [1115, 0]
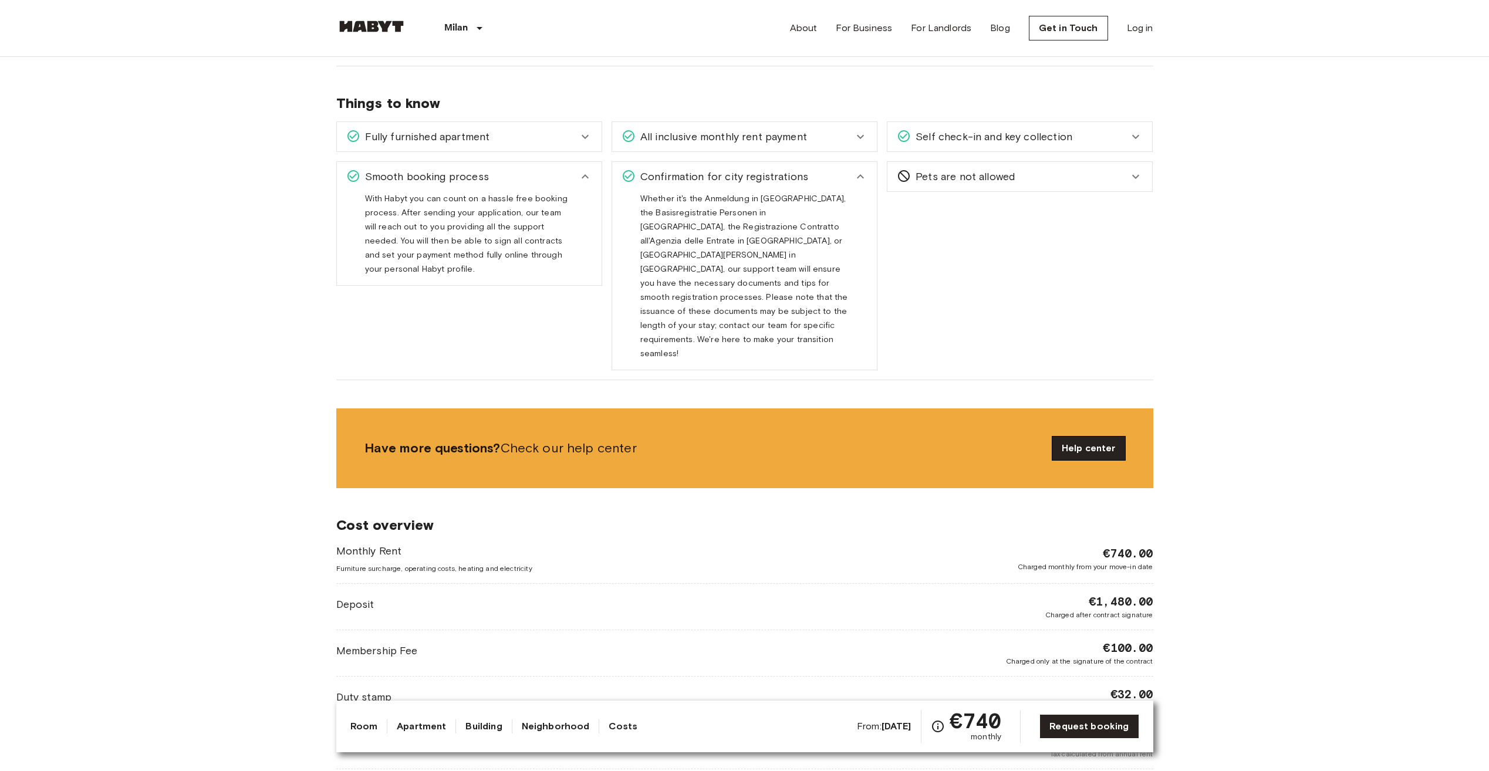
click at [1094, 437] on link "Help center" at bounding box center [1089, 448] width 73 height 23
click at [1078, 726] on link "Request booking" at bounding box center [1089, 726] width 99 height 25
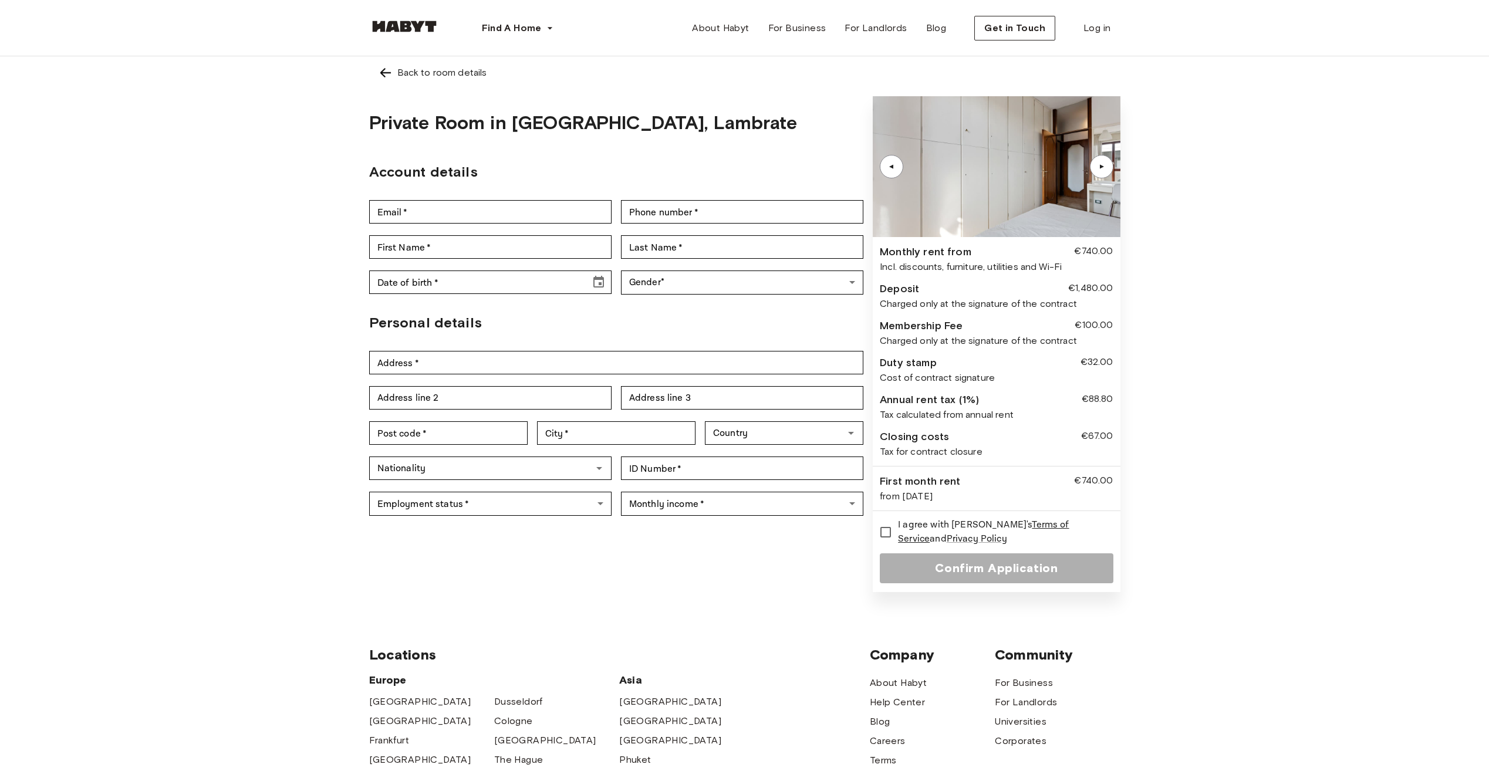
click at [272, 267] on div "Back to room details Private Room in [GEOGRAPHIC_DATA], Lambrate Account detail…" at bounding box center [744, 327] width 1489 height 543
drag, startPoint x: 443, startPoint y: 210, endPoint x: 446, endPoint y: 217, distance: 7.9
click at [443, 210] on input "Email   *" at bounding box center [490, 211] width 242 height 23
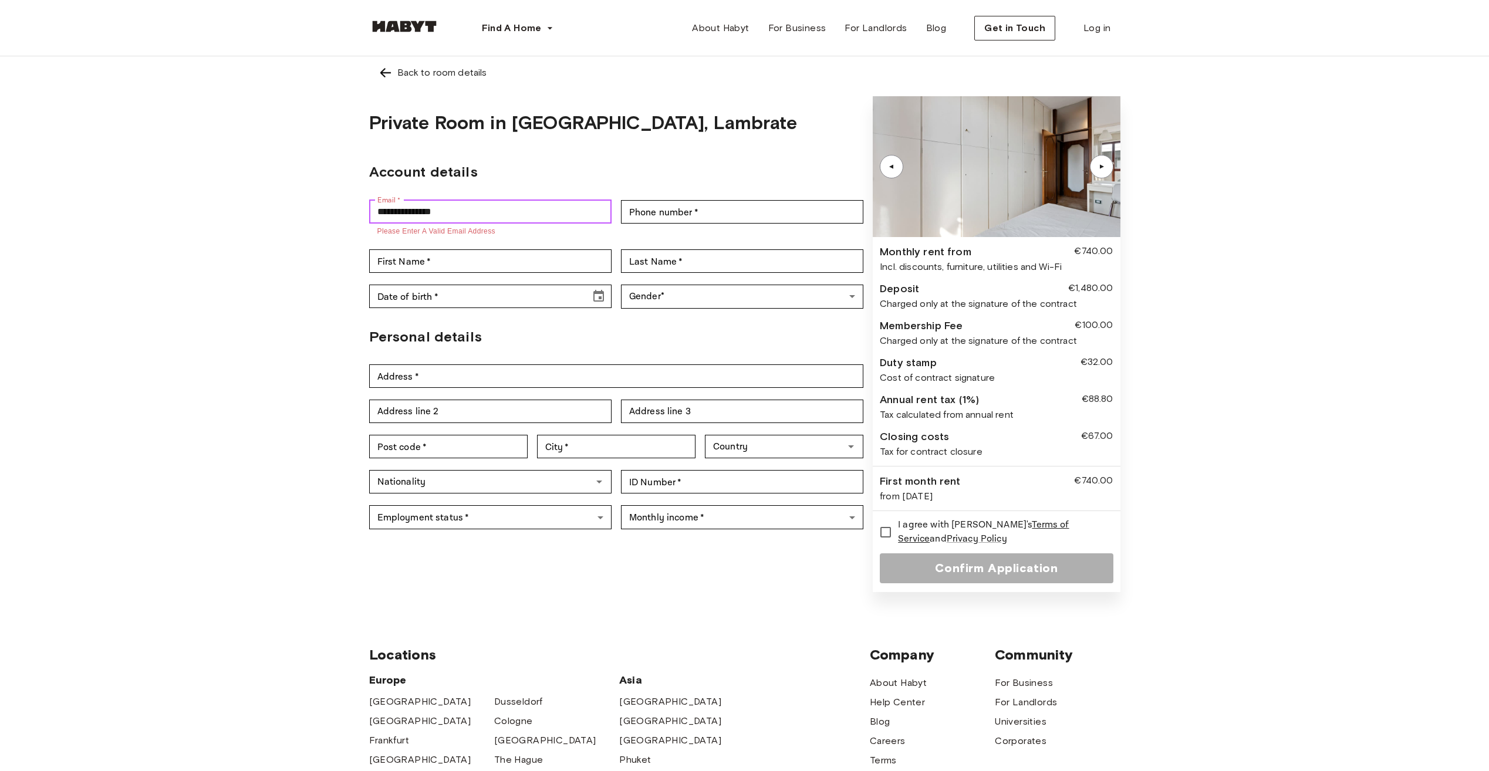
type input "**********"
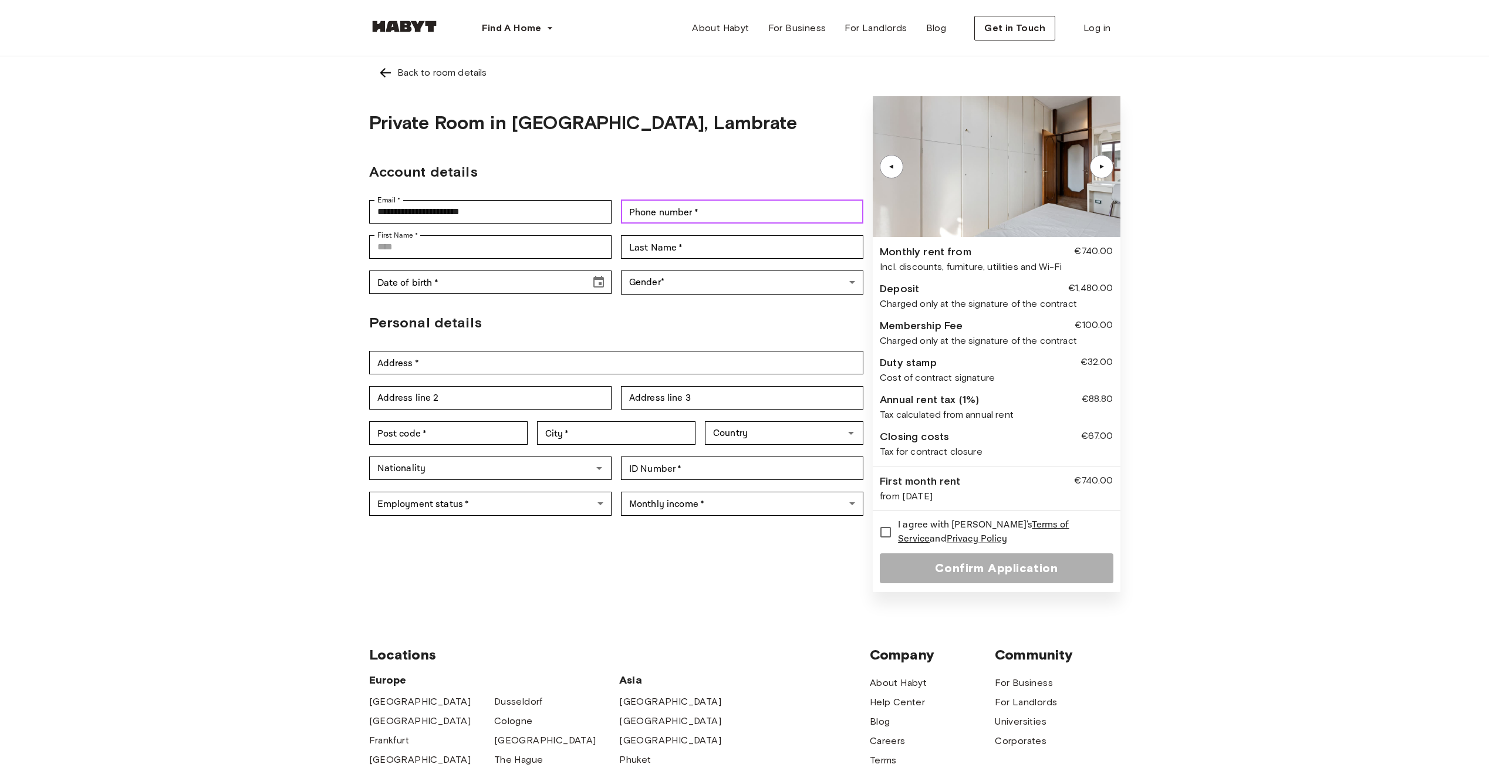
click at [659, 211] on div "Phone number   * Phone number   *" at bounding box center [742, 211] width 242 height 23
type input "**********"
click at [250, 228] on div "**********" at bounding box center [744, 327] width 1489 height 543
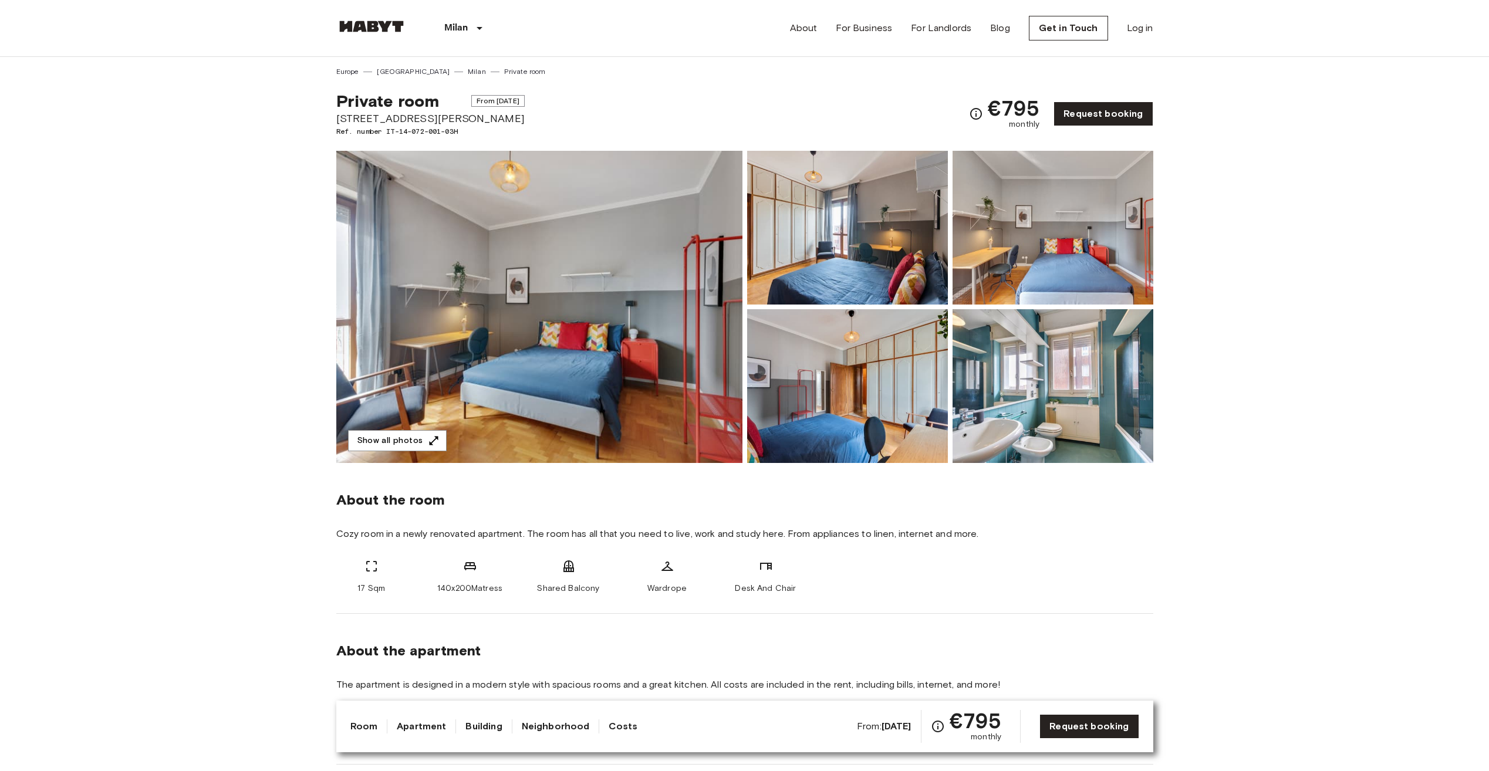
click at [608, 315] on img at bounding box center [539, 307] width 406 height 312
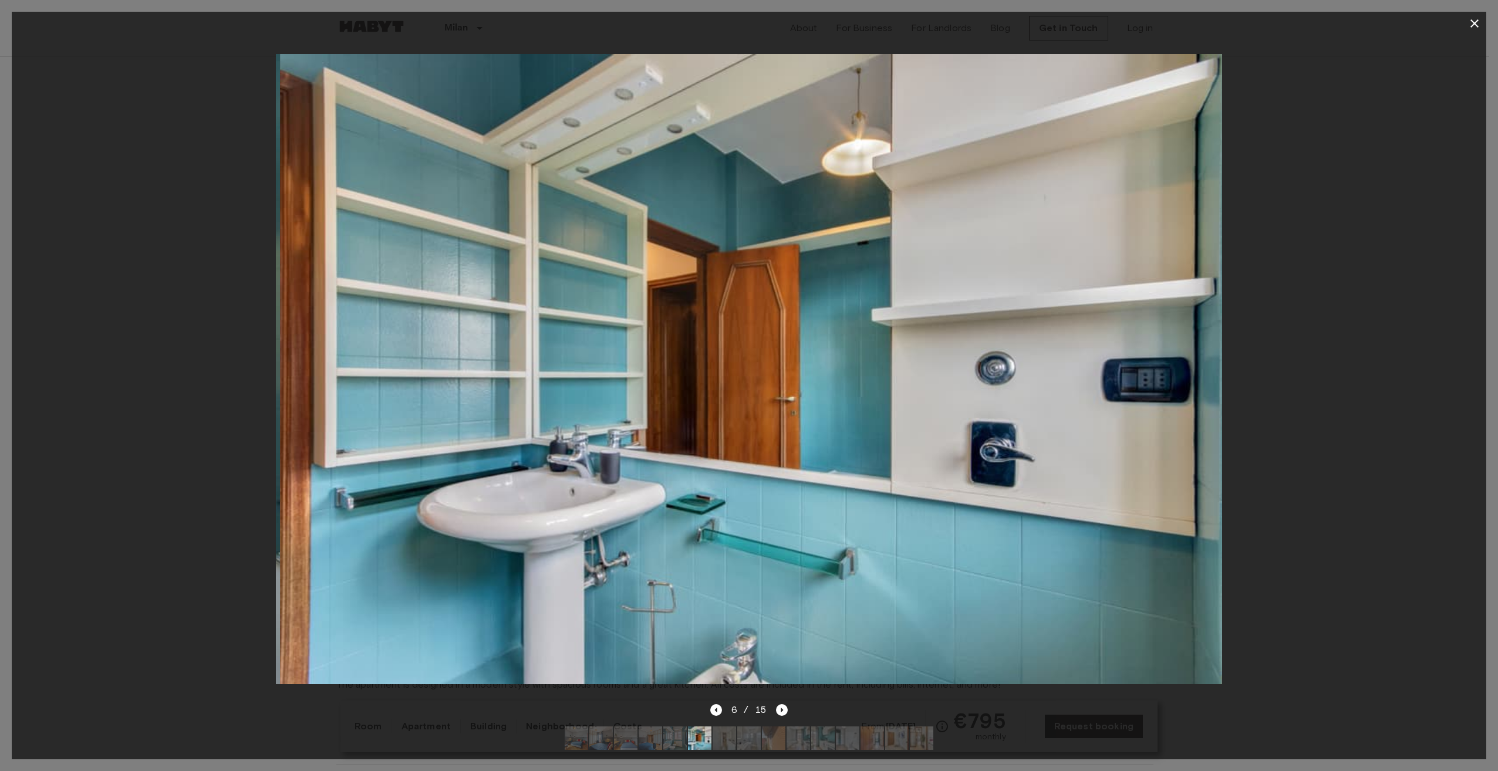
click at [138, 251] on div at bounding box center [749, 369] width 1475 height 668
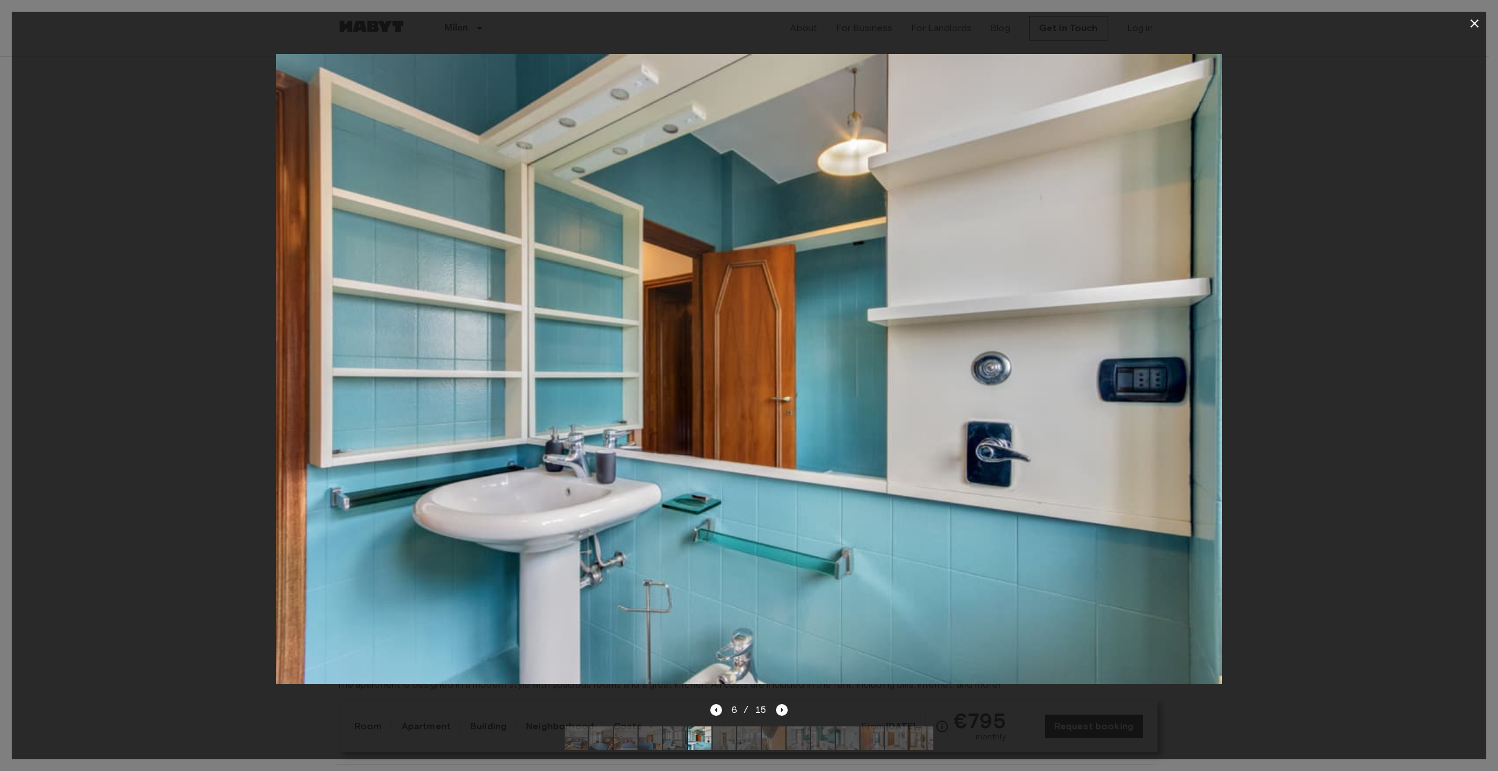
drag, startPoint x: 1474, startPoint y: 22, endPoint x: 1395, endPoint y: 33, distance: 79.5
click at [1472, 21] on icon "button" at bounding box center [1475, 23] width 8 height 8
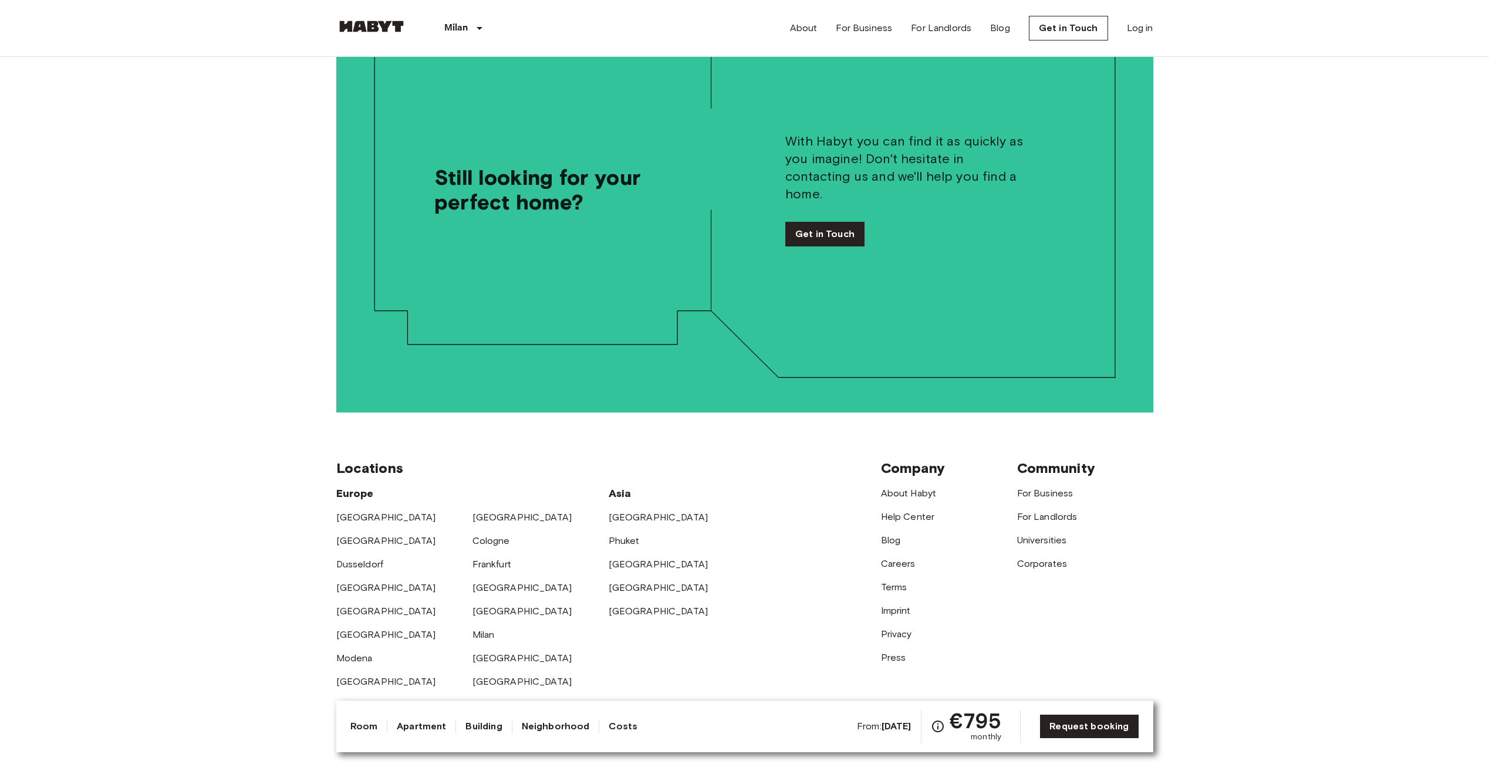
scroll to position [2055, 0]
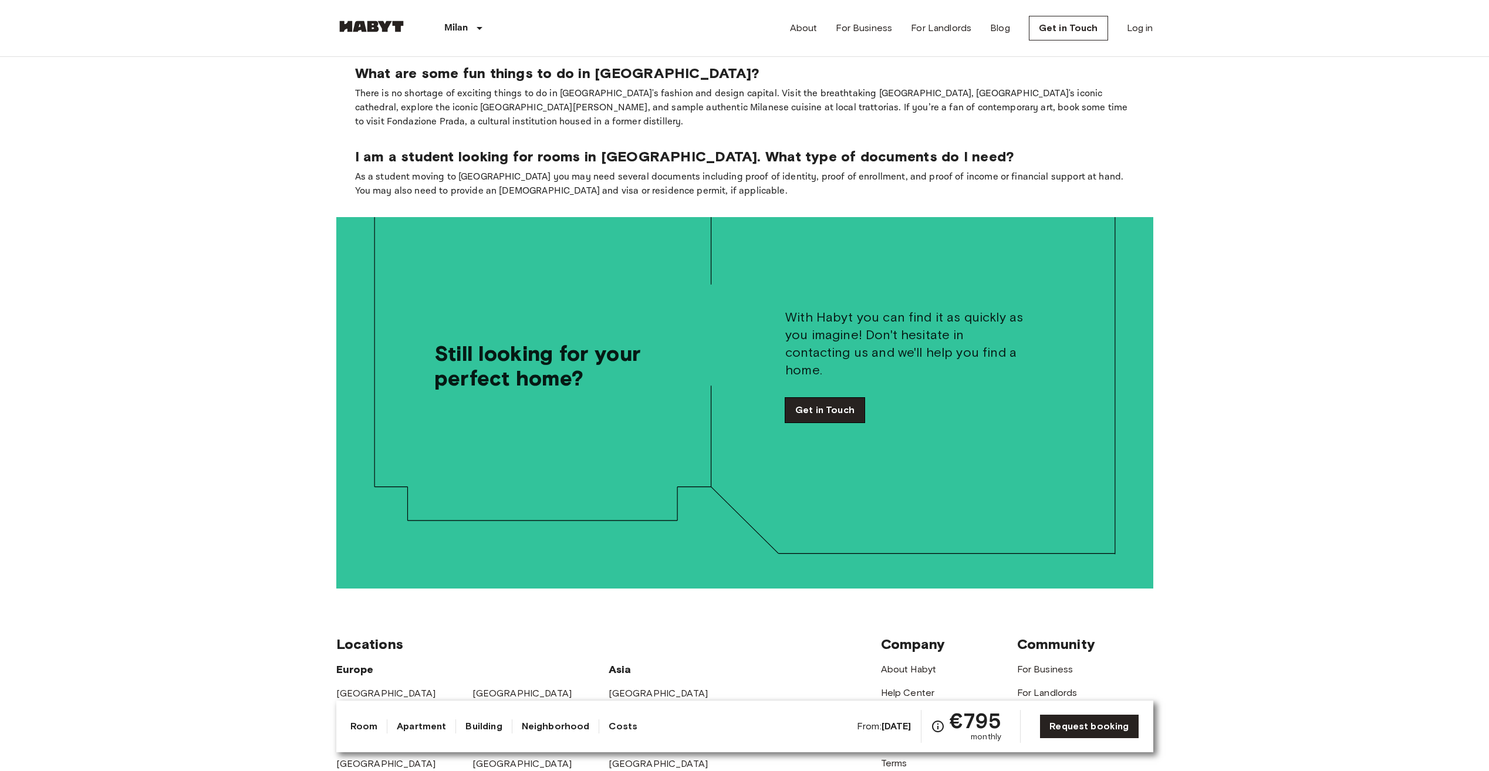
click at [827, 398] on link "Get in Touch" at bounding box center [824, 410] width 79 height 25
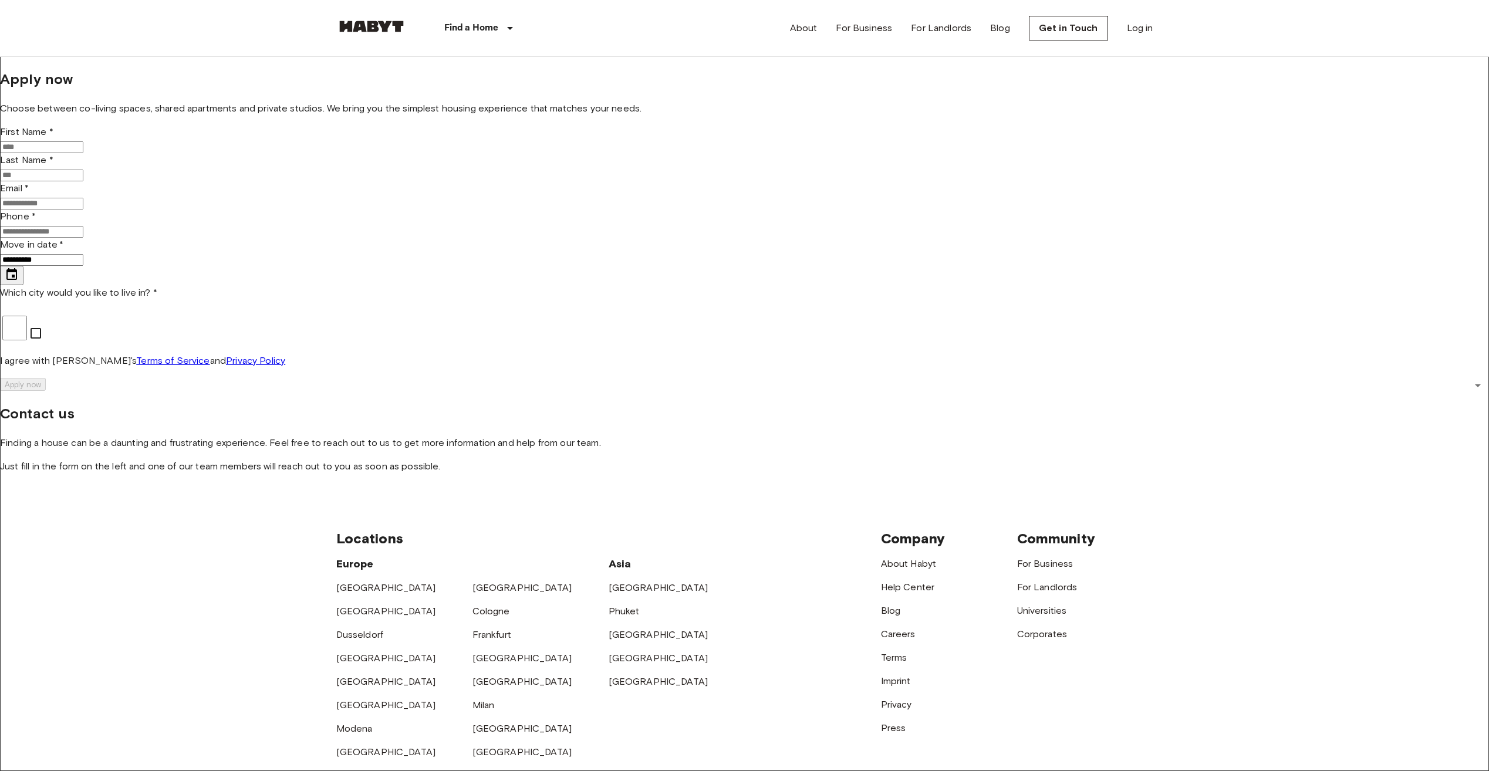
click at [83, 153] on input "First Name *" at bounding box center [41, 147] width 83 height 12
click at [466, 200] on div "**********" at bounding box center [744, 230] width 1489 height 323
click at [442, 116] on p "Choose between co-living spaces, shared apartments and private studios. We brin…" at bounding box center [744, 109] width 1489 height 14
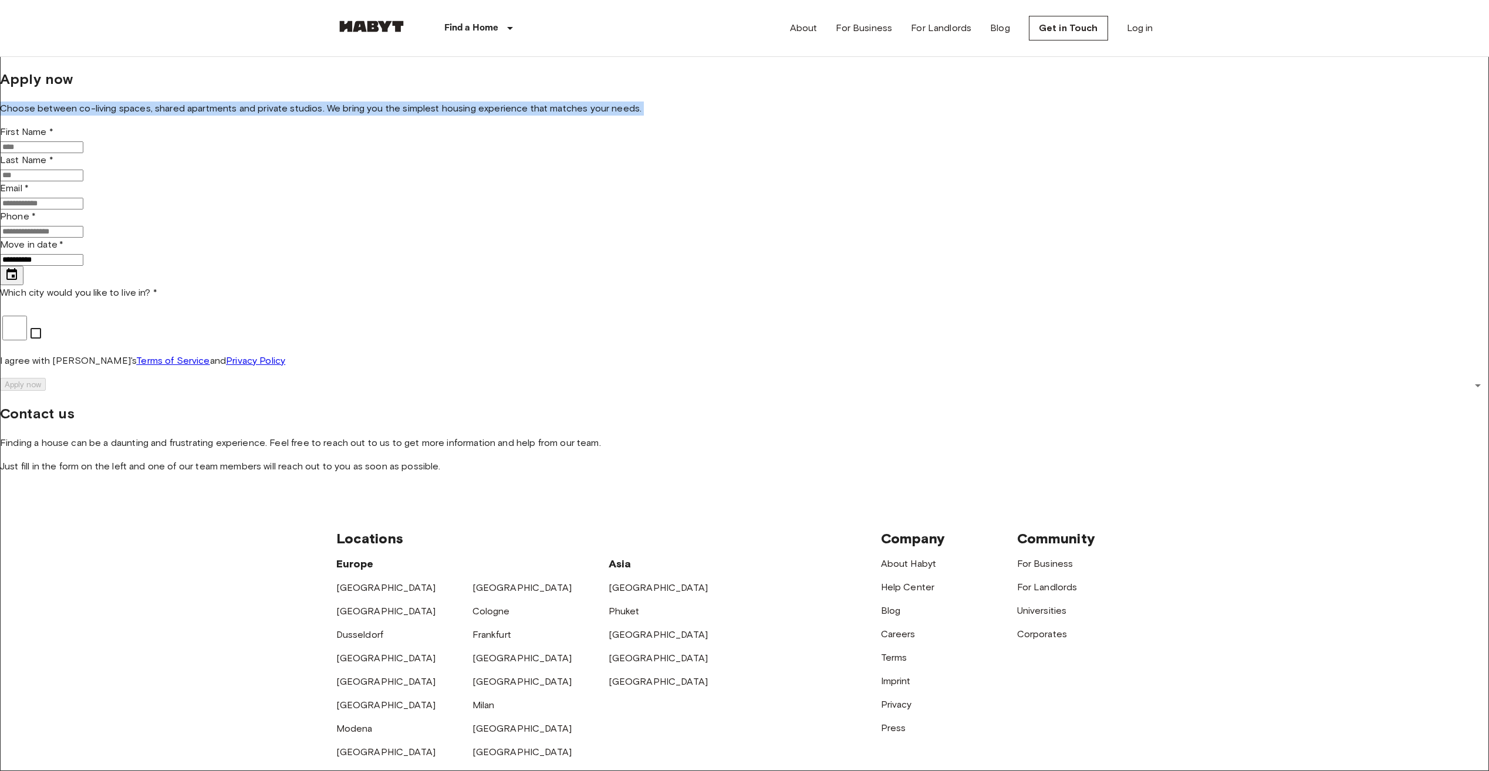
click at [442, 116] on p "Choose between co-living spaces, shared apartments and private studios. We brin…" at bounding box center [744, 109] width 1489 height 14
drag, startPoint x: 442, startPoint y: 185, endPoint x: 464, endPoint y: 238, distance: 57.4
click at [464, 207] on div "**********" at bounding box center [744, 230] width 1489 height 323
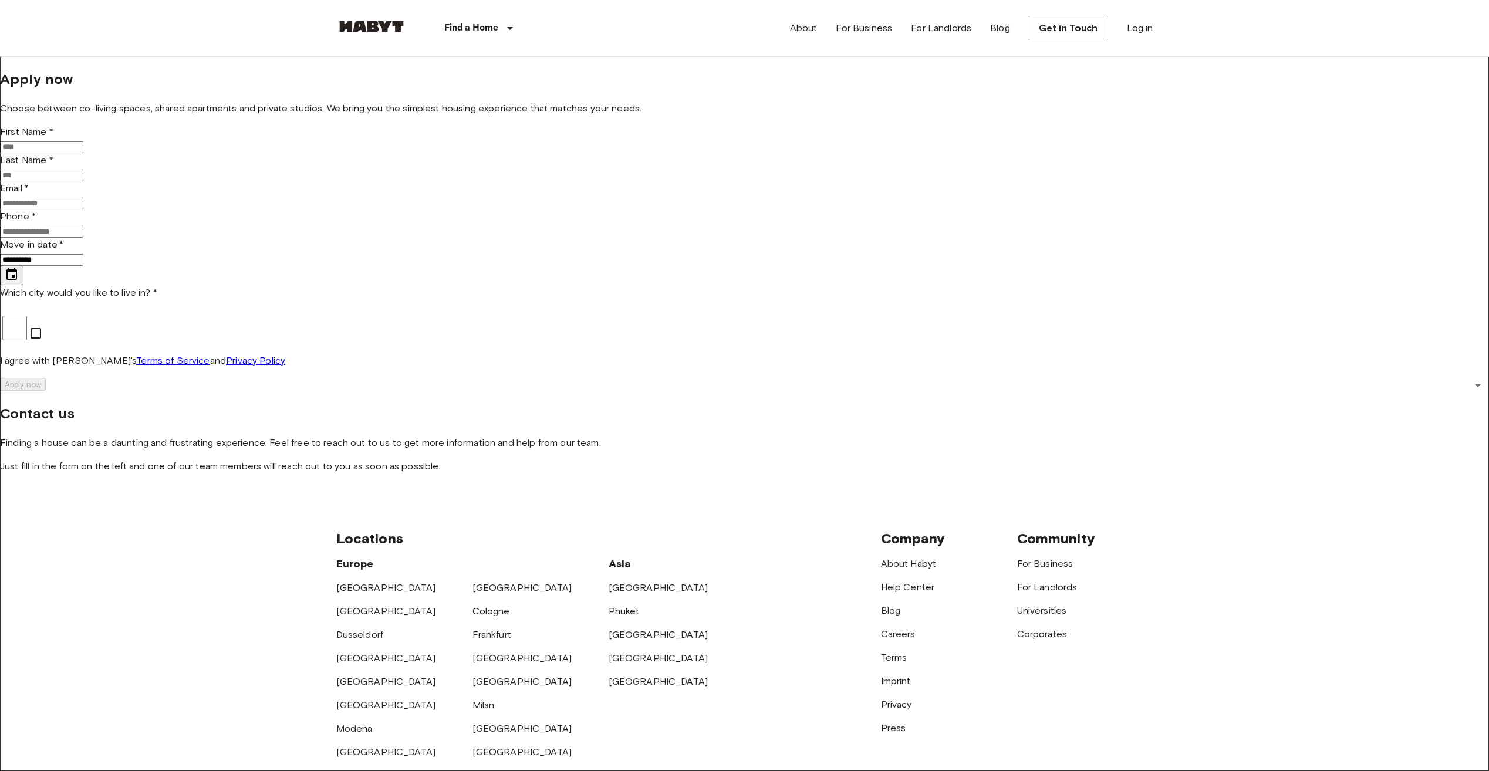
click at [83, 153] on input "First Name *" at bounding box center [41, 147] width 83 height 12
type input "*****"
type input "**********"
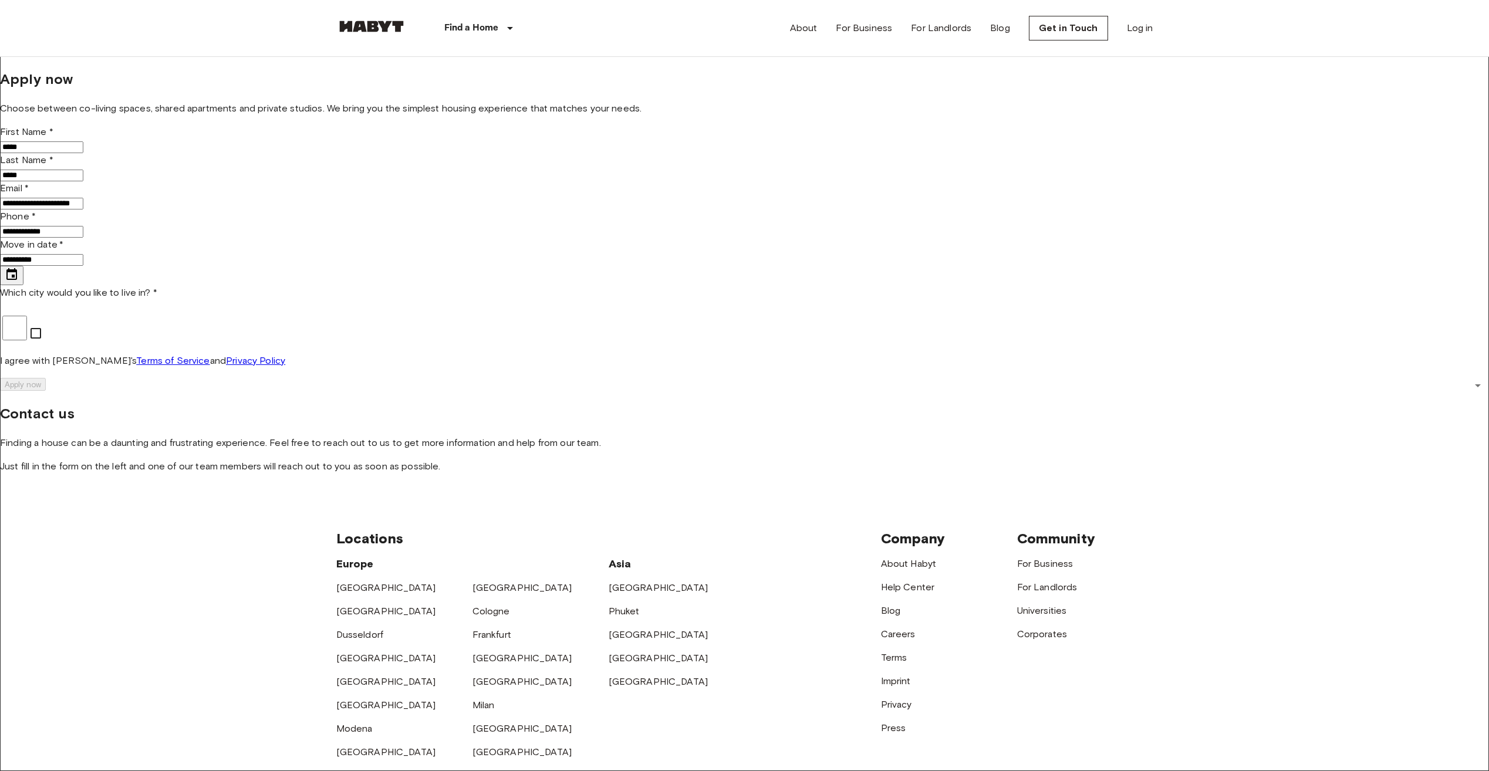
click at [83, 266] on input "**********" at bounding box center [41, 260] width 83 height 12
click at [23, 285] on button "Choose date, selected date is Aug 17, 2025" at bounding box center [11, 275] width 23 height 19
click at [443, 408] on icon "Next month" at bounding box center [436, 415] width 14 height 14
click at [436, 441] on button "1" at bounding box center [430, 447] width 12 height 13
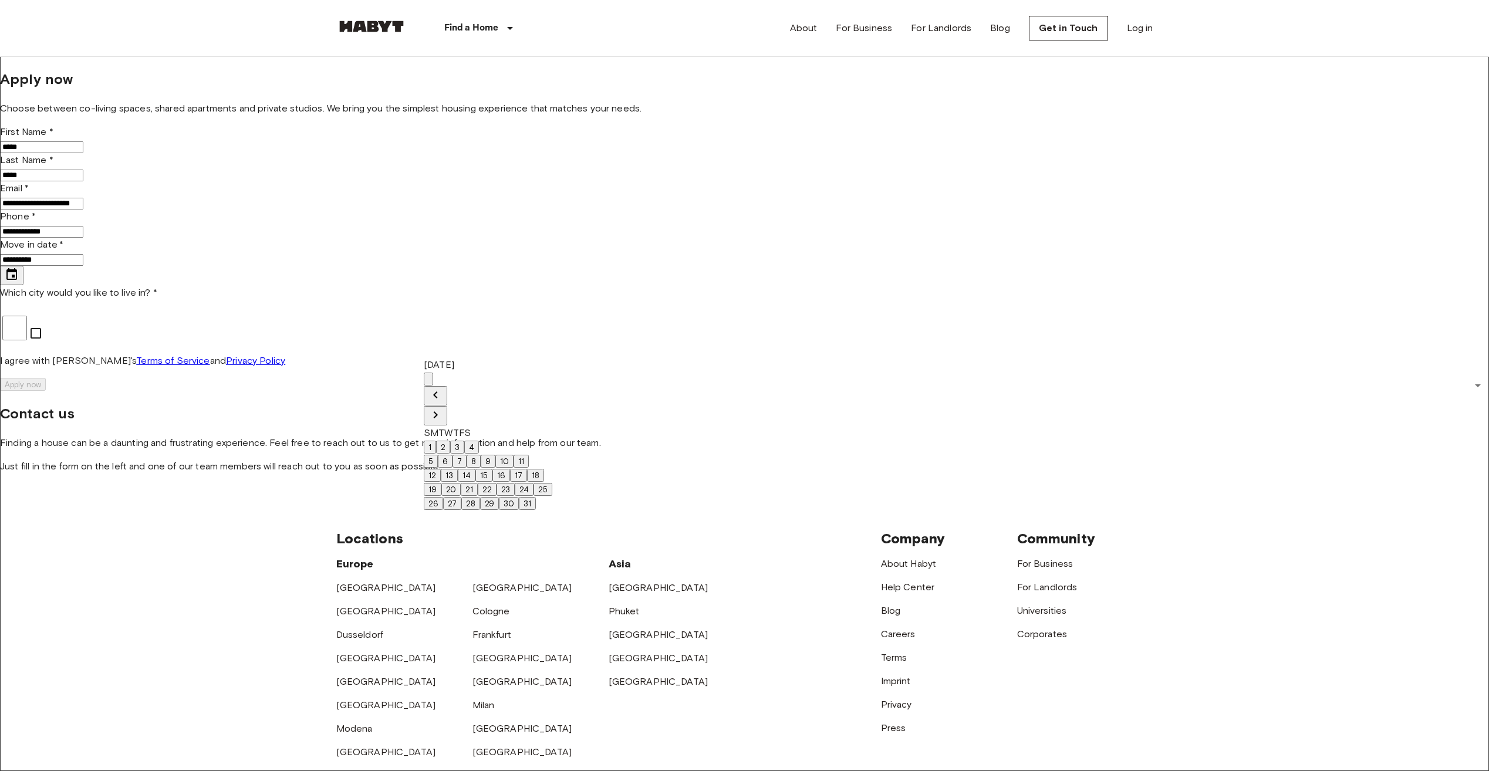
type input "**********"
click at [779, 336] on body "**********" at bounding box center [744, 506] width 1489 height 1013
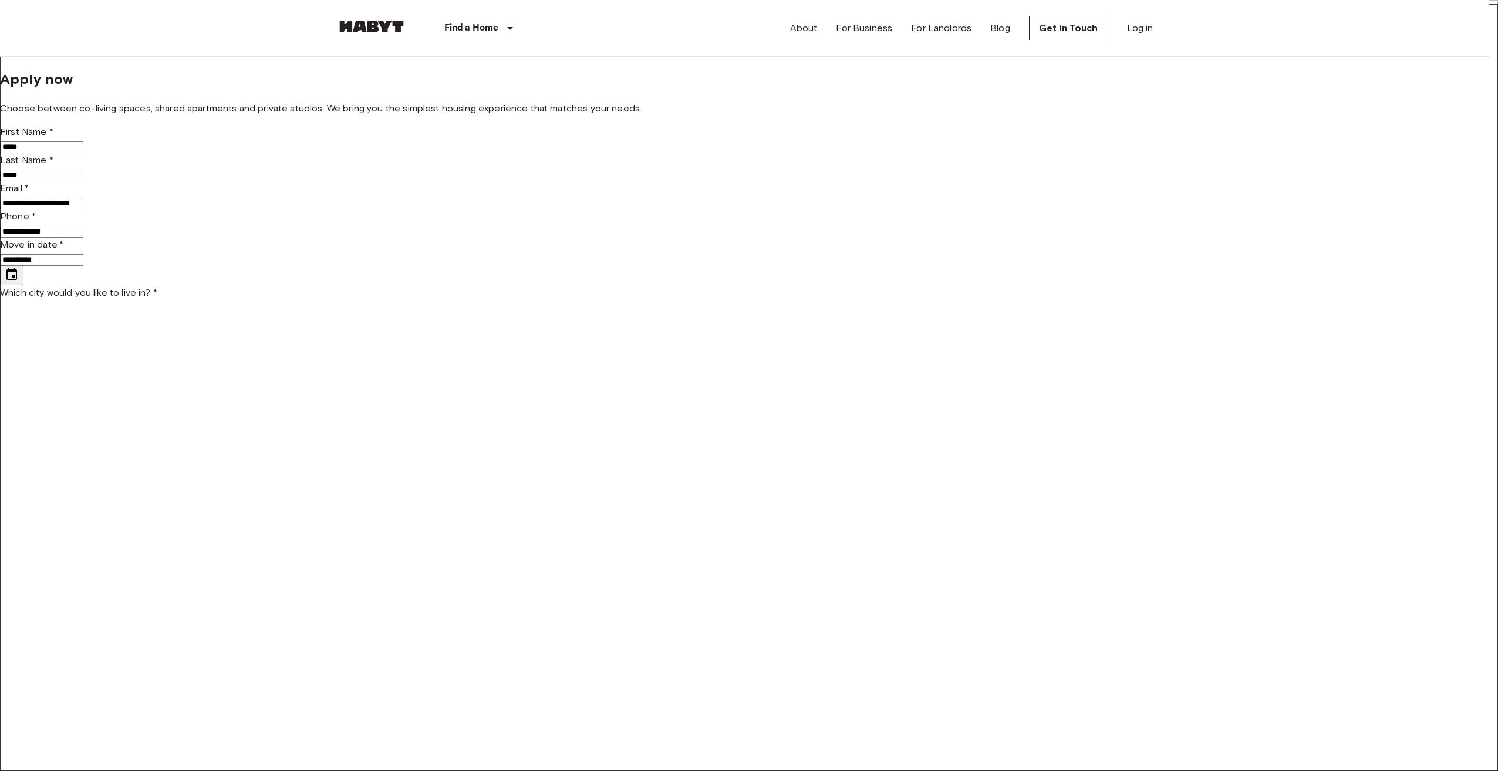
type input "*****"
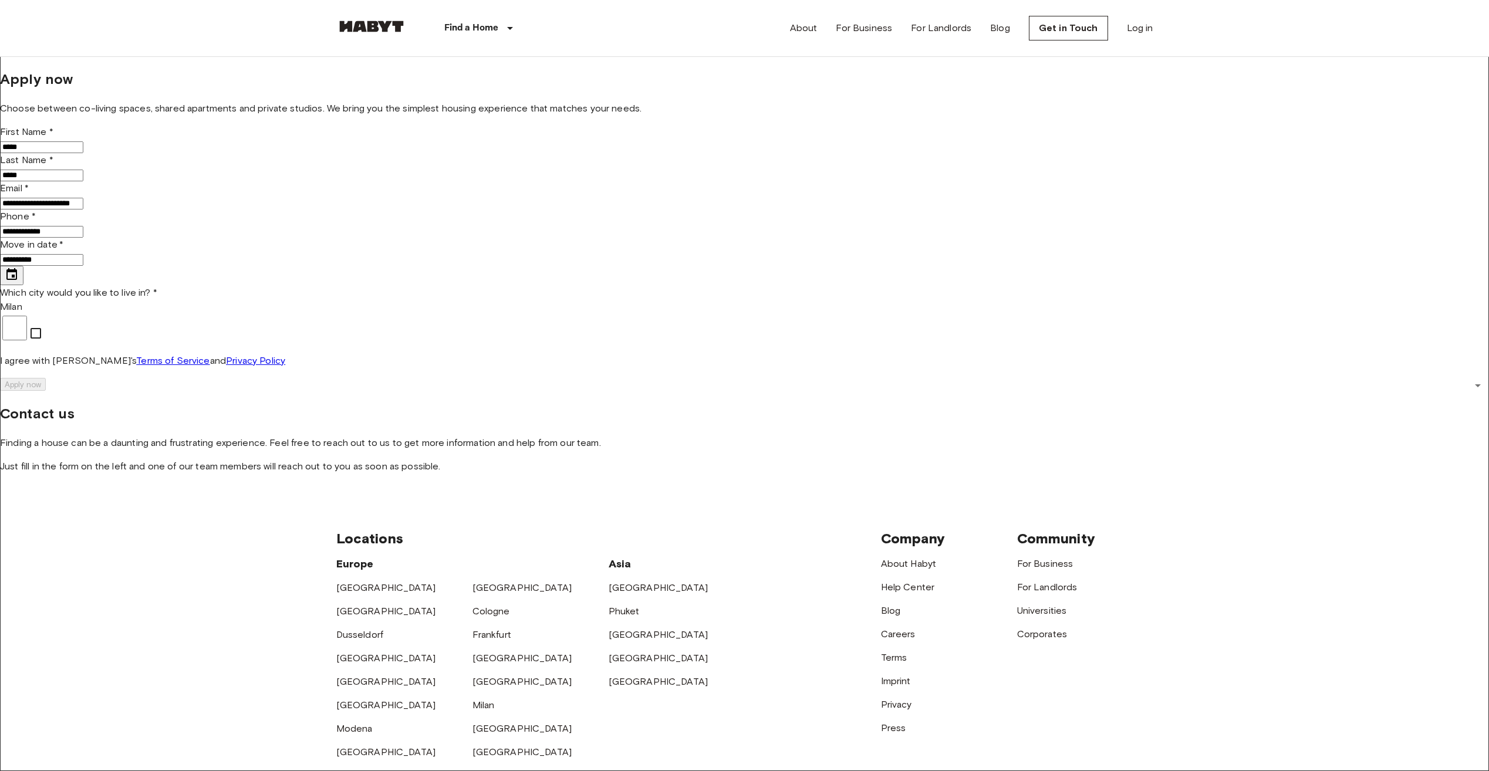
click at [514, 468] on div "**********" at bounding box center [744, 271] width 1489 height 405
click at [46, 380] on button "Apply now" at bounding box center [23, 384] width 46 height 13
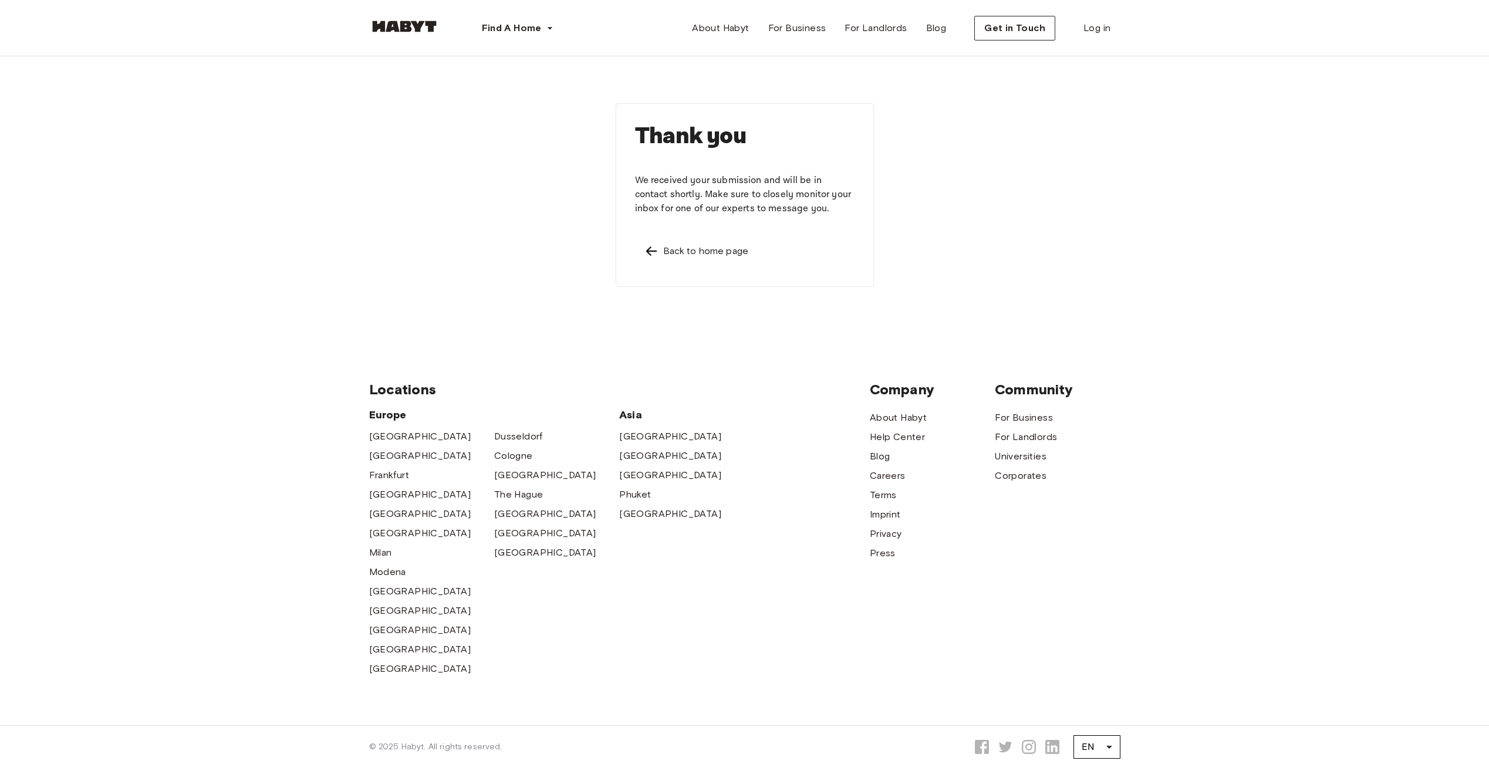
click at [693, 179] on p "We received your submission and will be in contact shortly. Make sure to closel…" at bounding box center [745, 195] width 220 height 42
click at [526, 210] on div "Thank you We received your submission and will be in contact shortly. Make sure…" at bounding box center [744, 195] width 751 height 278
click at [412, 28] on img at bounding box center [404, 27] width 70 height 12
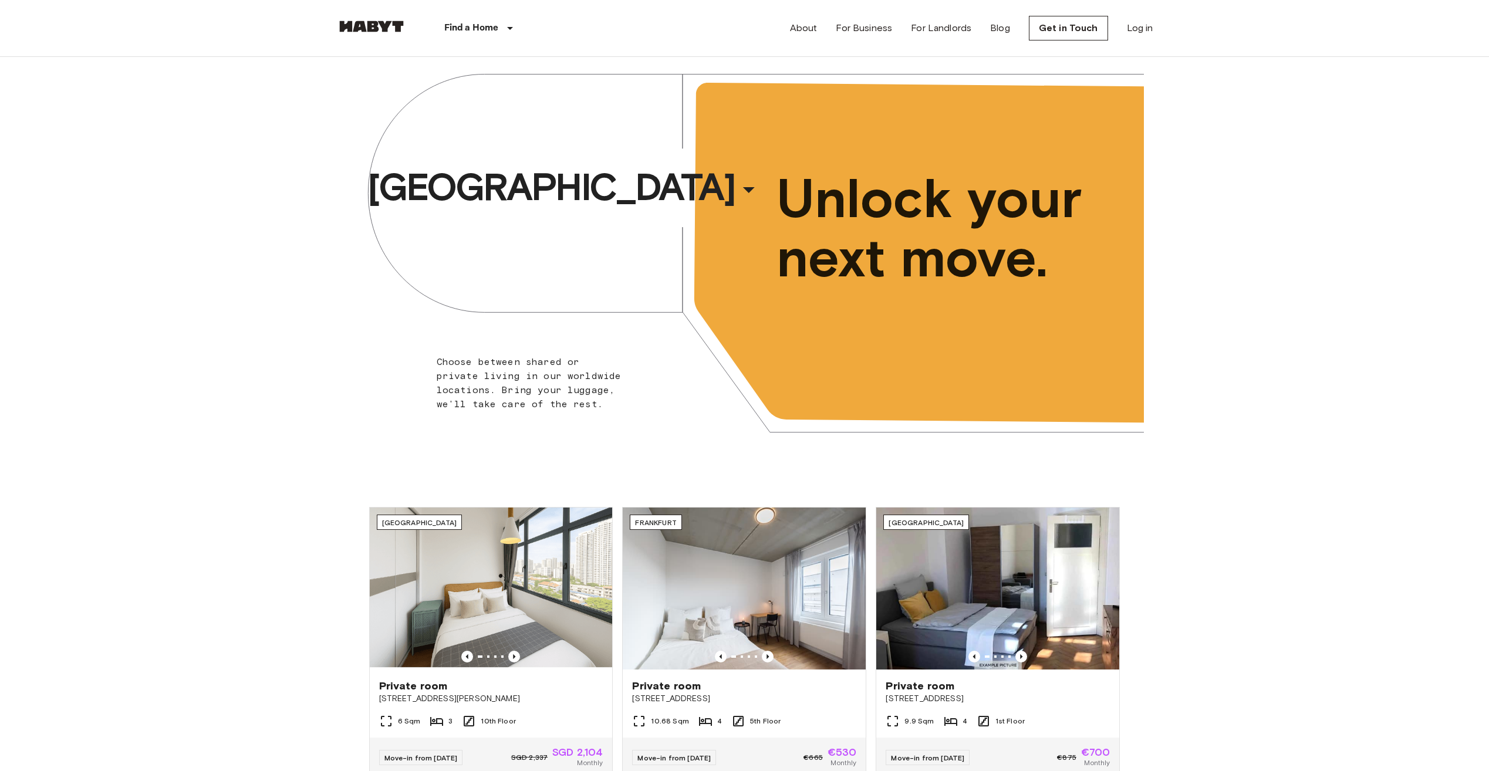
click at [312, 191] on div "Amsterdam ​ ​ Choose between shared or private living in our worldwide location…" at bounding box center [744, 261] width 1489 height 408
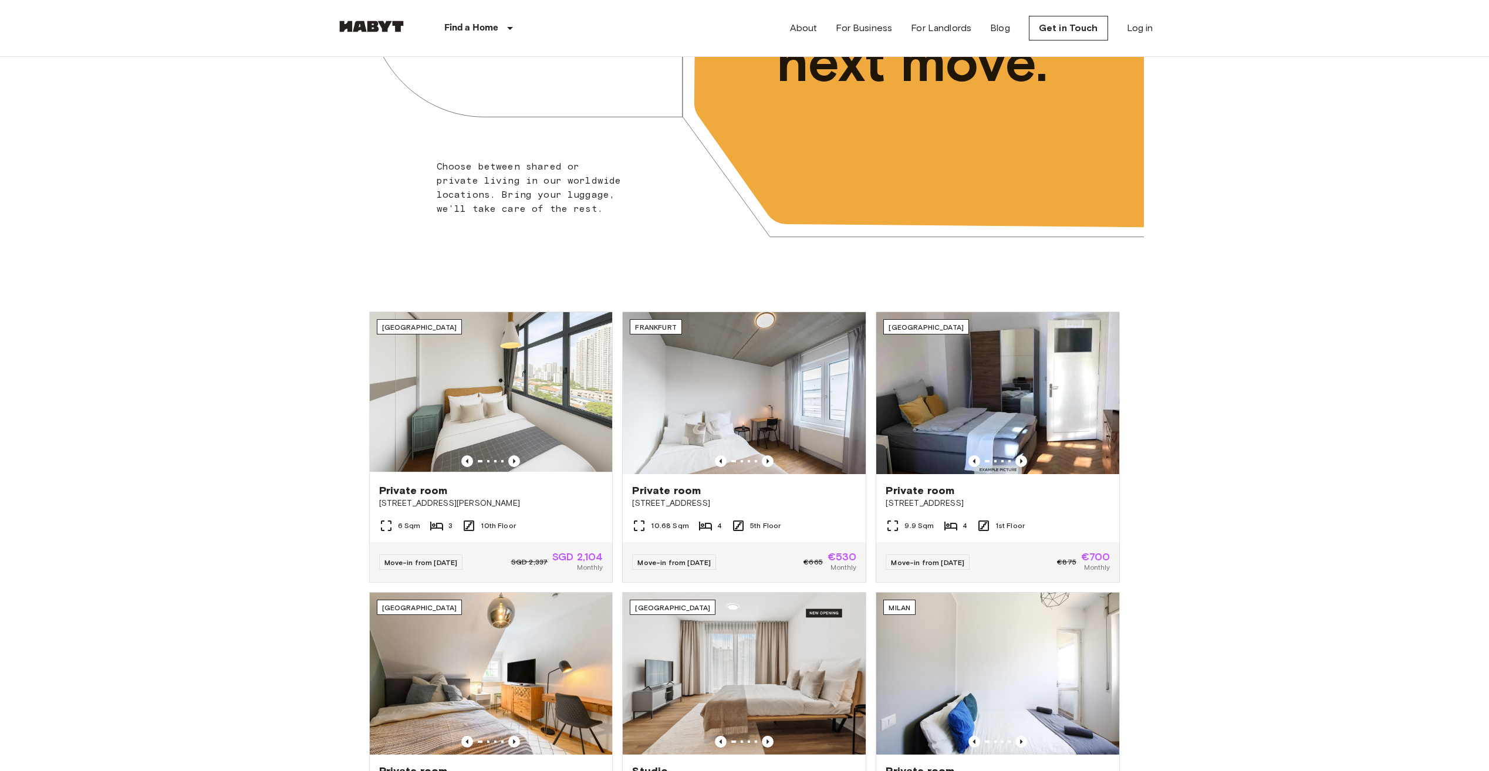
scroll to position [204, 0]
